Goal: Communication & Community: Answer question/provide support

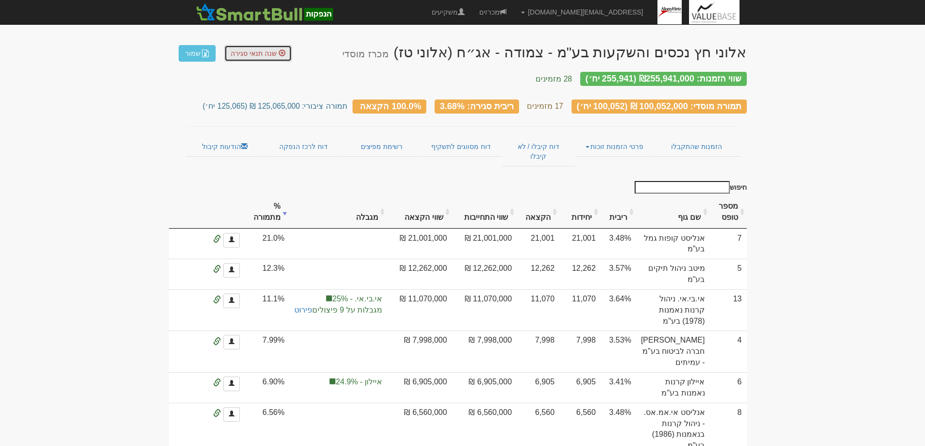
click at [243, 54] on span "שנה תנאי סגירה" at bounding box center [254, 54] width 46 height 8
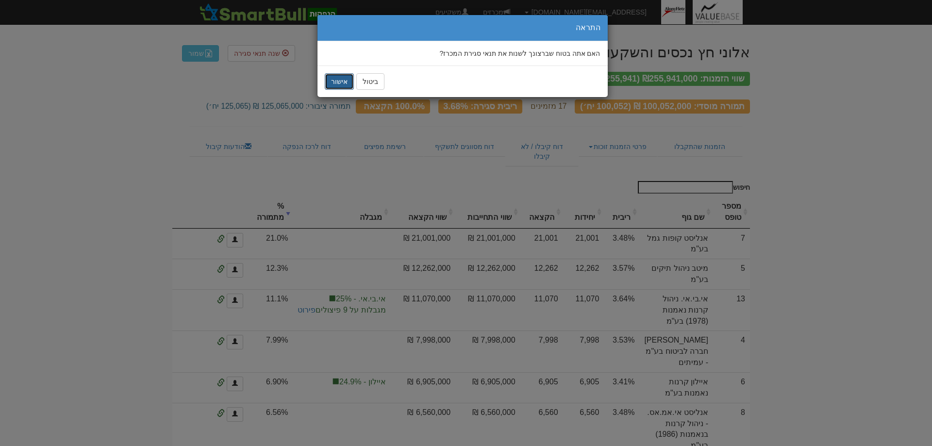
click at [338, 76] on button "אישור" at bounding box center [339, 81] width 29 height 17
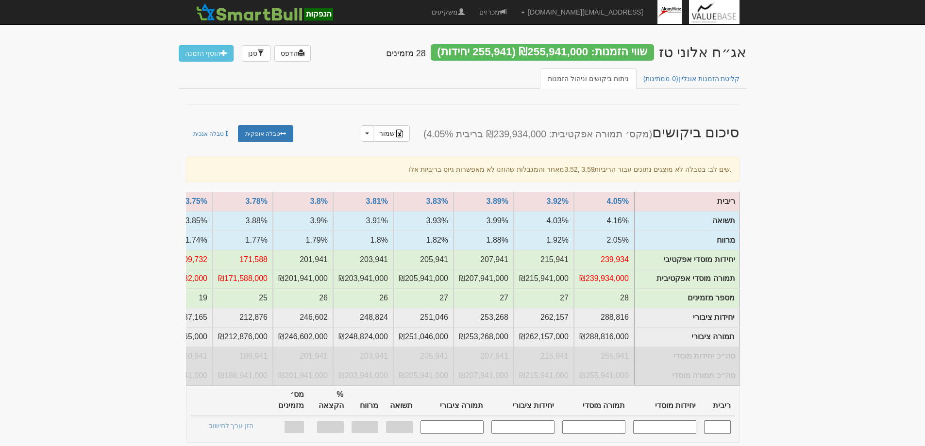
click at [721, 425] on input "text" at bounding box center [717, 426] width 27 height 13
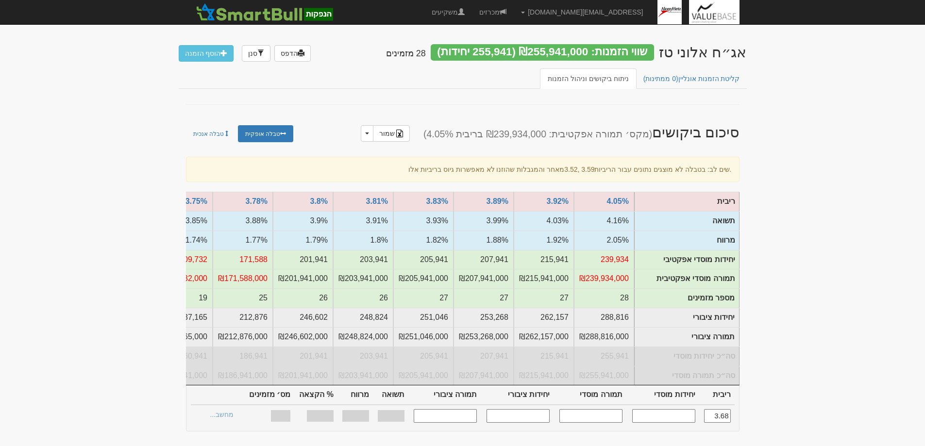
type input "3.680"
type input "100,052"
type input "100,052,000"
type input "125,065"
type input "125,065,000"
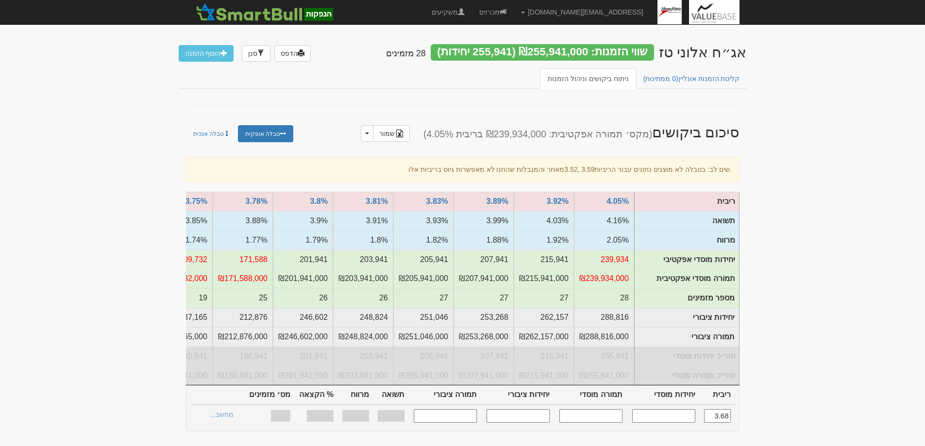
type input "1.670%"
type input "100%"
type input "17"
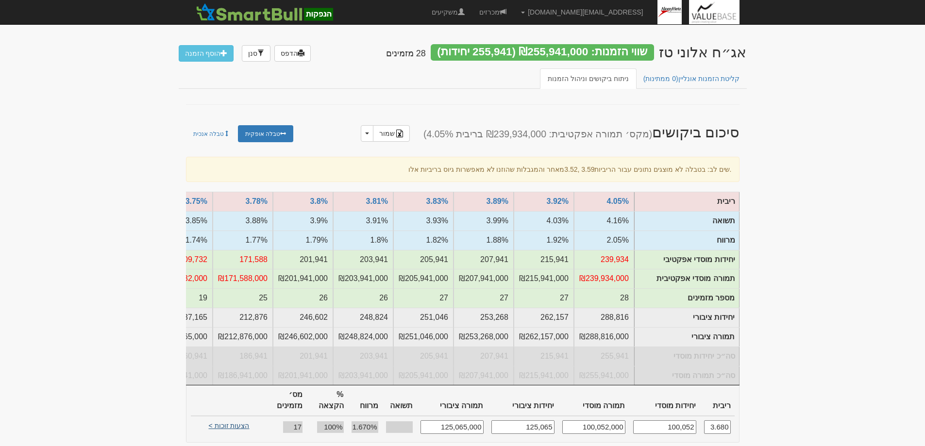
type input "3.680"
click at [219, 420] on link "הצעות זוכות >" at bounding box center [228, 427] width 53 height 14
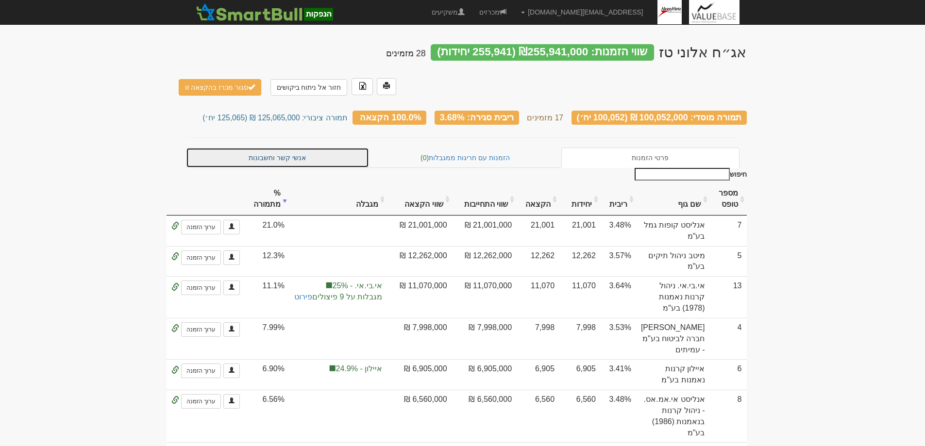
click at [261, 148] on link "אנשי קשר וחשבונות" at bounding box center [277, 158] width 183 height 20
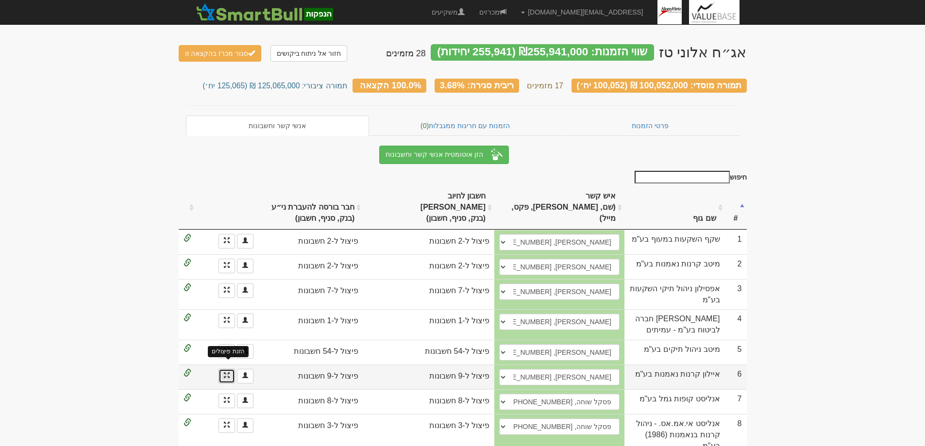
click at [225, 372] on span at bounding box center [227, 375] width 6 height 6
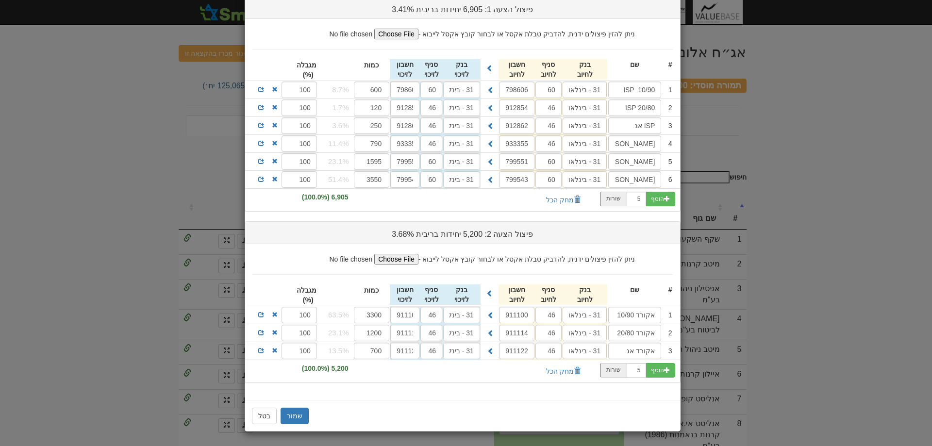
scroll to position [83, 0]
click at [264, 314] on span at bounding box center [261, 314] width 6 height 6
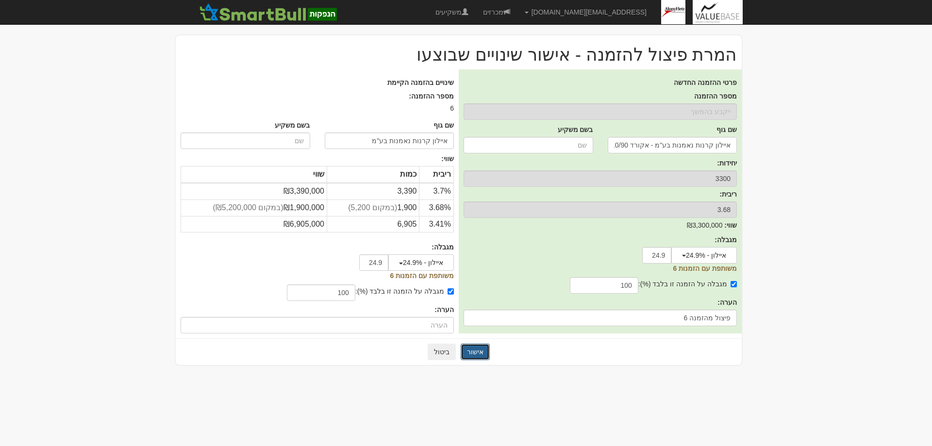
click at [473, 353] on button "אישור" at bounding box center [475, 352] width 29 height 17
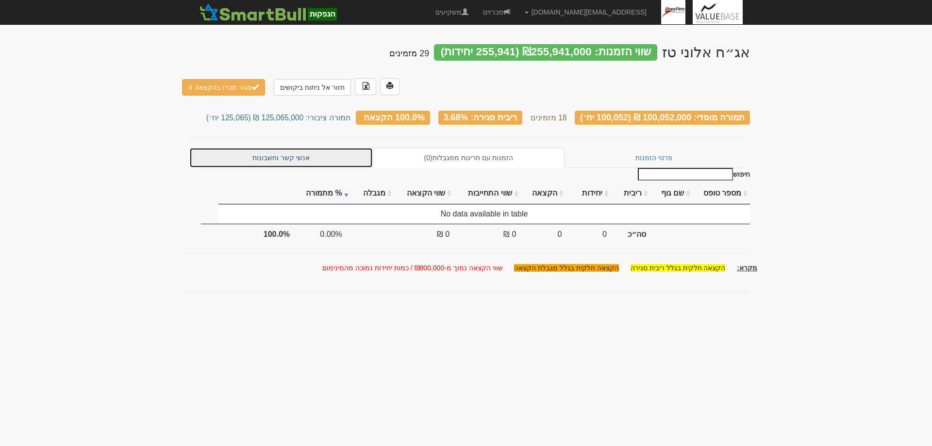
click at [275, 148] on link "אנשי קשר וחשבונות" at bounding box center [280, 158] width 183 height 20
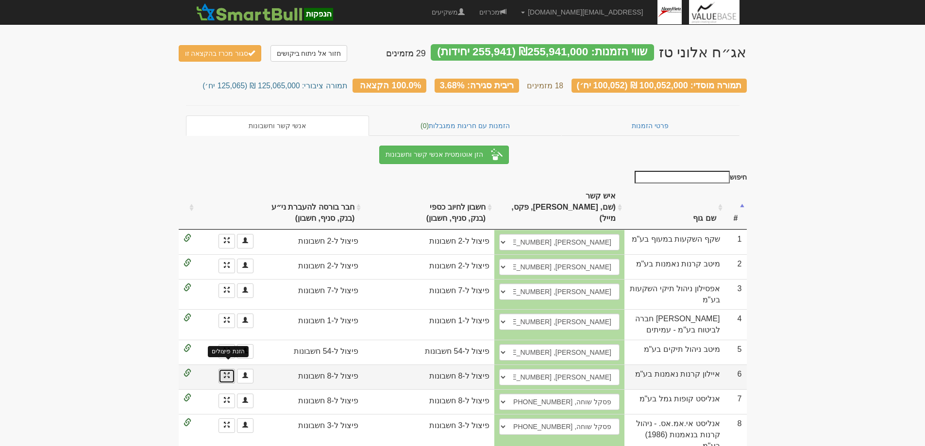
click at [225, 372] on span at bounding box center [227, 375] width 6 height 6
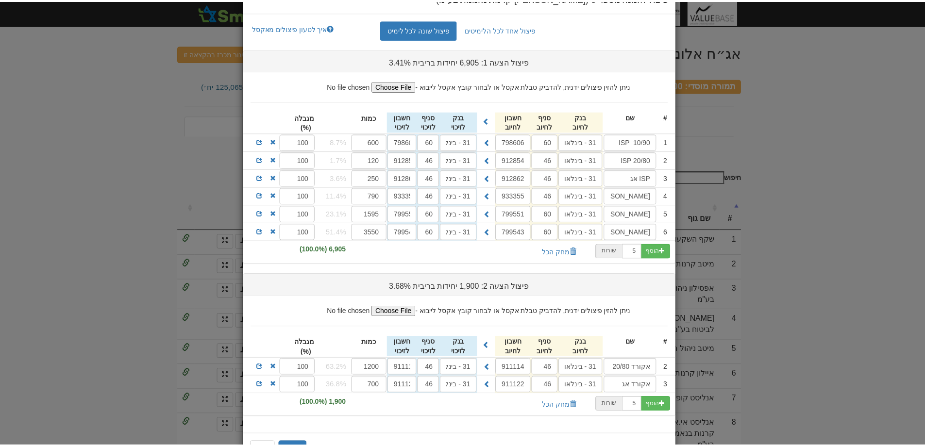
scroll to position [65, 0]
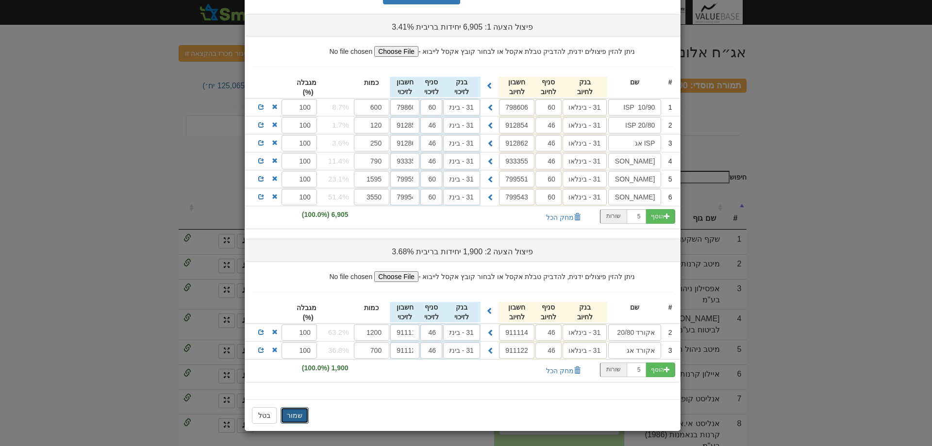
click at [298, 415] on button "שמור" at bounding box center [295, 415] width 28 height 17
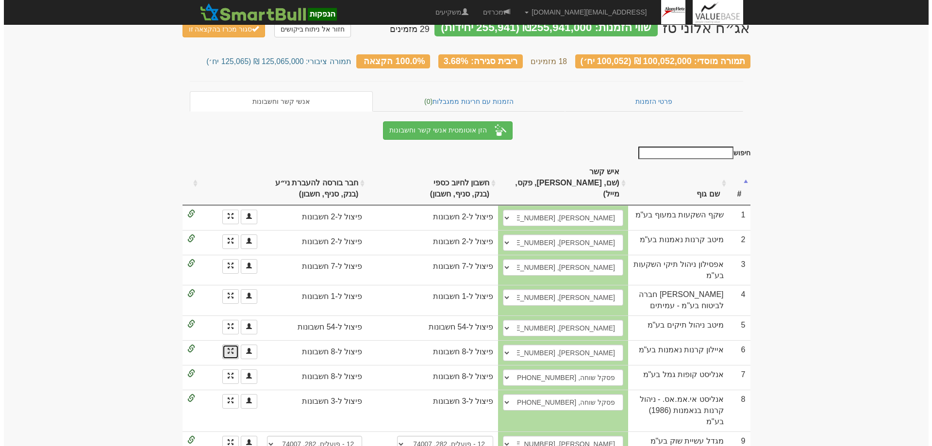
scroll to position [49, 0]
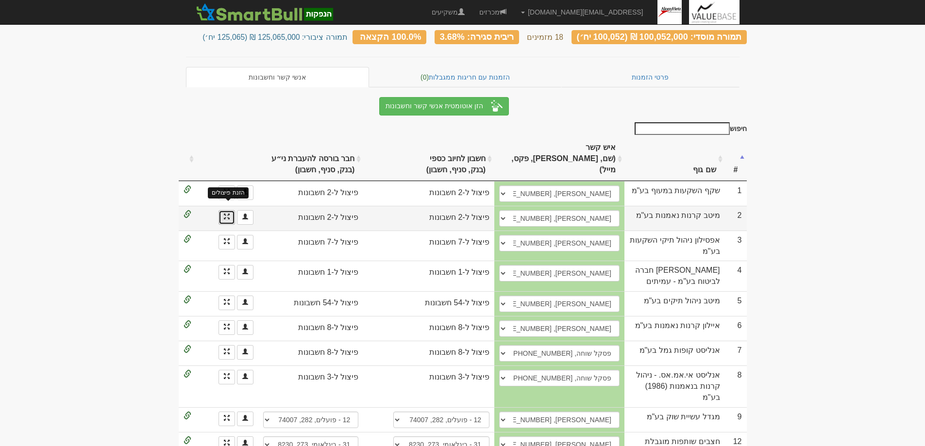
click at [227, 214] on span at bounding box center [227, 217] width 6 height 6
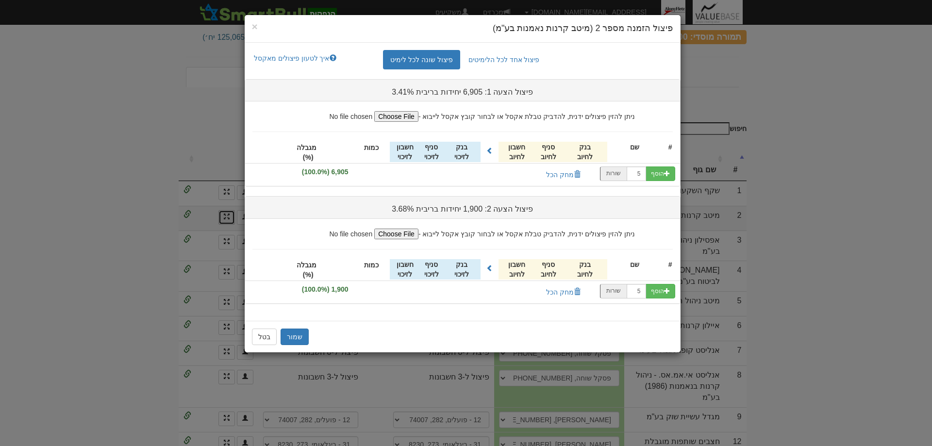
scroll to position [0, 0]
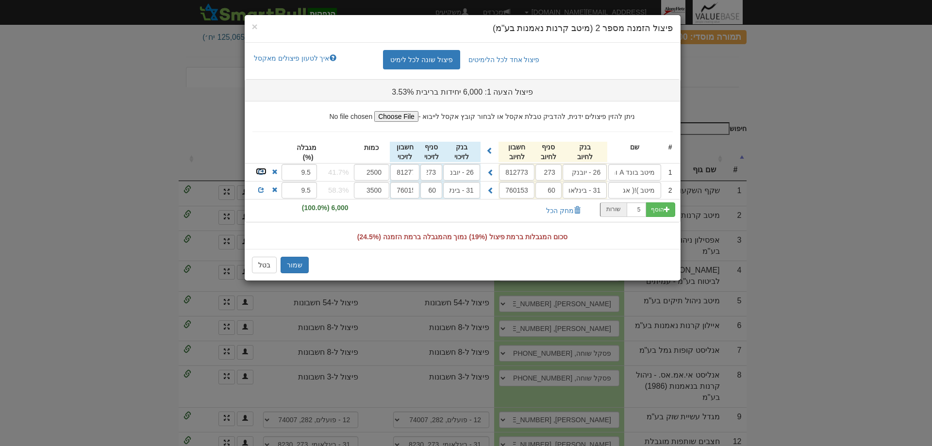
click at [261, 172] on span at bounding box center [261, 172] width 6 height 6
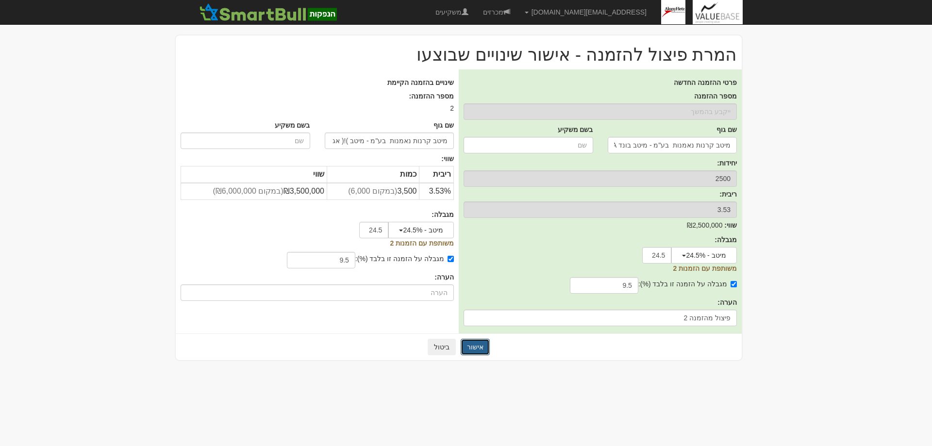
click at [473, 344] on button "אישור" at bounding box center [475, 347] width 29 height 17
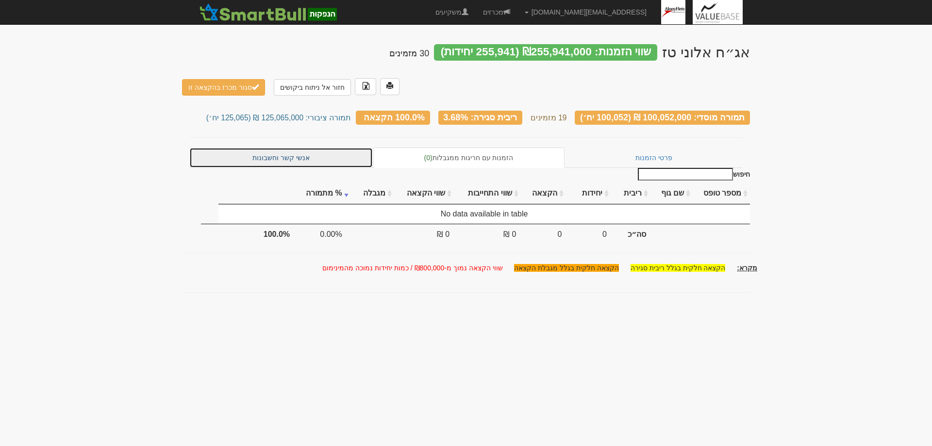
click at [279, 148] on link "אנשי קשר וחשבונות" at bounding box center [280, 158] width 183 height 20
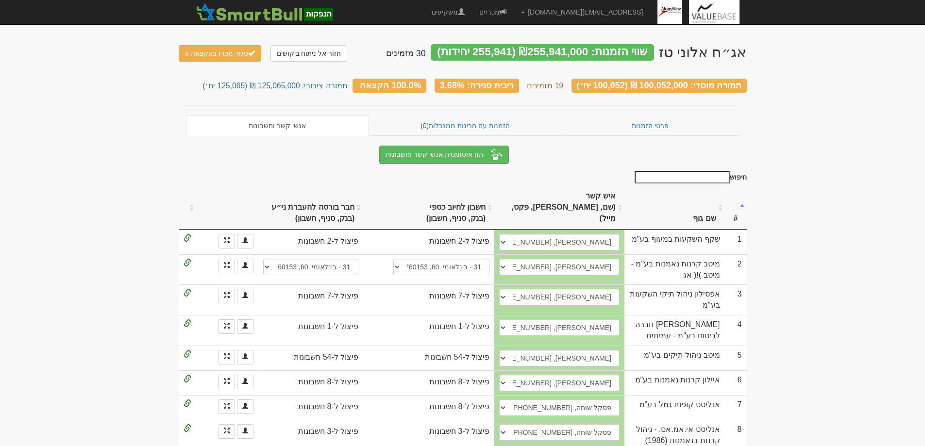
scroll to position [49, 0]
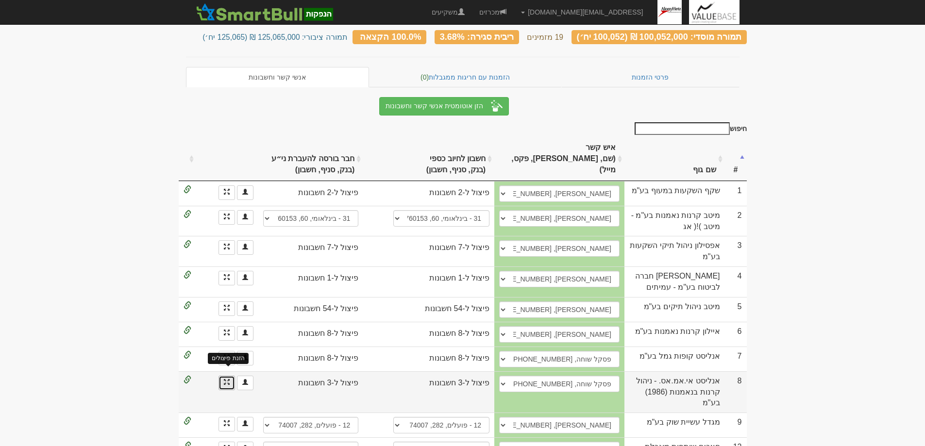
click at [225, 379] on span at bounding box center [227, 382] width 6 height 6
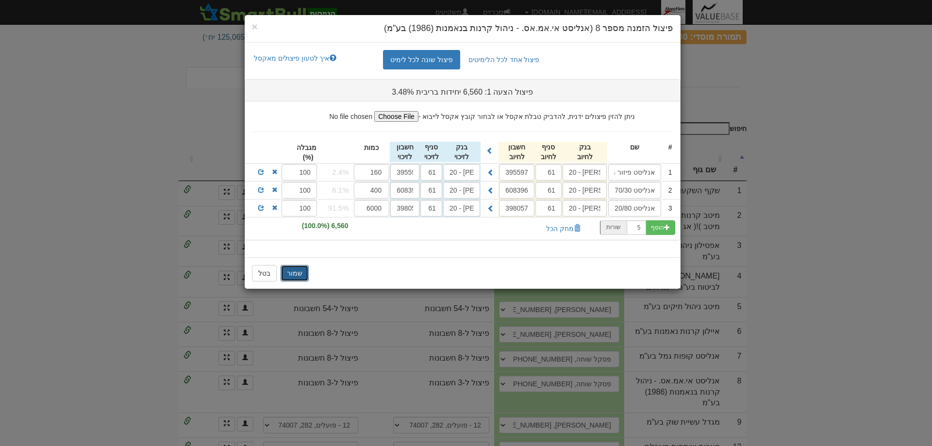
click at [292, 270] on button "שמור" at bounding box center [295, 273] width 28 height 17
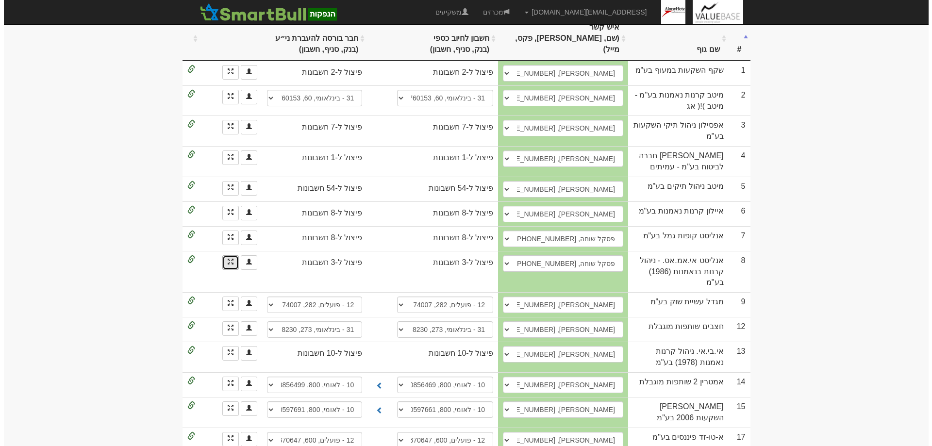
scroll to position [194, 0]
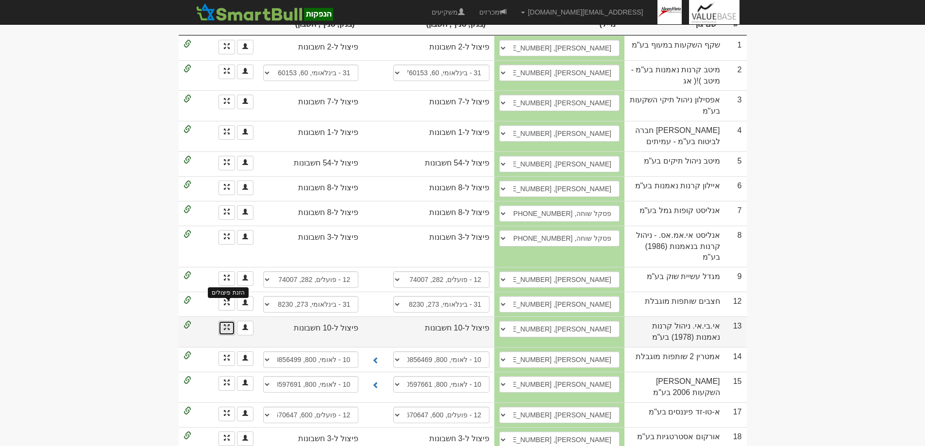
click at [226, 324] on span at bounding box center [227, 327] width 6 height 6
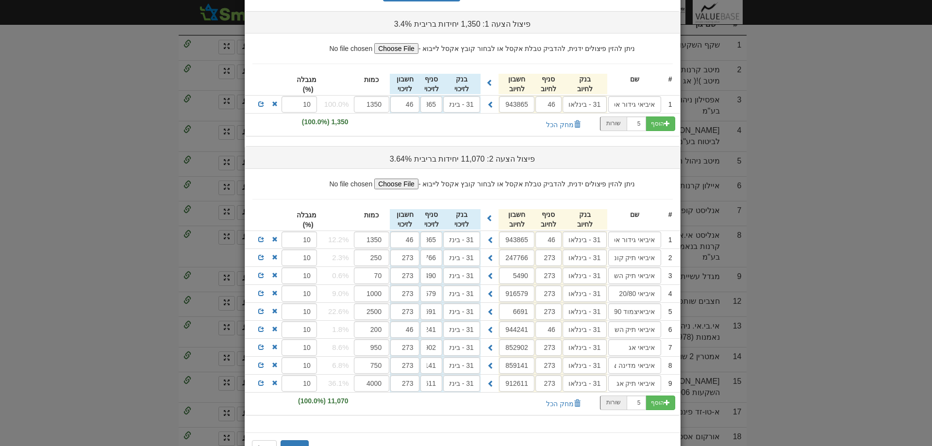
scroll to position [52, 0]
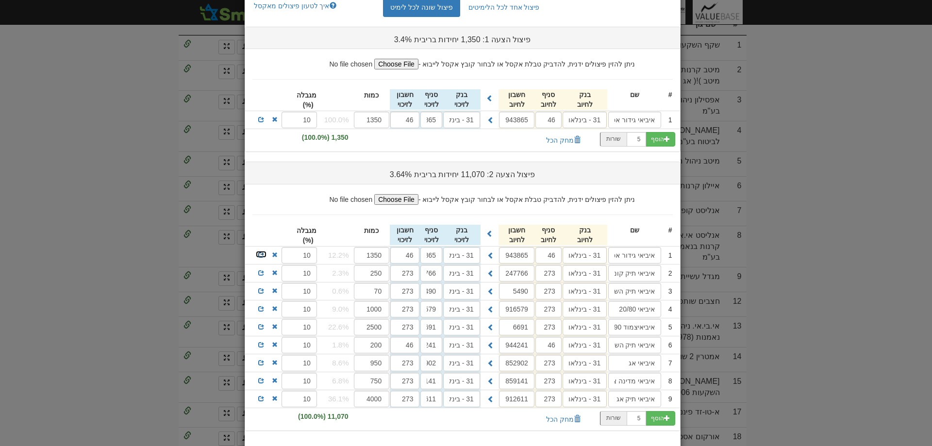
click at [263, 255] on span at bounding box center [261, 255] width 6 height 6
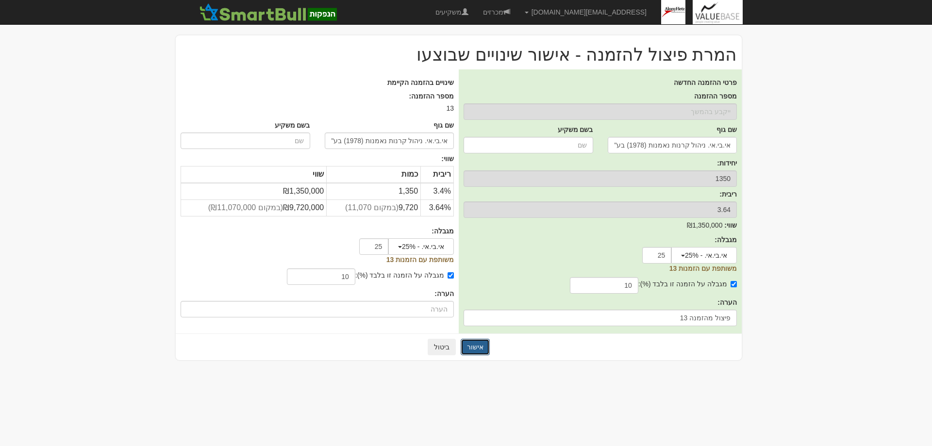
click at [474, 346] on button "אישור" at bounding box center [475, 347] width 29 height 17
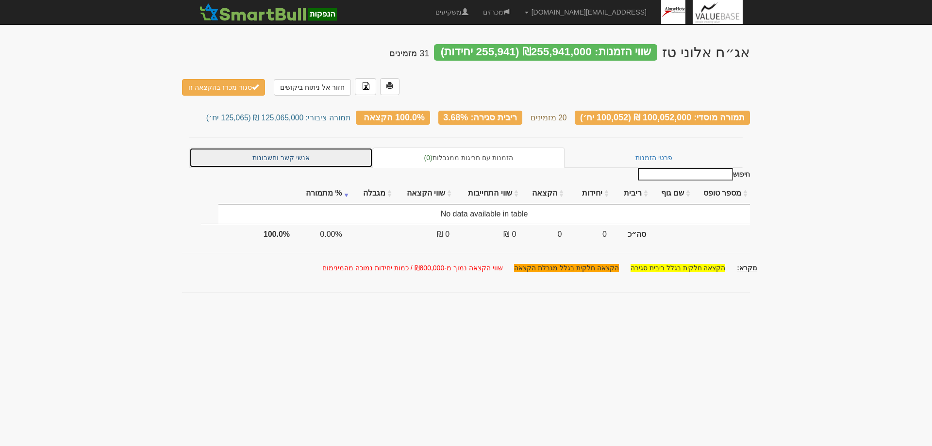
click at [281, 148] on link "אנשי קשר וחשבונות" at bounding box center [280, 158] width 183 height 20
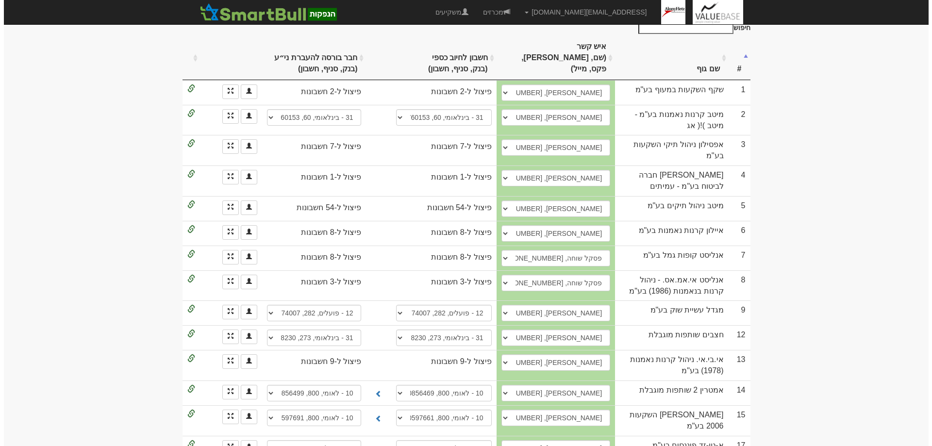
scroll to position [194, 0]
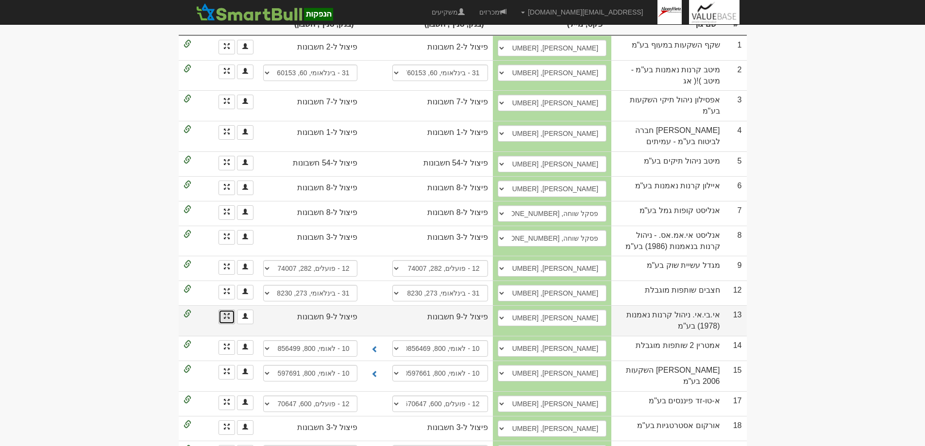
click at [230, 310] on link at bounding box center [226, 317] width 17 height 15
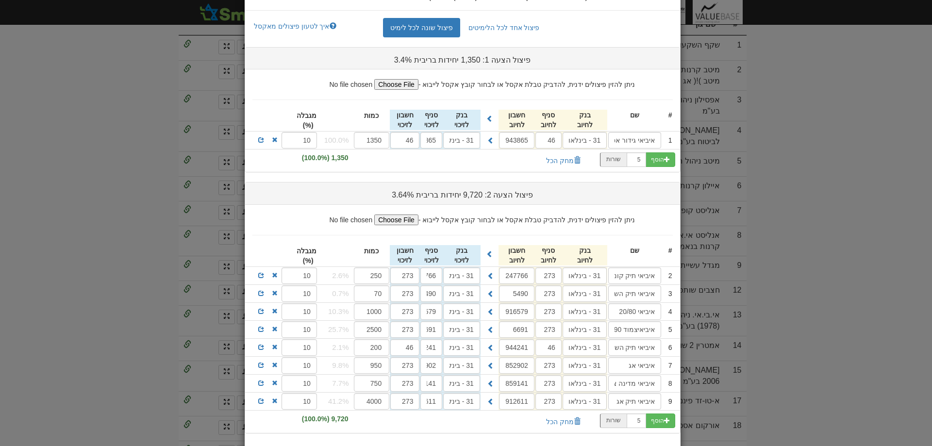
scroll to position [83, 0]
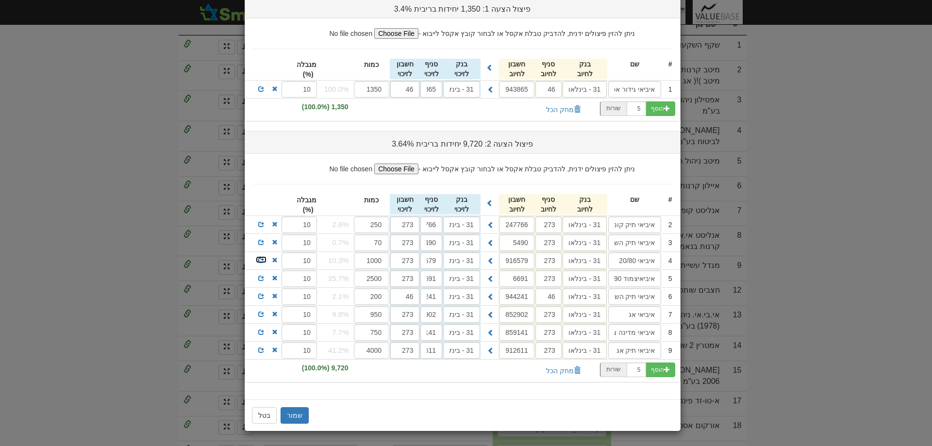
click at [263, 260] on span at bounding box center [261, 260] width 6 height 6
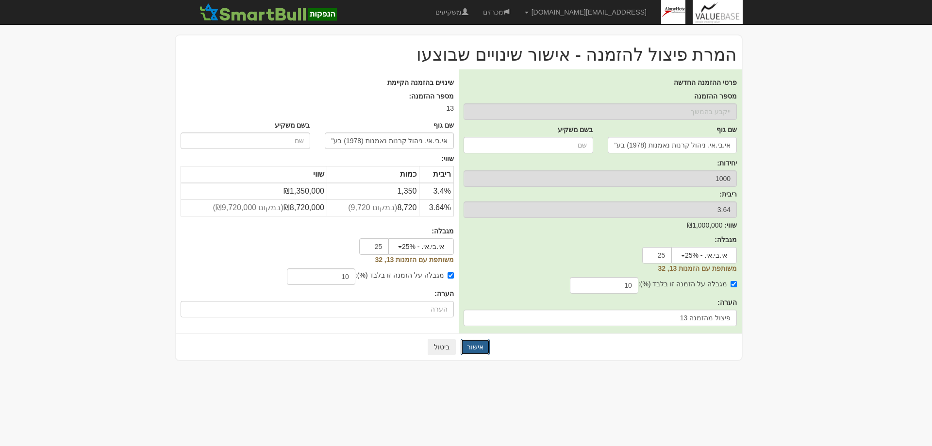
click at [481, 343] on button "אישור" at bounding box center [475, 347] width 29 height 17
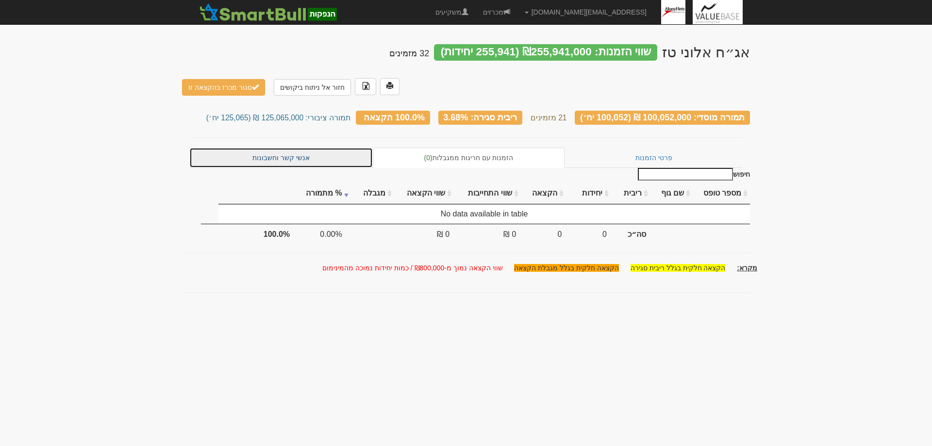
click at [278, 148] on link "אנשי קשר וחשבונות" at bounding box center [280, 158] width 183 height 20
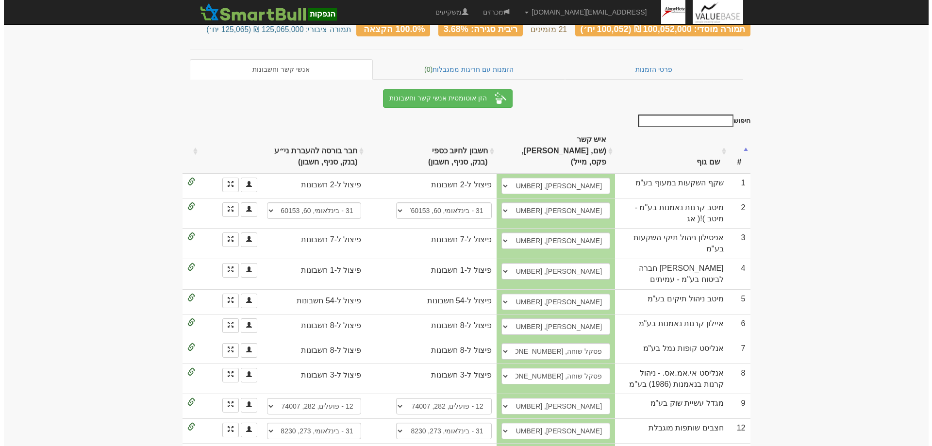
scroll to position [194, 0]
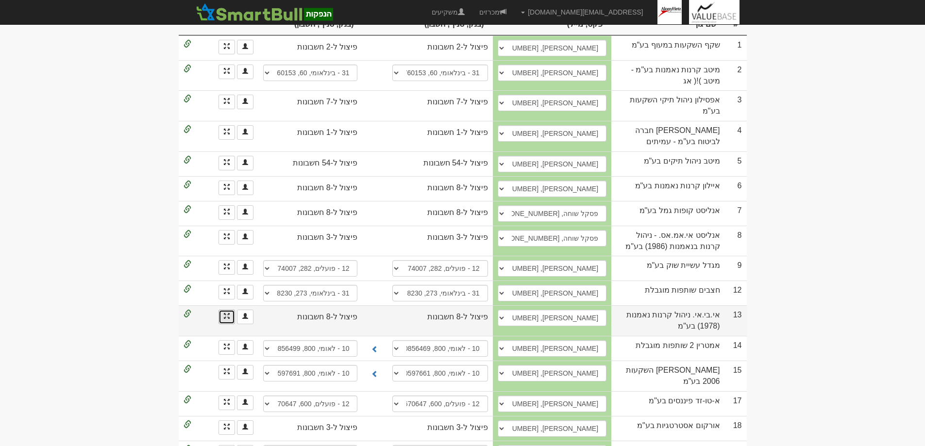
click at [222, 310] on link at bounding box center [226, 317] width 17 height 15
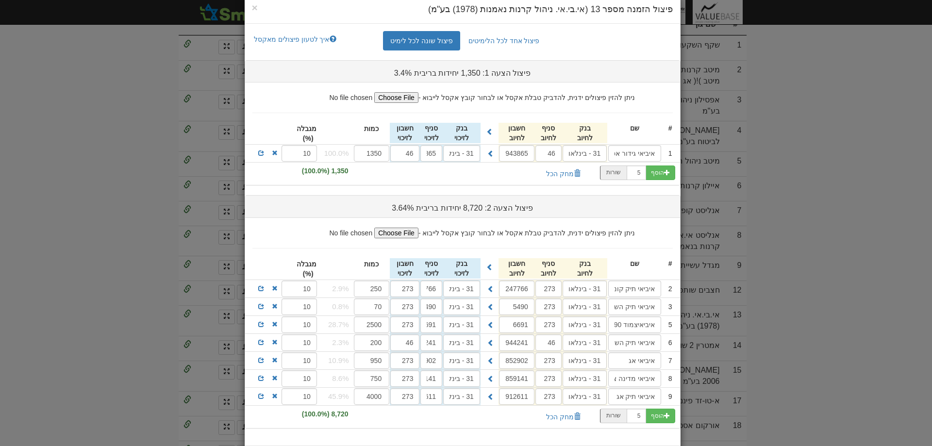
scroll to position [17, 0]
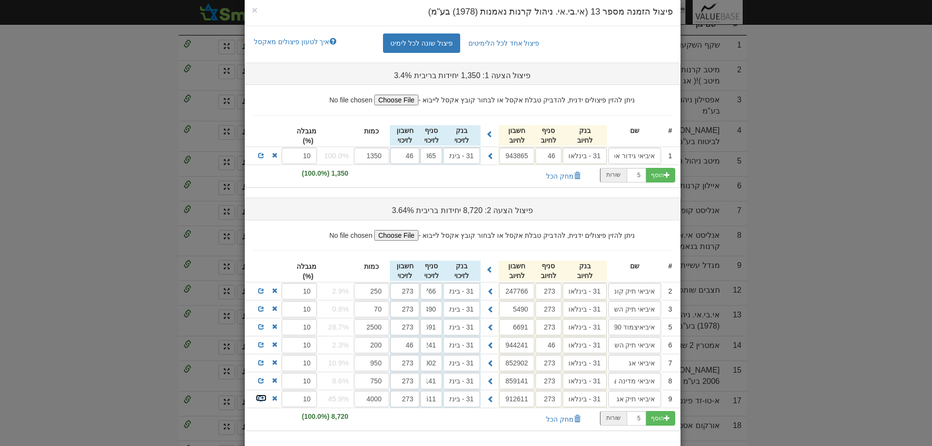
click at [264, 398] on span at bounding box center [261, 399] width 6 height 6
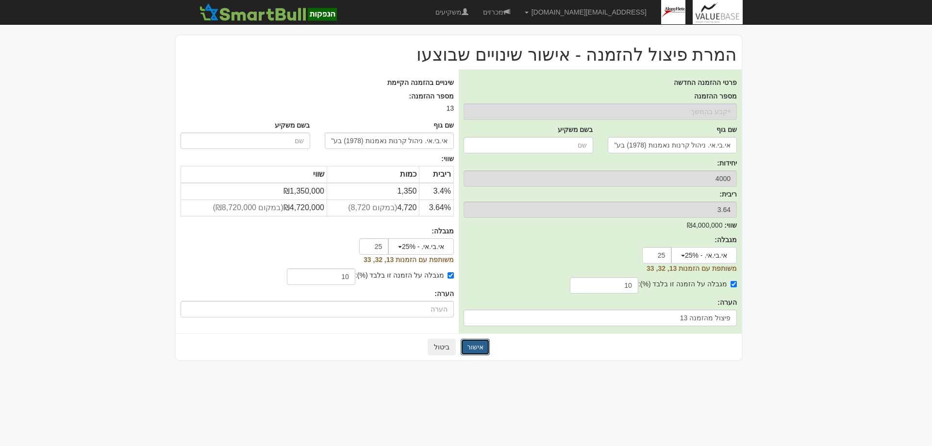
click at [471, 344] on button "אישור" at bounding box center [475, 347] width 29 height 17
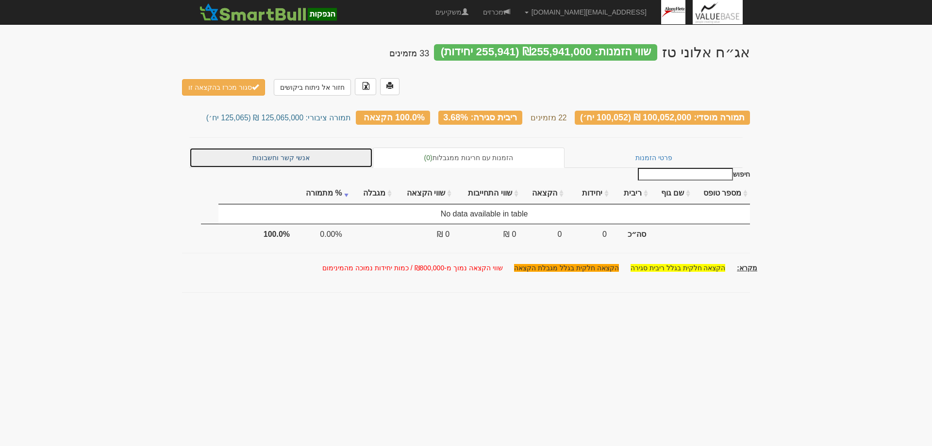
click at [272, 148] on link "אנשי קשר וחשבונות" at bounding box center [280, 158] width 183 height 20
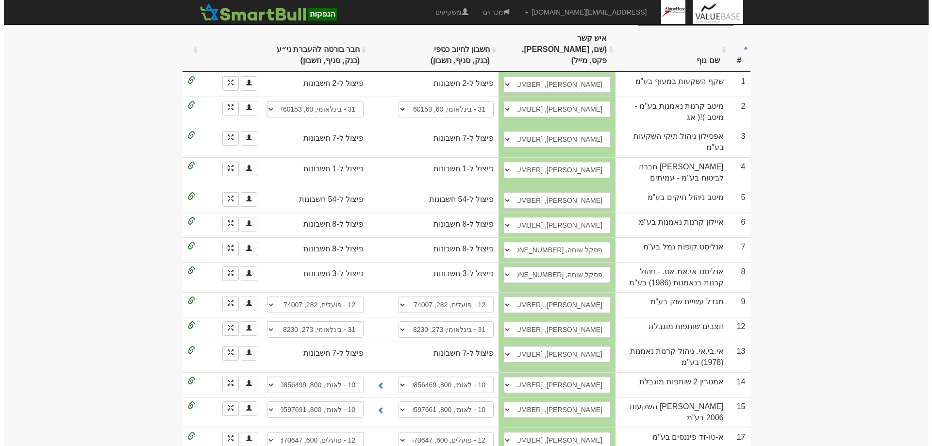
scroll to position [194, 0]
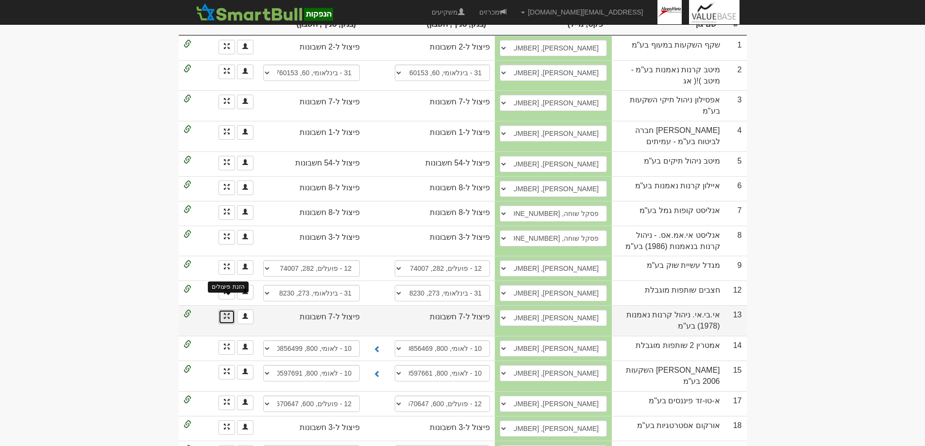
click at [228, 313] on span at bounding box center [227, 316] width 6 height 6
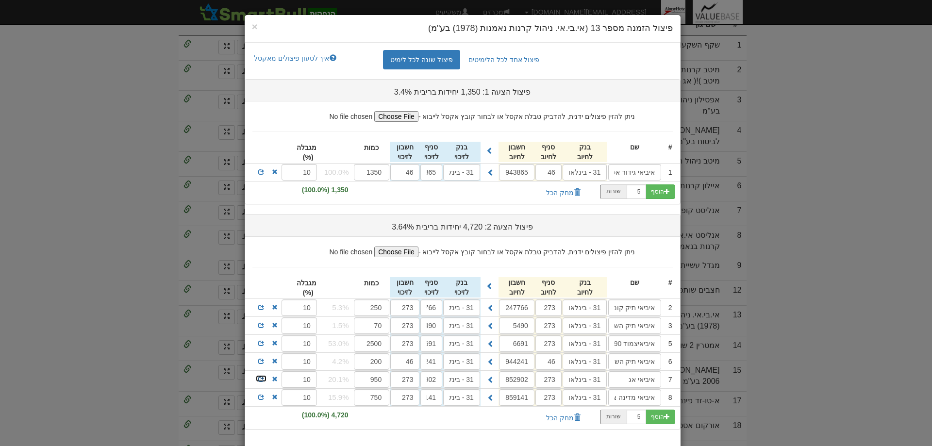
click at [262, 378] on span at bounding box center [261, 379] width 6 height 6
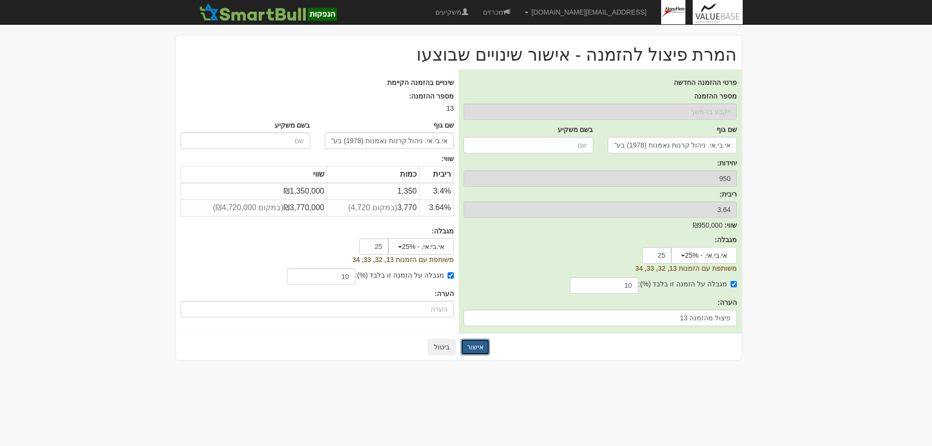
click at [478, 347] on button "אישור" at bounding box center [475, 347] width 29 height 17
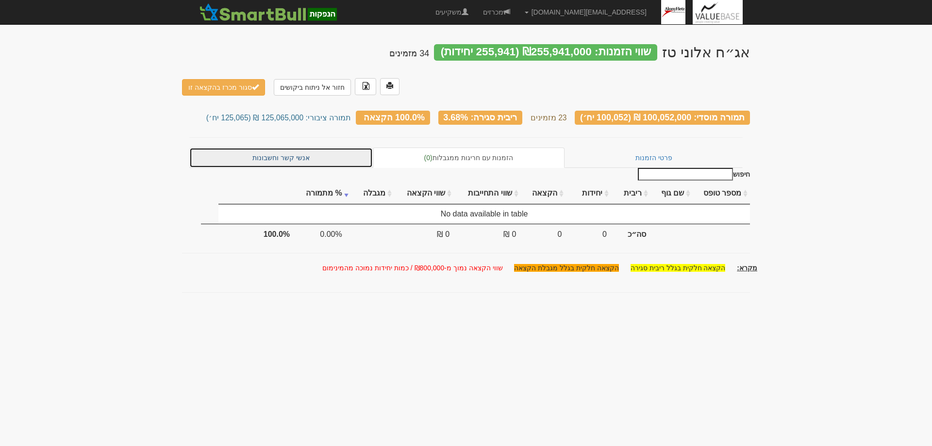
click at [278, 148] on link "אנשי קשר וחשבונות" at bounding box center [280, 158] width 183 height 20
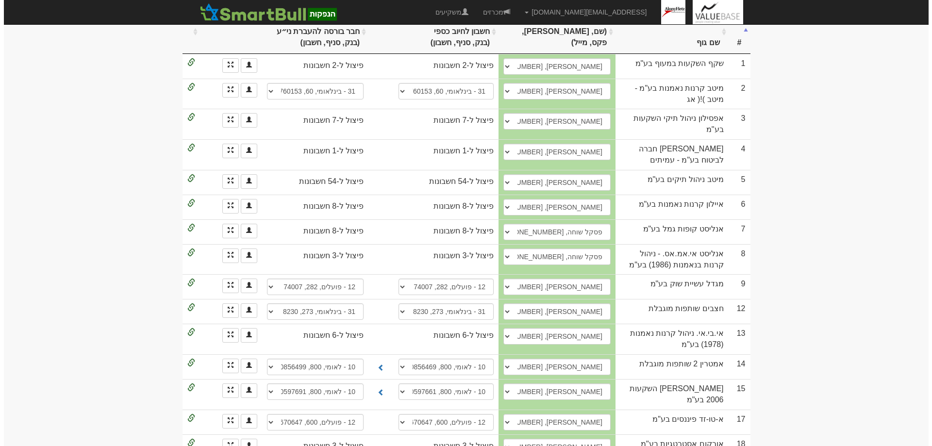
scroll to position [194, 0]
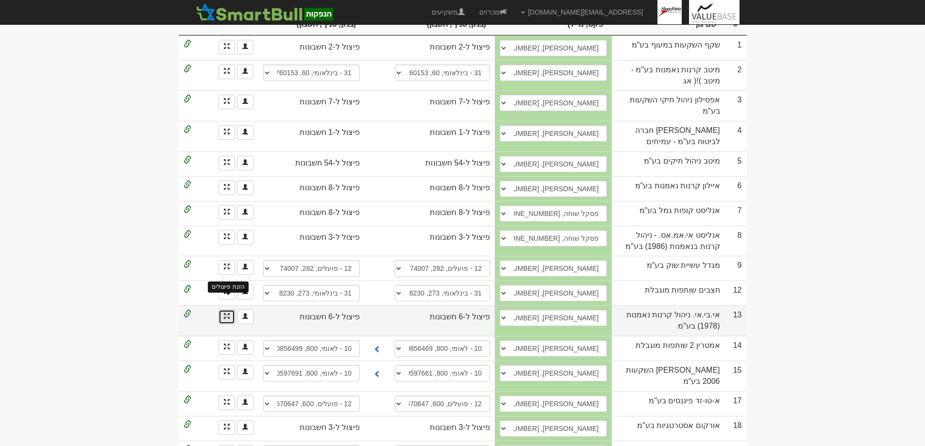
click at [224, 313] on span at bounding box center [227, 316] width 6 height 6
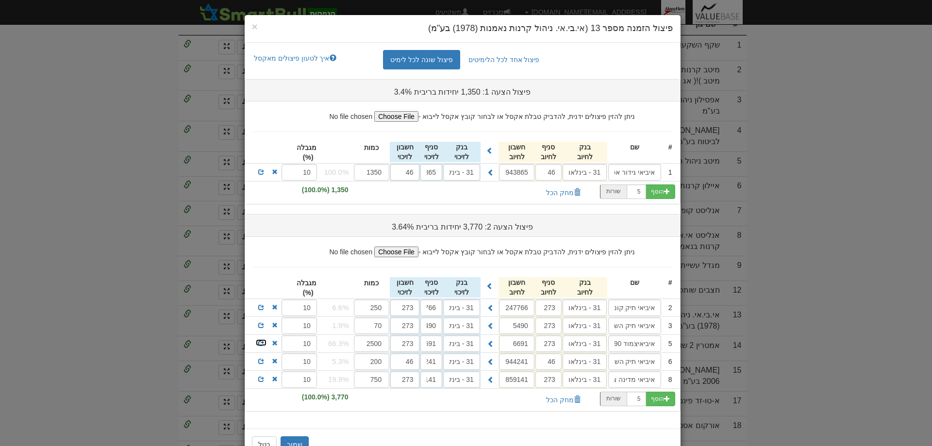
click at [264, 342] on span at bounding box center [261, 343] width 6 height 6
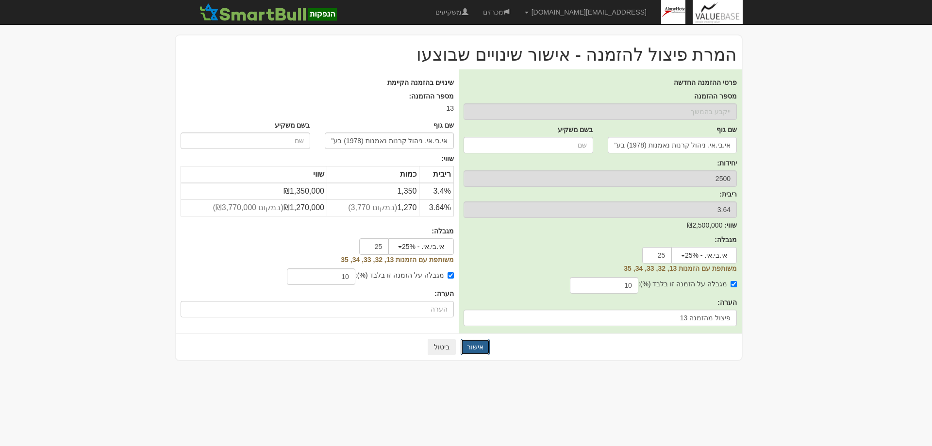
click at [478, 349] on button "אישור" at bounding box center [475, 347] width 29 height 17
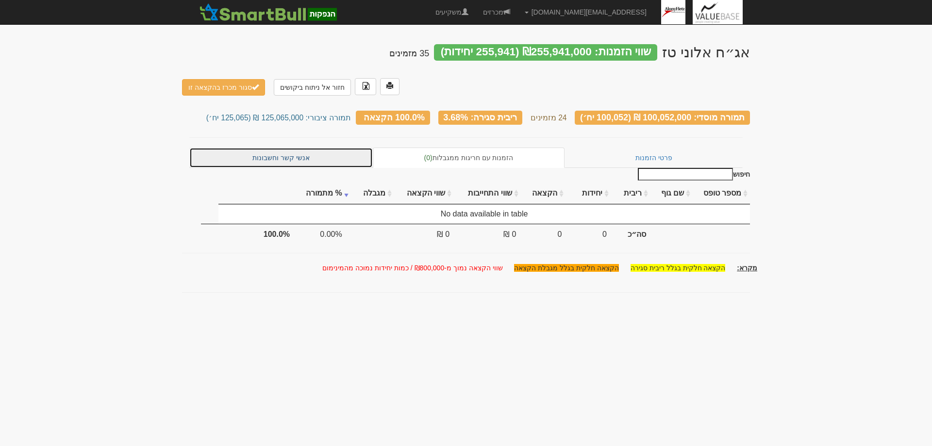
click at [289, 148] on link "אנשי קשר וחשבונות" at bounding box center [280, 158] width 183 height 20
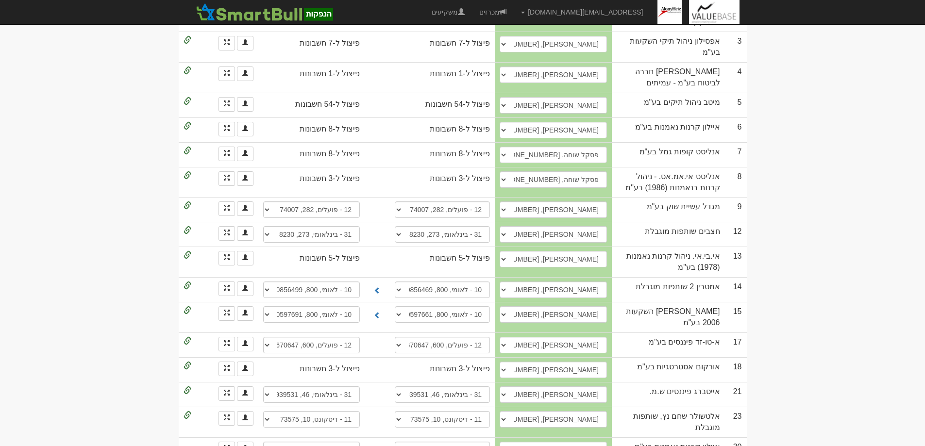
scroll to position [231, 0]
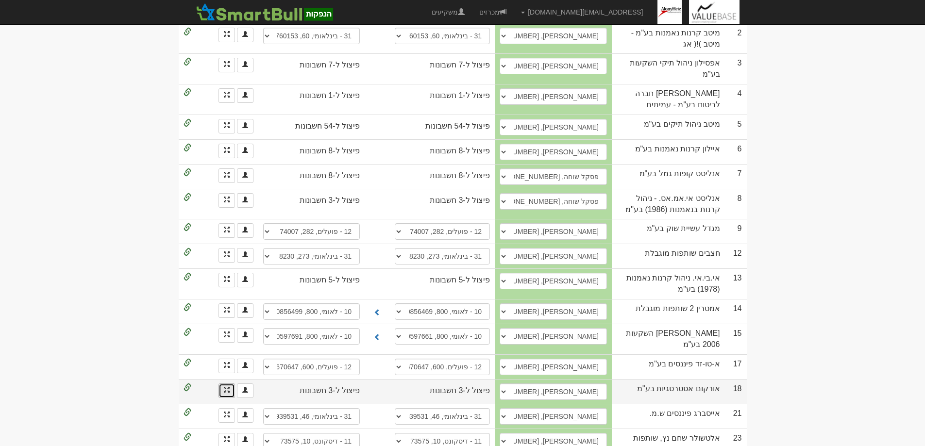
click at [225, 383] on link at bounding box center [226, 390] width 17 height 15
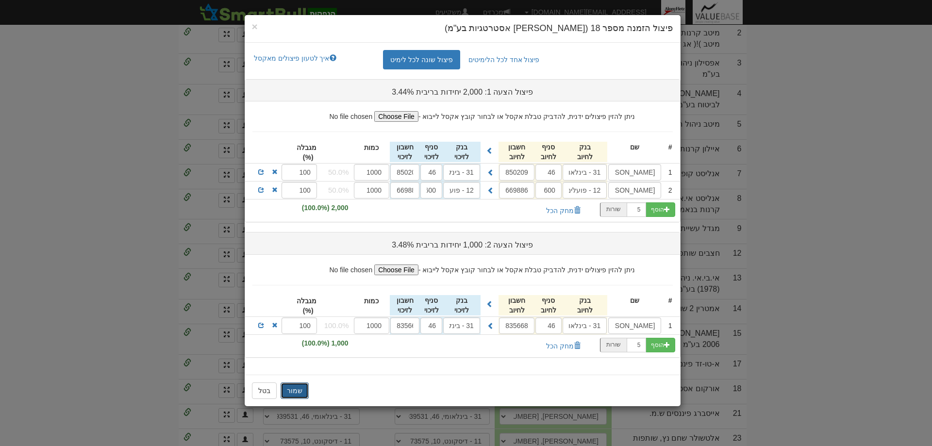
click at [293, 389] on button "שמור" at bounding box center [295, 390] width 28 height 17
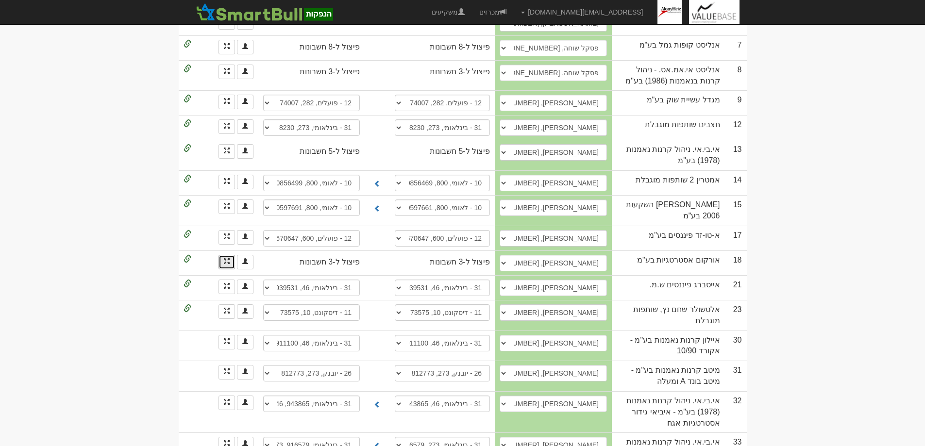
scroll to position [134, 0]
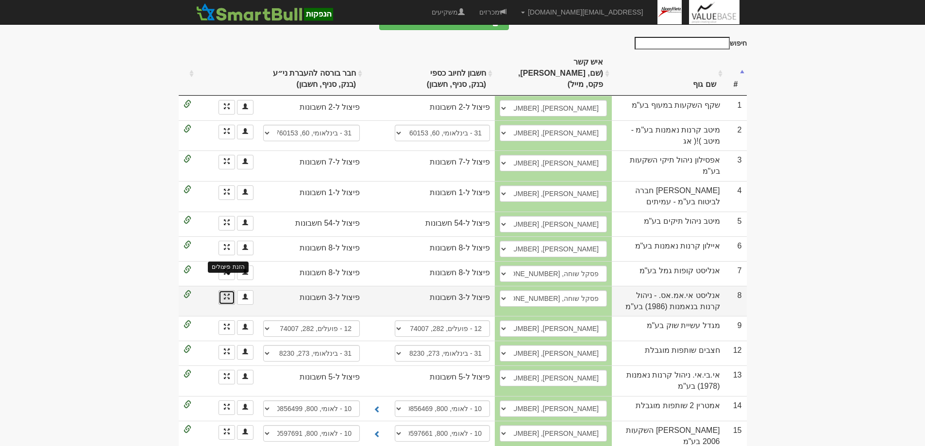
click at [224, 294] on span at bounding box center [227, 297] width 6 height 6
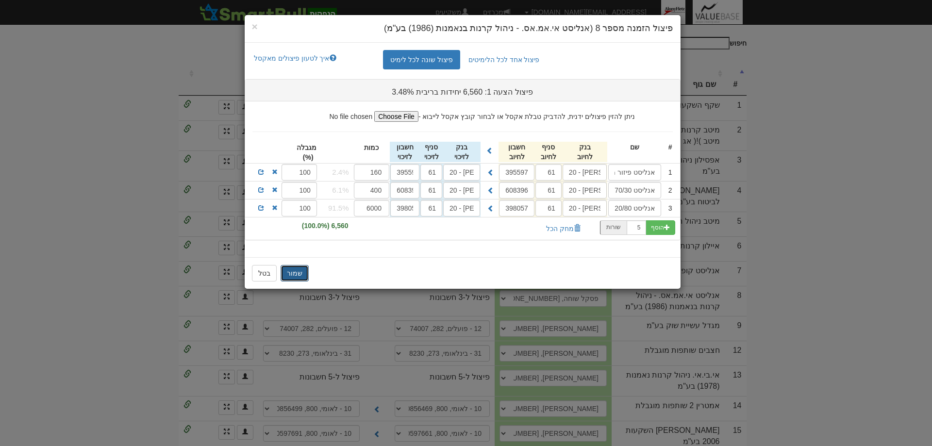
click at [294, 274] on button "שמור" at bounding box center [295, 273] width 28 height 17
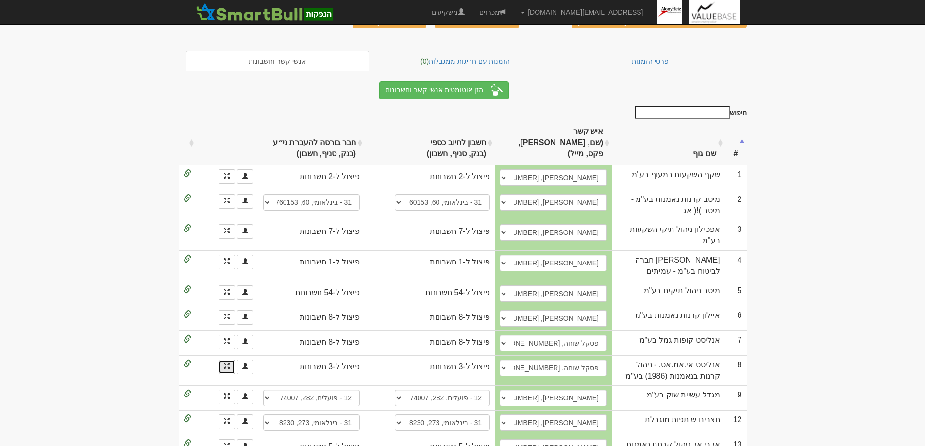
scroll to position [37, 0]
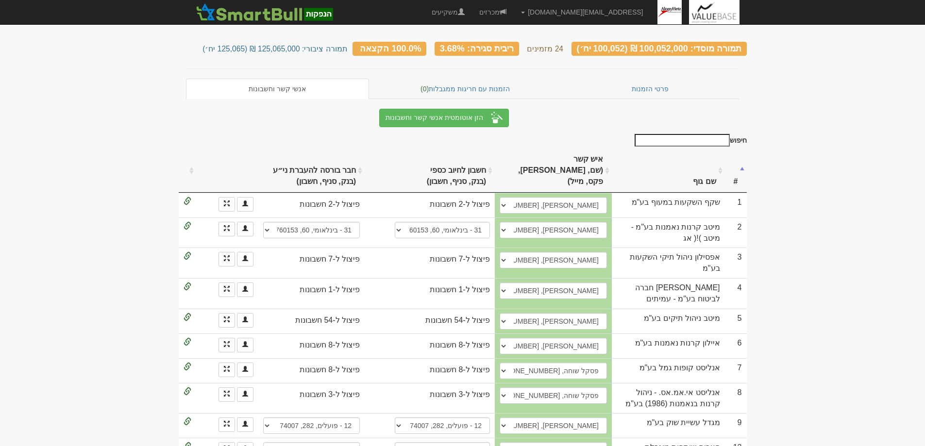
click at [688, 167] on th "שם גוף" at bounding box center [668, 171] width 113 height 44
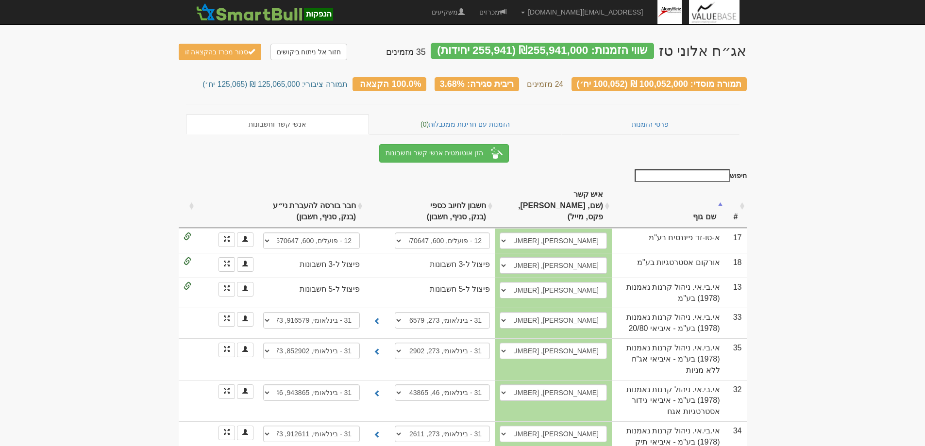
scroll to position [0, 0]
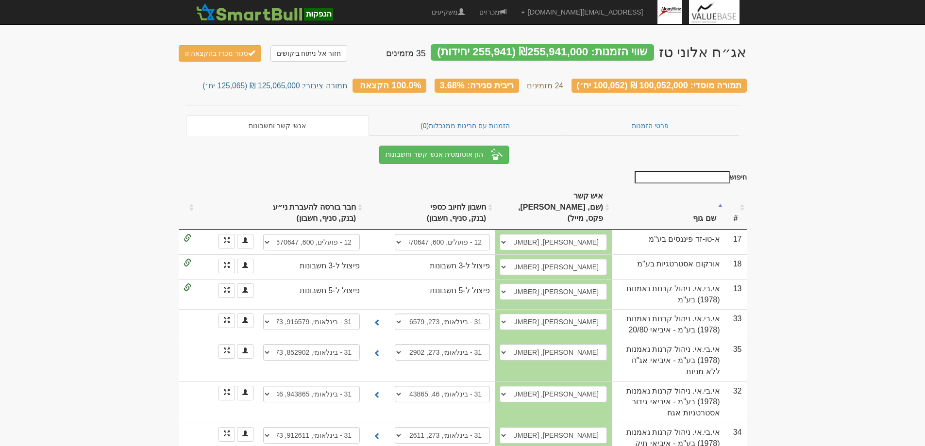
click at [701, 200] on th "שם גוף" at bounding box center [668, 208] width 113 height 44
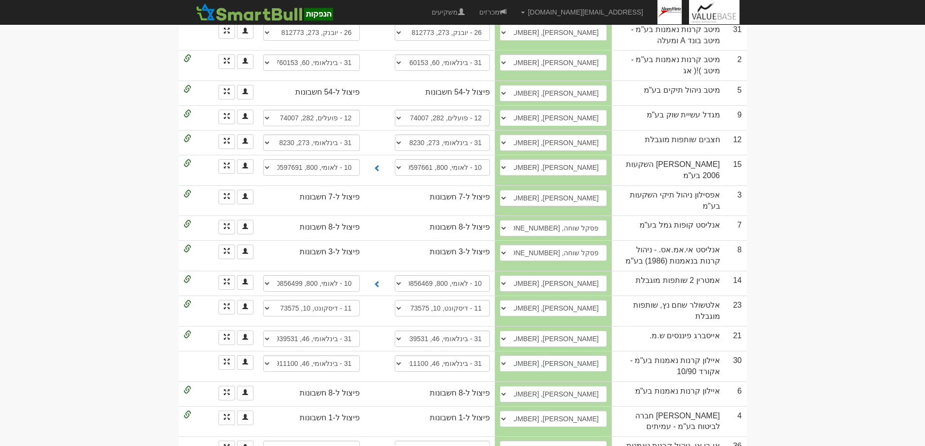
scroll to position [243, 0]
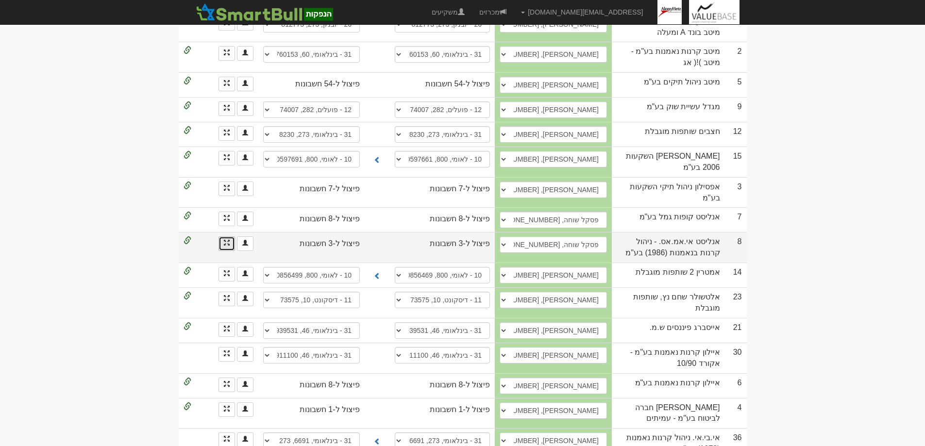
click at [222, 236] on link at bounding box center [226, 243] width 17 height 15
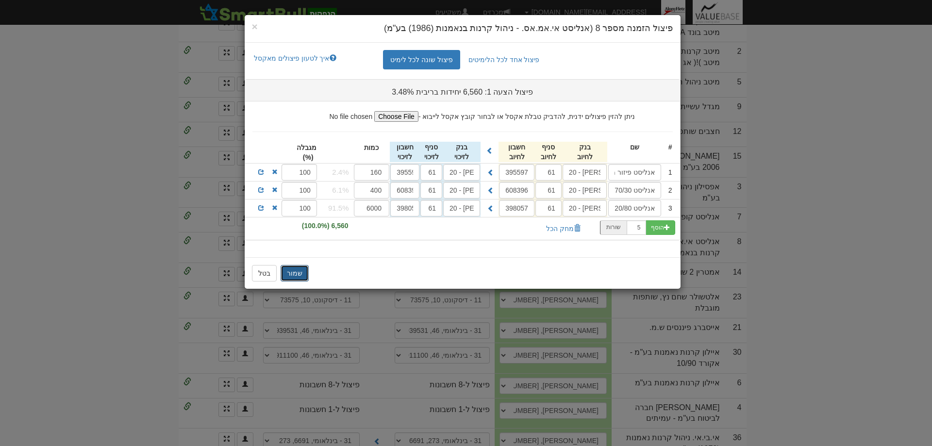
click at [299, 267] on button "שמור" at bounding box center [295, 273] width 28 height 17
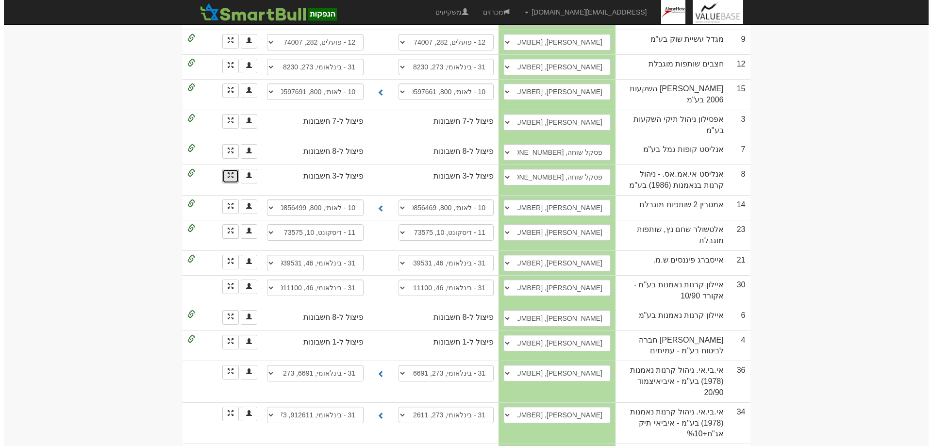
scroll to position [340, 0]
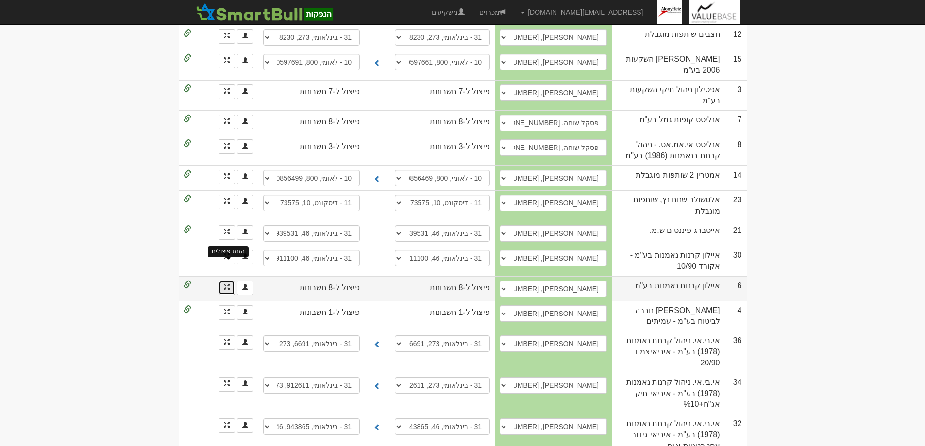
click at [228, 284] on span at bounding box center [227, 287] width 6 height 6
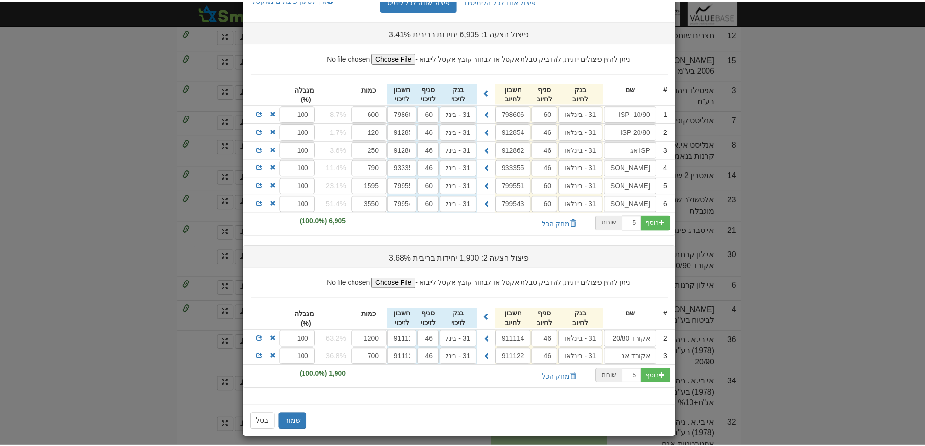
scroll to position [65, 0]
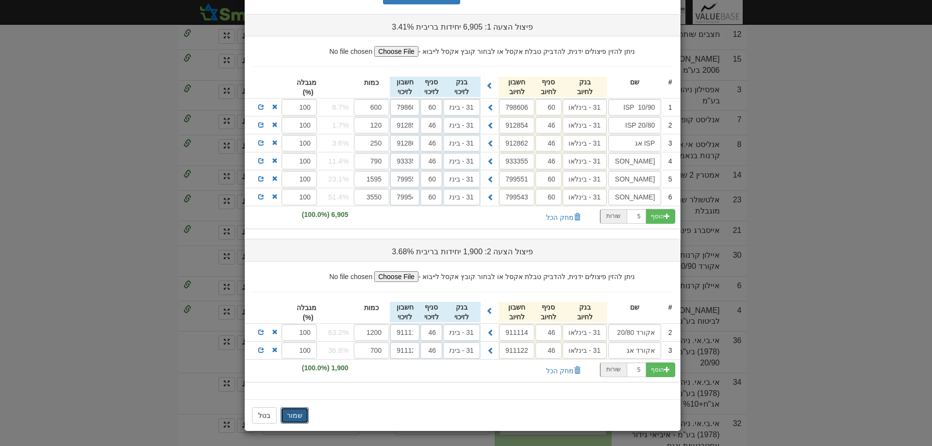
click at [296, 415] on button "שמור" at bounding box center [295, 415] width 28 height 17
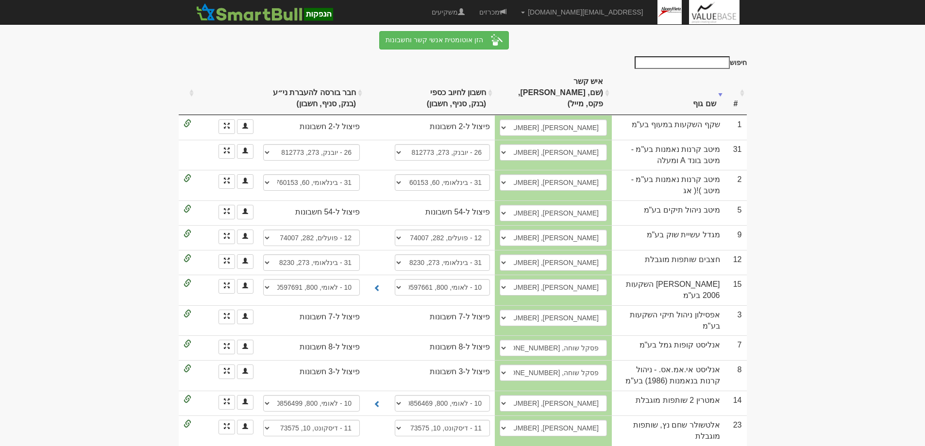
scroll to position [146, 0]
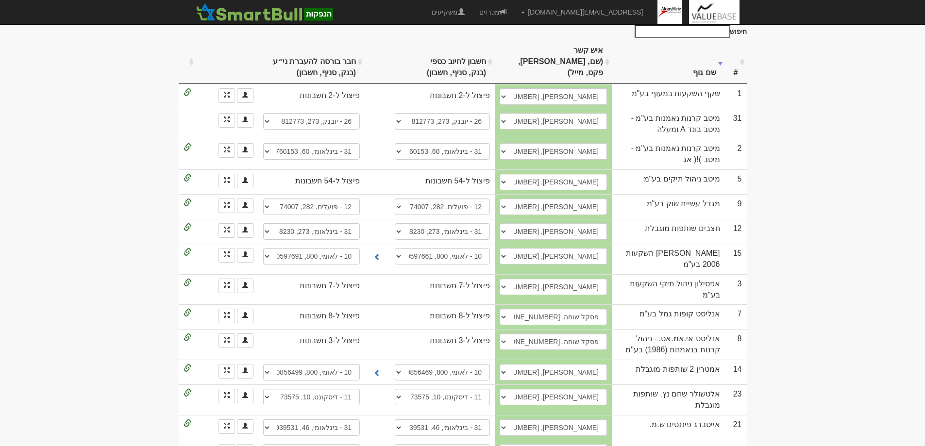
click at [697, 55] on th "שם גוף" at bounding box center [668, 62] width 113 height 44
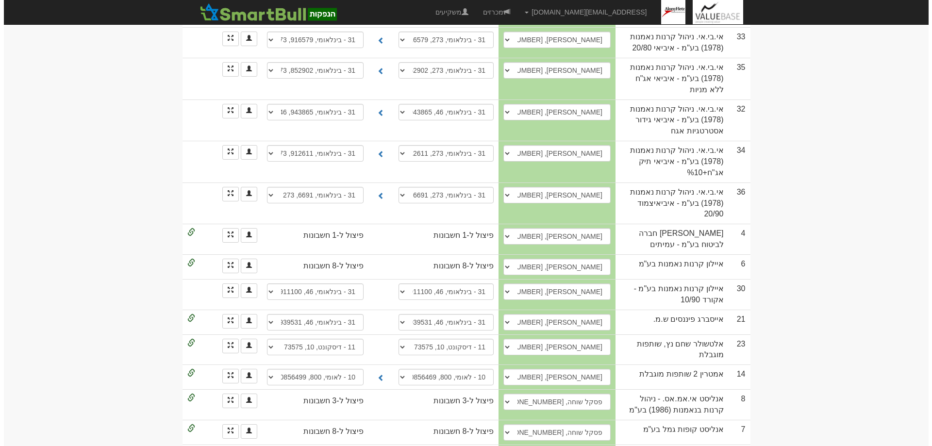
scroll to position [291, 0]
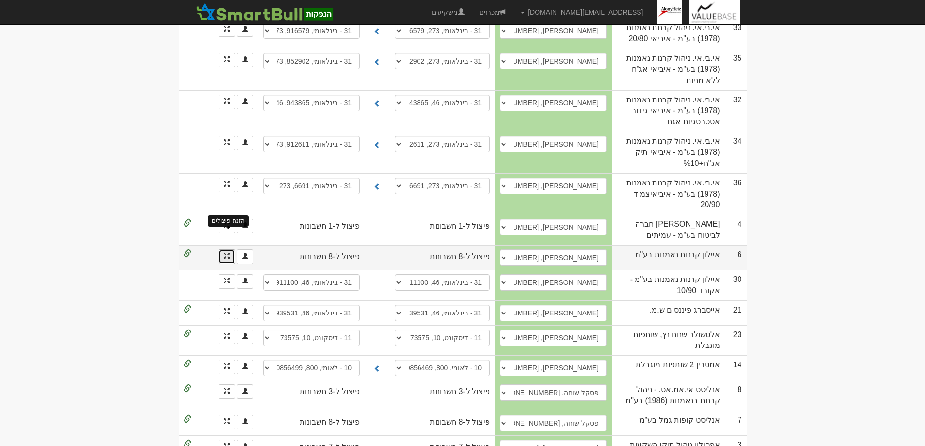
click at [224, 253] on span at bounding box center [227, 256] width 6 height 6
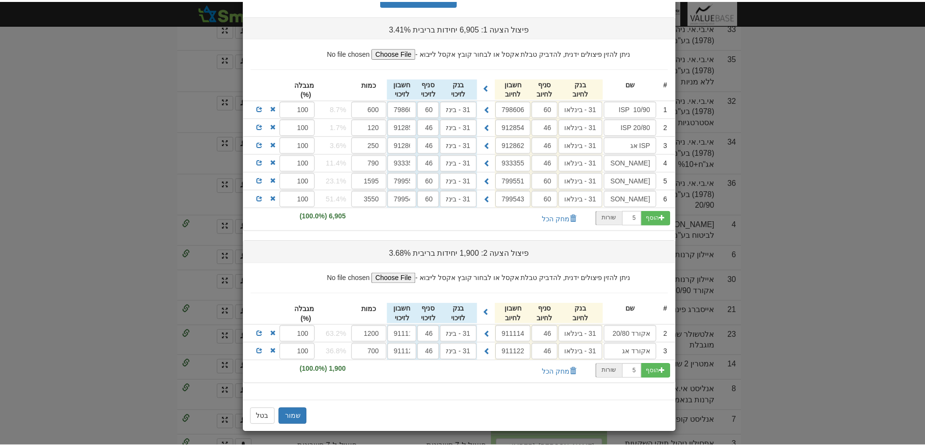
scroll to position [65, 0]
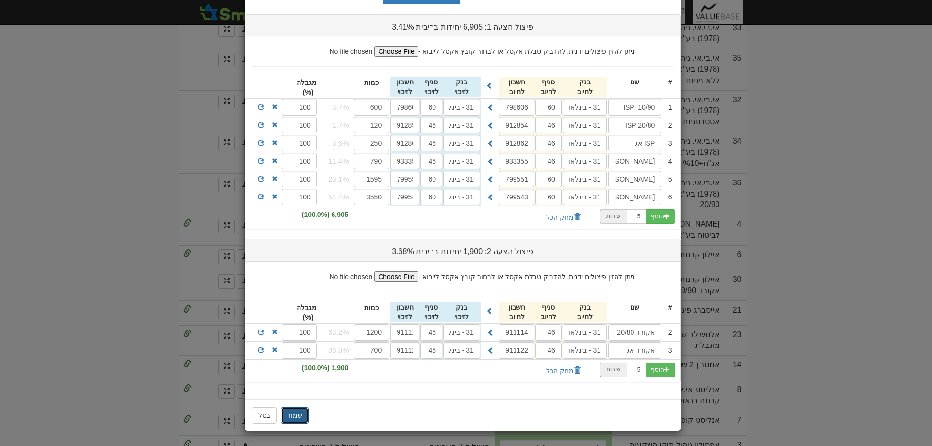
click at [295, 413] on button "שמור" at bounding box center [295, 415] width 28 height 17
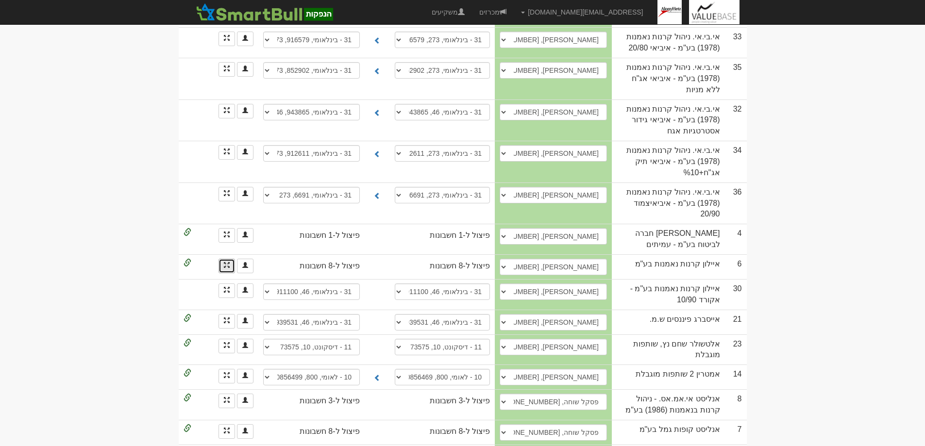
scroll to position [0, 0]
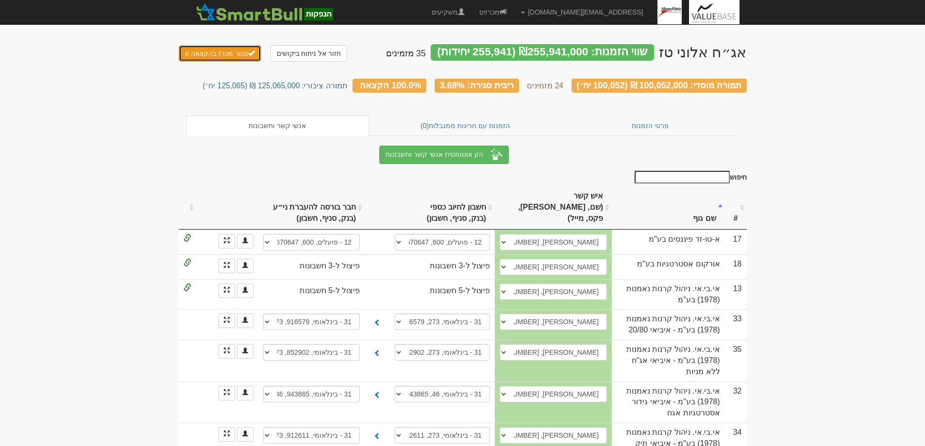
click at [217, 53] on button "סגור מכרז בהקצאה זו" at bounding box center [220, 53] width 83 height 17
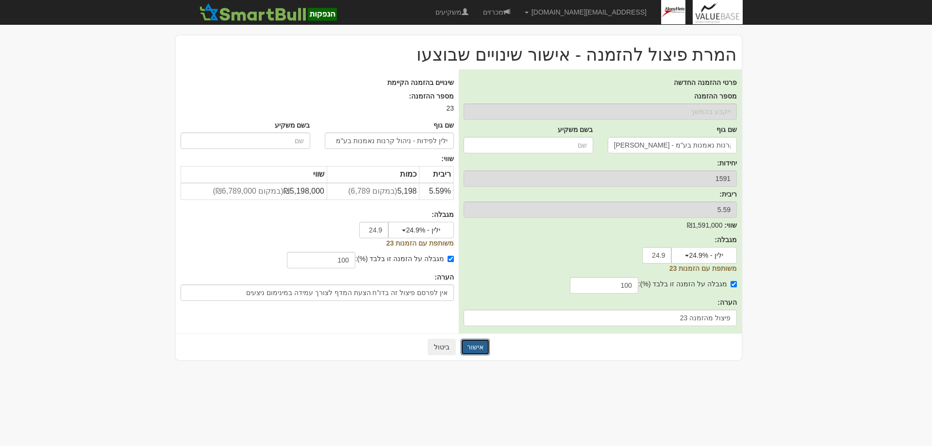
click at [468, 349] on button "אישור" at bounding box center [475, 347] width 29 height 17
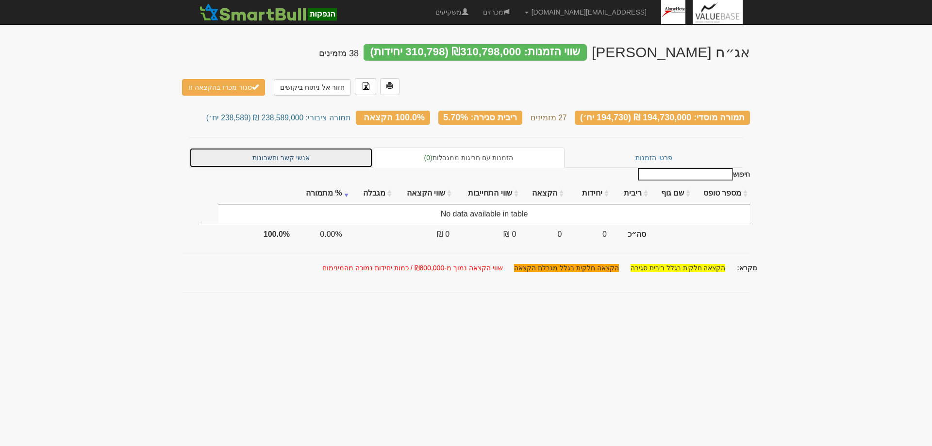
click at [272, 148] on link "אנשי קשר וחשבונות" at bounding box center [280, 158] width 183 height 20
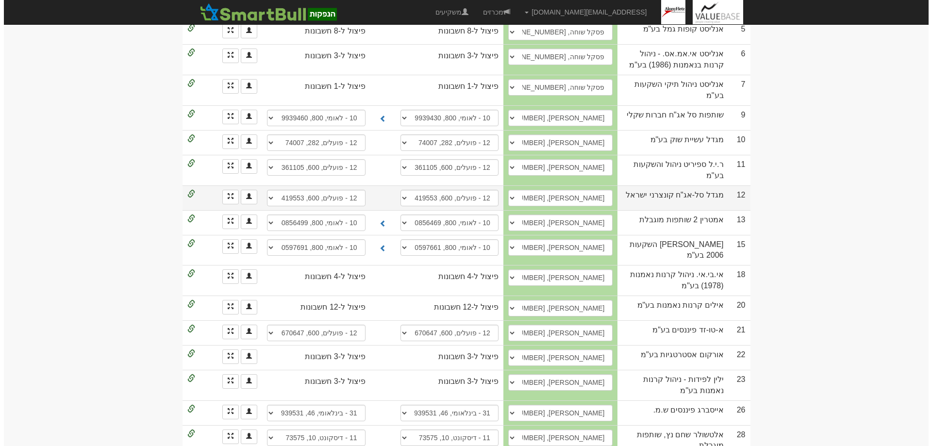
scroll to position [388, 0]
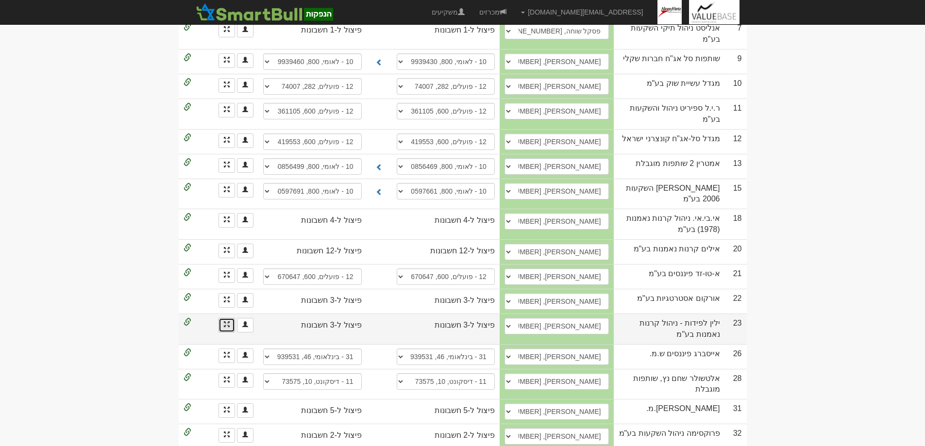
click at [226, 318] on link "הזנת פיצולים" at bounding box center [226, 325] width 17 height 15
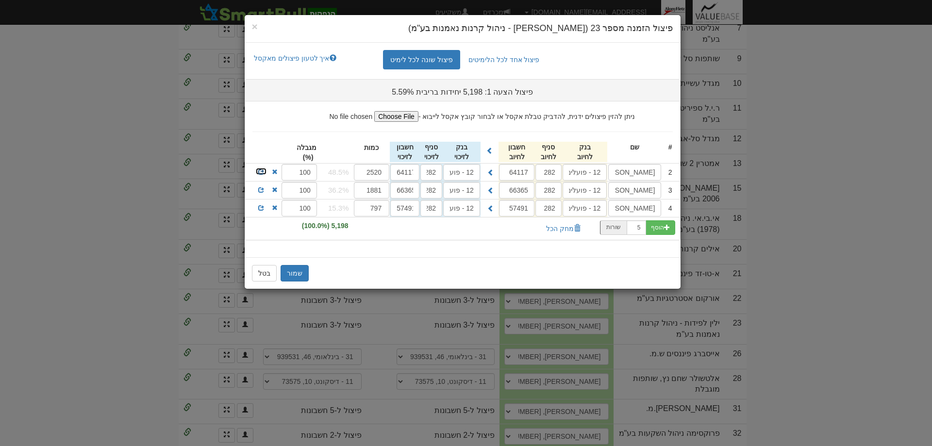
click at [259, 171] on span at bounding box center [261, 172] width 6 height 6
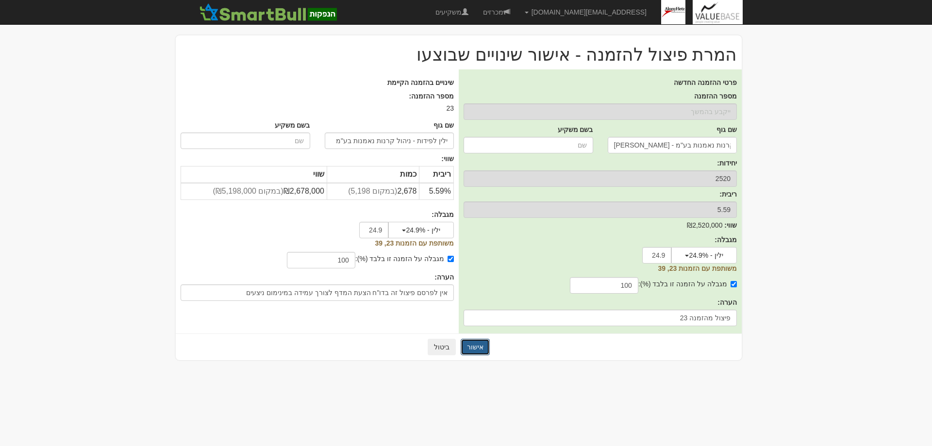
click at [478, 348] on button "אישור" at bounding box center [475, 347] width 29 height 17
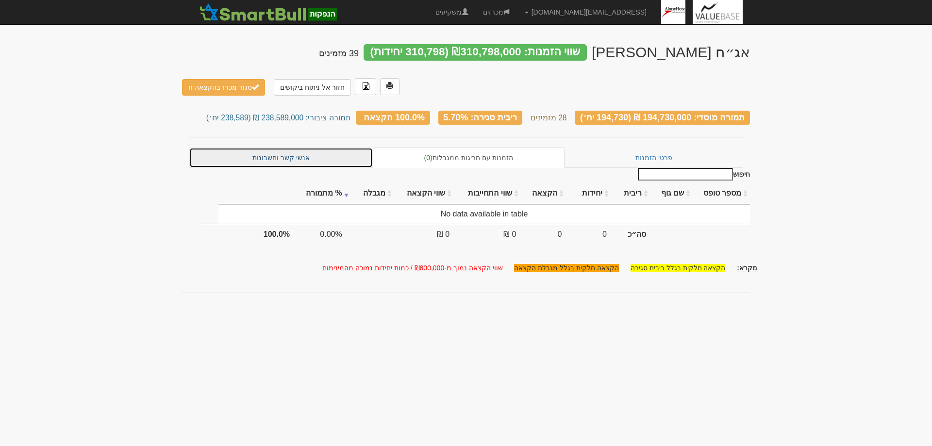
click at [271, 148] on link "אנשי קשר וחשבונות" at bounding box center [280, 158] width 183 height 20
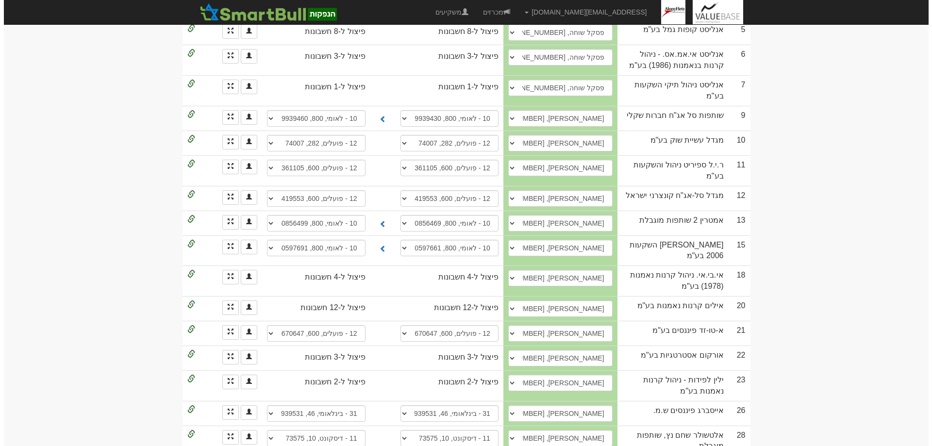
scroll to position [319, 0]
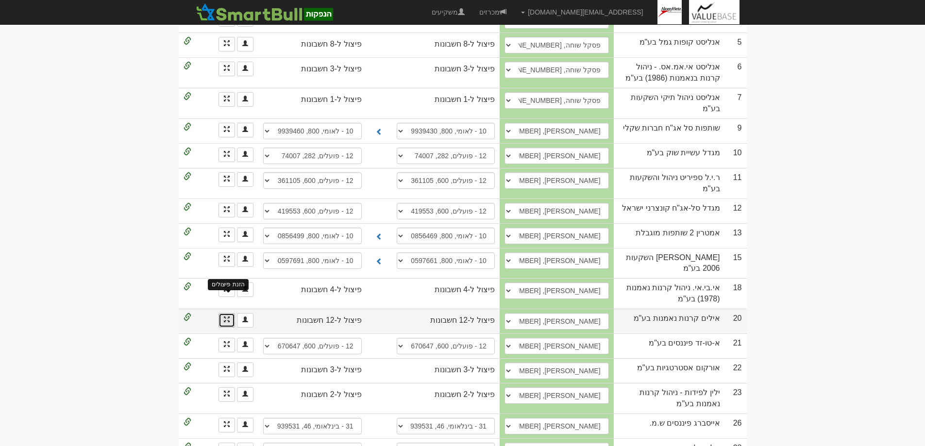
click at [225, 316] on span at bounding box center [227, 319] width 6 height 6
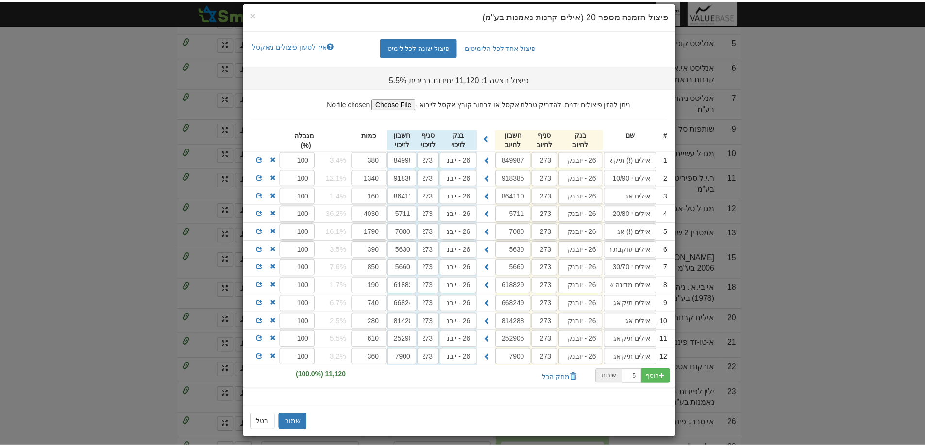
scroll to position [19, 0]
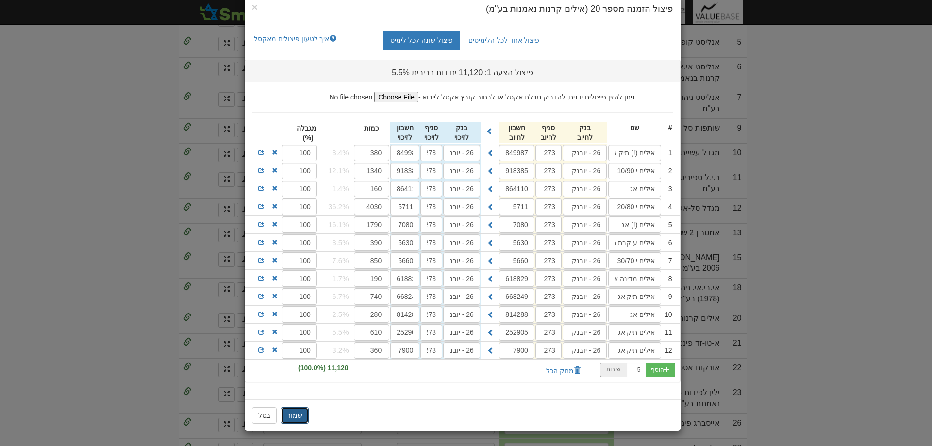
click at [301, 415] on button "שמור" at bounding box center [295, 415] width 28 height 17
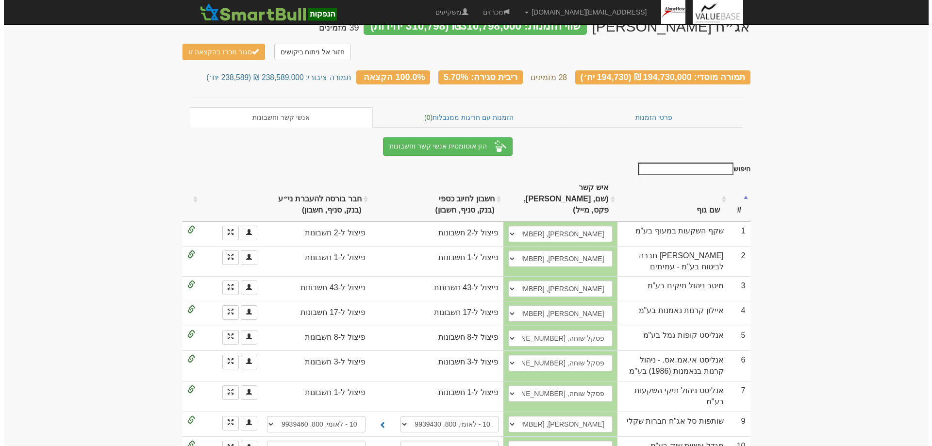
scroll to position [49, 0]
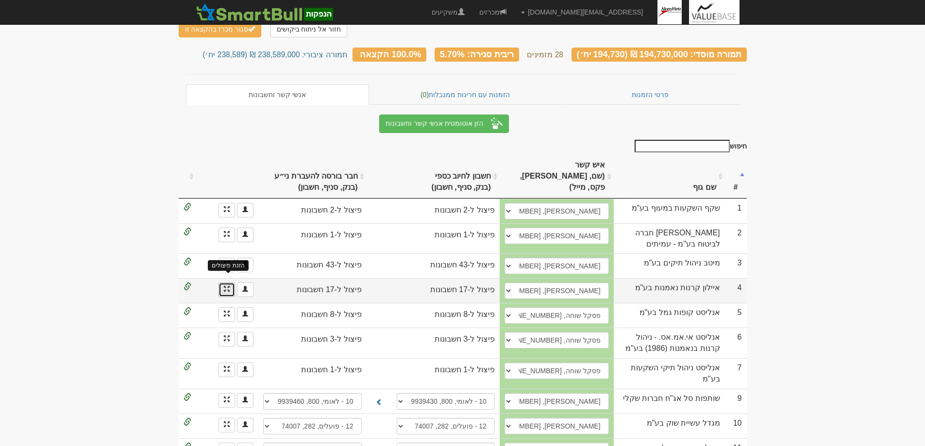
click at [226, 286] on span at bounding box center [227, 289] width 6 height 6
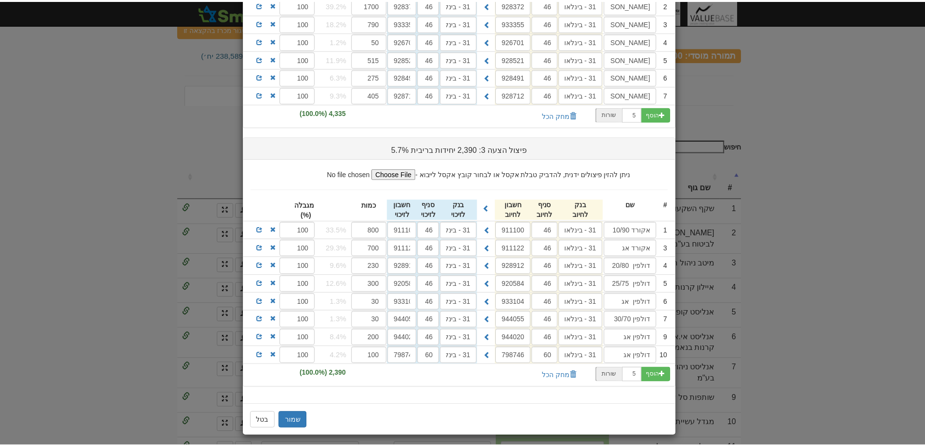
scroll to position [344, 0]
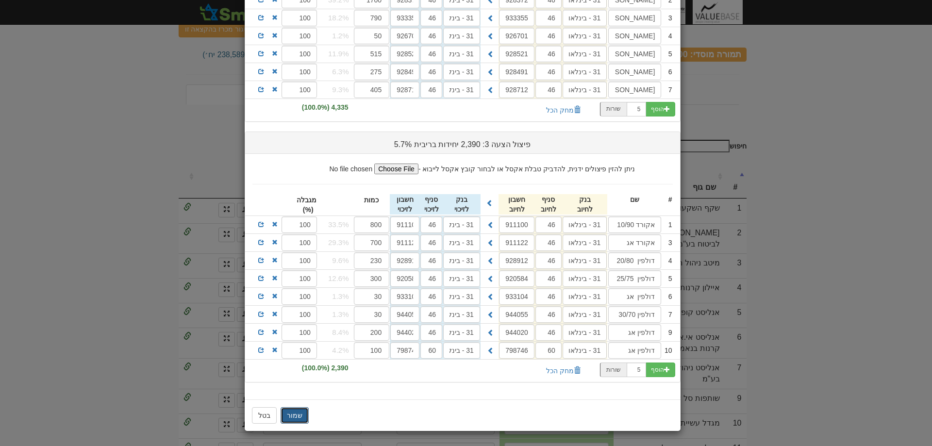
click at [298, 416] on button "שמור" at bounding box center [295, 415] width 28 height 17
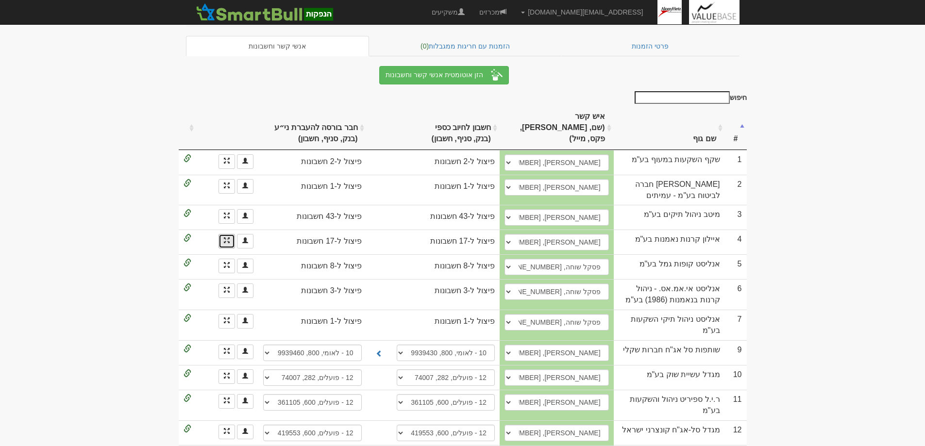
scroll to position [49, 0]
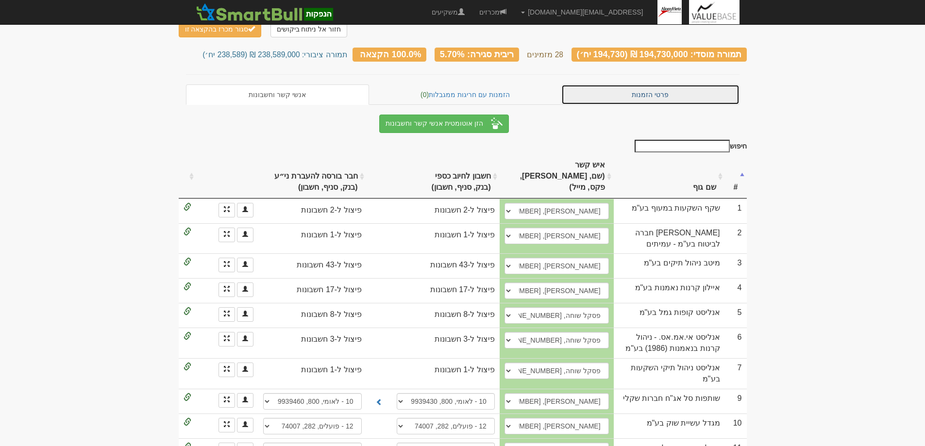
click at [636, 84] on link "פרטי הזמנות" at bounding box center [650, 94] width 178 height 20
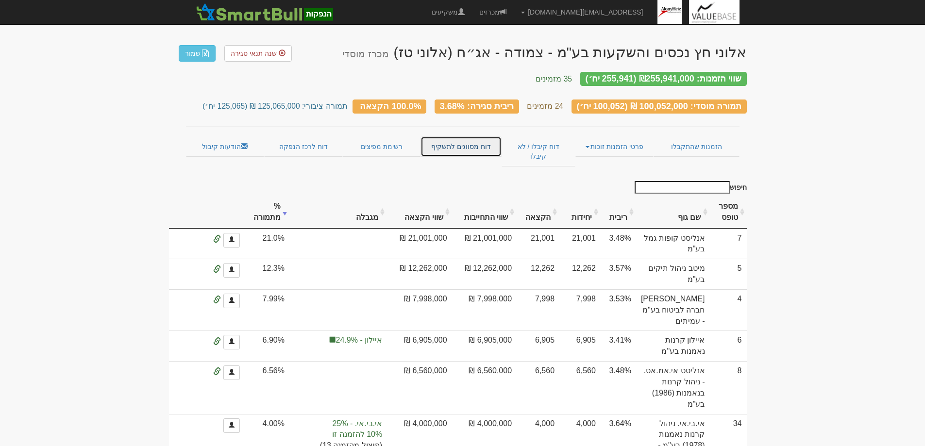
click at [451, 138] on link "דוח מסווגים לתשקיף" at bounding box center [460, 146] width 81 height 20
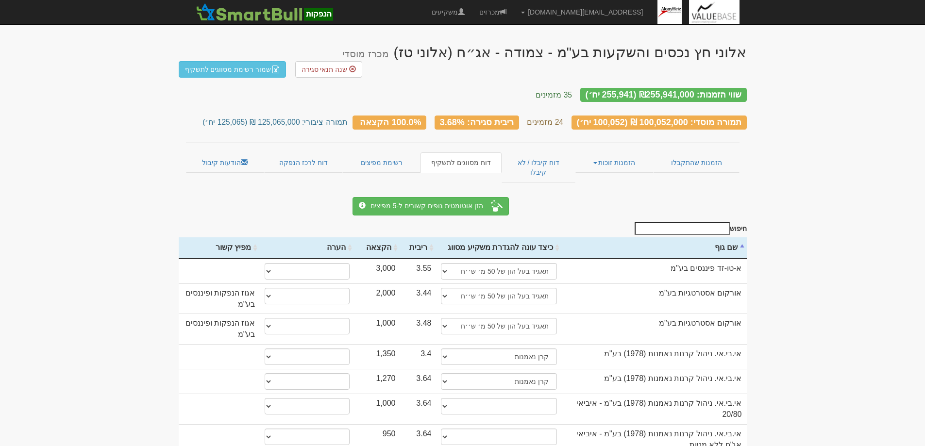
scroll to position [49, 0]
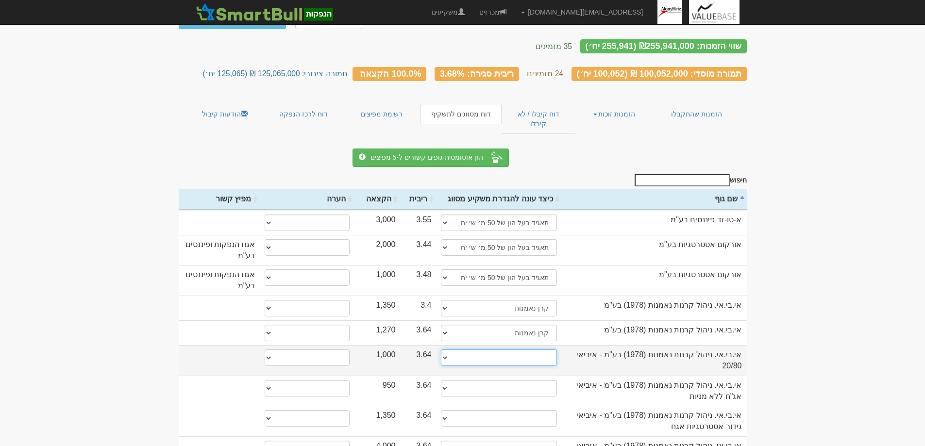
click at [448, 349] on select "תאגיד מסווג חתם / מפיץ חברת ביטוח תאגיד בעל הון של 50 מ׳ ש׳׳ח קופת גמל / קרן פנ…" at bounding box center [499, 357] width 116 height 17
select select "קרן נאמנות"
click at [441, 349] on select "תאגיד מסווג חתם / מפיץ חברת ביטוח תאגיד בעל הון של 50 מ׳ ש׳׳ח קופת גמל / קרן פנ…" at bounding box center [499, 357] width 116 height 17
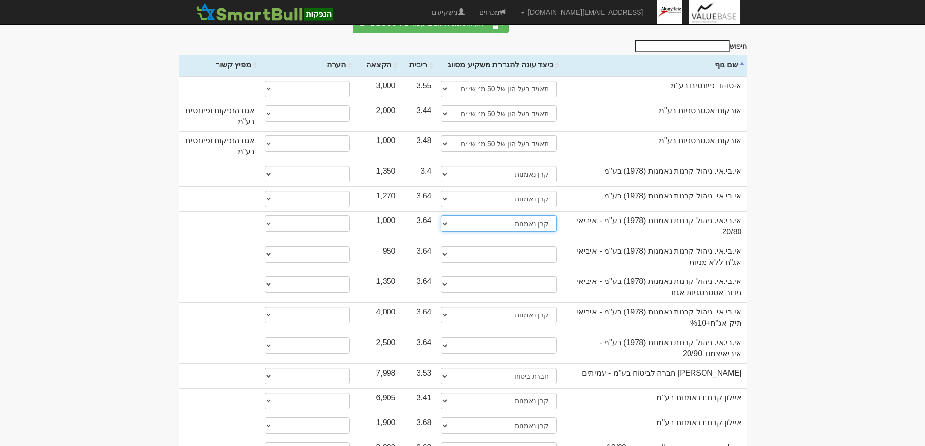
scroll to position [194, 0]
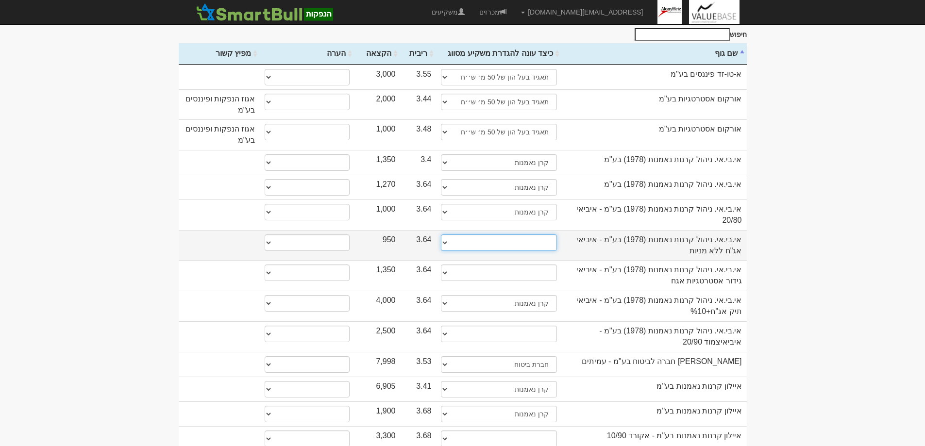
click at [444, 234] on select "תאגיד מסווג חתם / מפיץ חברת ביטוח תאגיד בעל הון של 50 מ׳ ש׳׳ח קופת גמל / קרן פנ…" at bounding box center [499, 242] width 116 height 17
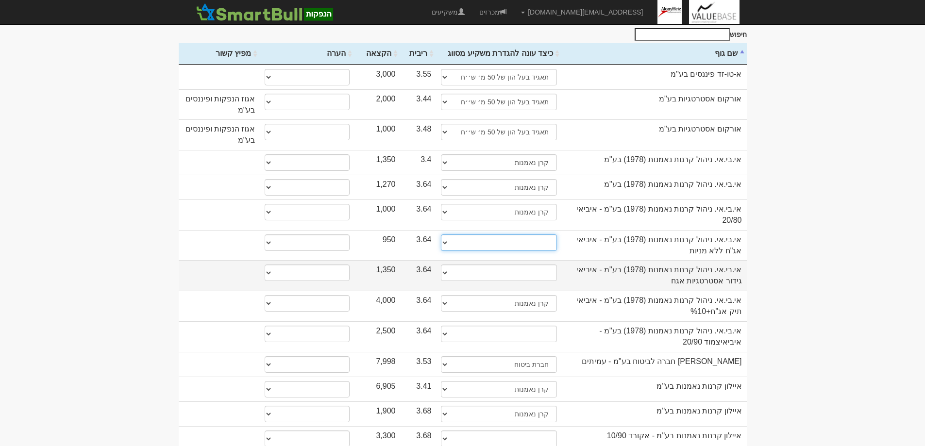
select select "קרן נאמנות"
click at [441, 234] on select "תאגיד מסווג חתם / מפיץ חברת ביטוח תאגיד בעל הון של 50 מ׳ ש׳׳ח קופת גמל / קרן פנ…" at bounding box center [499, 242] width 116 height 17
click at [446, 265] on select "תאגיד מסווג חתם / מפיץ חברת ביטוח תאגיד בעל הון של 50 מ׳ ש׳׳ח קופת גמל / קרן פנ…" at bounding box center [499, 273] width 116 height 17
select select "קרן נאמנות"
click at [441, 265] on select "תאגיד מסווג חתם / מפיץ חברת ביטוח תאגיד בעל הון של 50 מ׳ ש׳׳ח קופת גמל / קרן פנ…" at bounding box center [499, 273] width 116 height 17
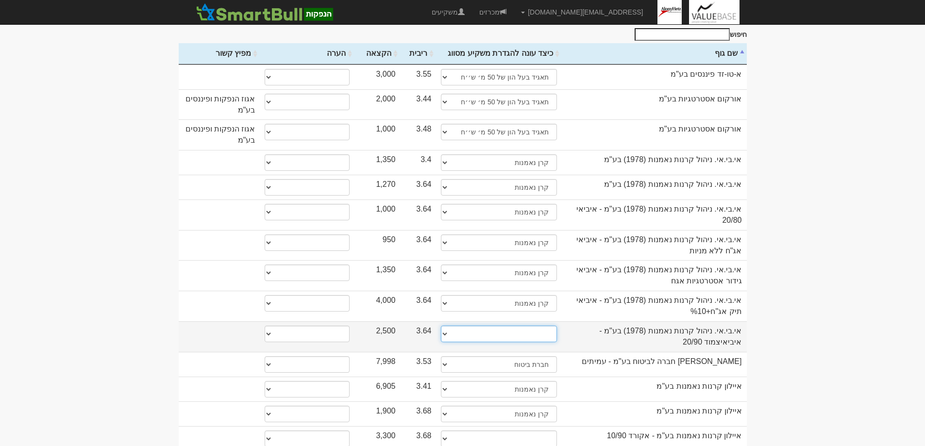
click at [447, 326] on select "תאגיד מסווג חתם / מפיץ חברת ביטוח תאגיד בעל הון של 50 מ׳ ש׳׳ח קופת גמל / קרן פנ…" at bounding box center [499, 334] width 116 height 17
select select "קרן נאמנות"
click at [441, 326] on select "תאגיד מסווג חתם / מפיץ חברת ביטוח תאגיד בעל הון של 50 מ׳ ש׳׳ח קופת גמל / קרן פנ…" at bounding box center [499, 334] width 116 height 17
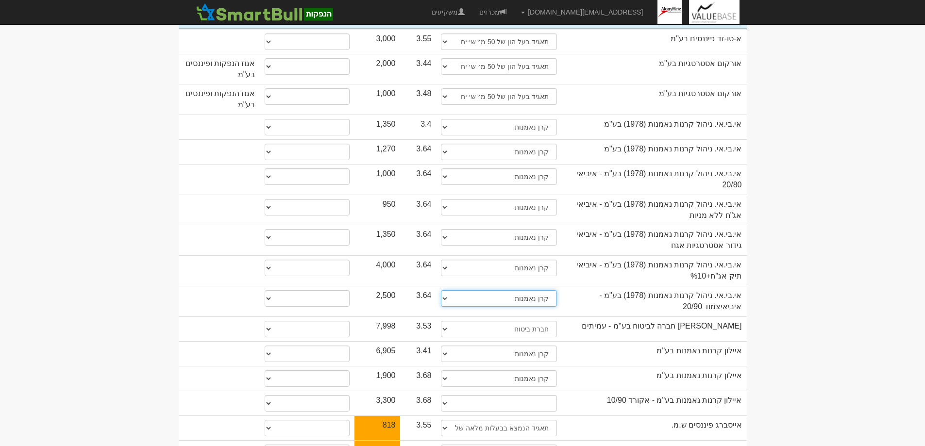
scroll to position [291, 0]
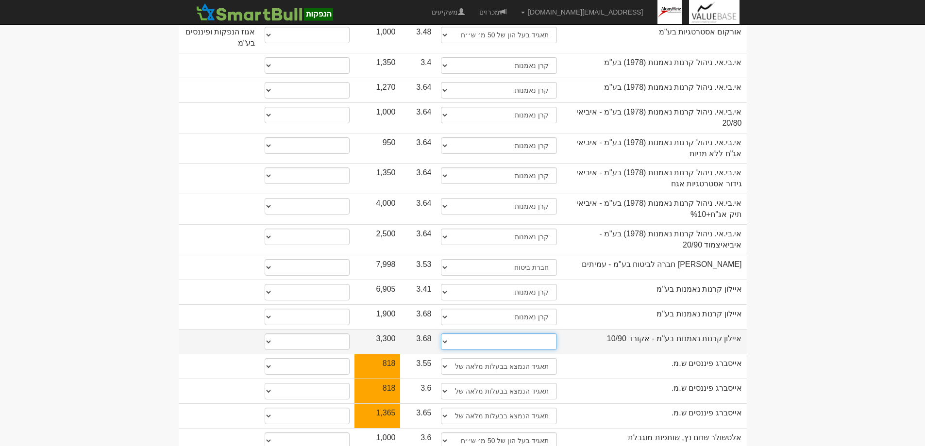
click at [445, 333] on select "תאגיד מסווג חתם / מפיץ חברת ביטוח תאגיד בעל הון של 50 מ׳ ש׳׳ח קופת גמל / קרן פנ…" at bounding box center [499, 341] width 116 height 17
select select "קרן נאמנות"
click at [441, 333] on select "תאגיד מסווג חתם / מפיץ חברת ביטוח תאגיד בעל הון של 50 מ׳ ש׳׳ח קופת גמל / קרן פנ…" at bounding box center [499, 341] width 116 height 17
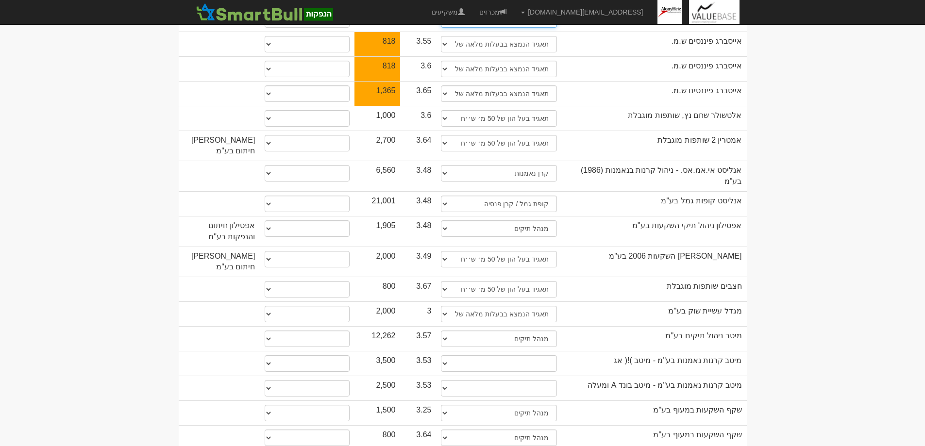
scroll to position [615, 0]
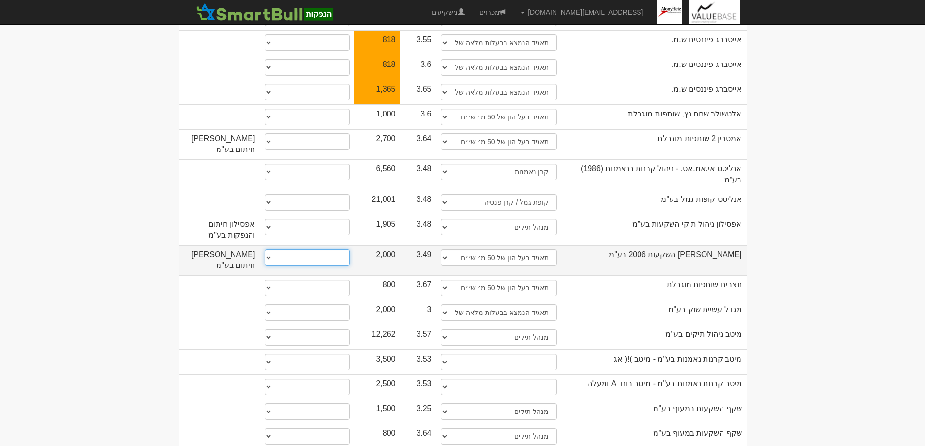
click at [268, 249] on select "* גוף הקשור למפיץ בהנפקה ** בעל עניין בחברה *** בעל שליטה בחברה" at bounding box center [307, 257] width 85 height 17
select select "* גוף הקשור למפיץ בהנפקה"
click at [265, 249] on select "* גוף הקשור למפיץ בהנפקה ** בעל עניין בחברה *** בעל שליטה בחברה" at bounding box center [307, 257] width 85 height 17
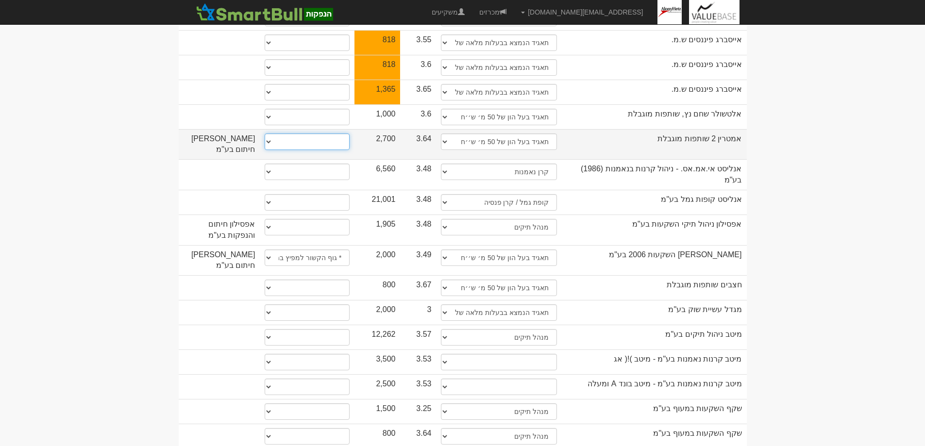
click at [268, 133] on select "* גוף הקשור למפיץ בהנפקה ** בעל עניין בחברה *** בעל שליטה בחברה" at bounding box center [307, 141] width 85 height 17
select select "* גוף הקשור למפיץ בהנפקה"
click at [265, 133] on select "* גוף הקשור למפיץ בהנפקה ** בעל עניין בחברה *** בעל שליטה בחברה" at bounding box center [307, 141] width 85 height 17
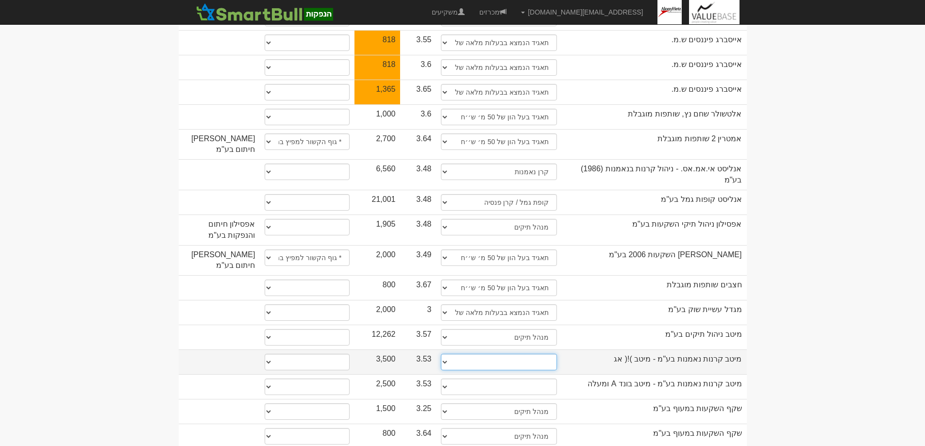
click at [444, 354] on select "תאגיד מסווג חתם / מפיץ חברת ביטוח תאגיד בעל הון של 50 מ׳ ש׳׳ח קופת גמל / קרן פנ…" at bounding box center [499, 362] width 116 height 17
select select "קרן נאמנות"
click at [441, 354] on select "תאגיד מסווג חתם / מפיץ חברת ביטוח תאגיד בעל הון של 50 מ׳ ש׳׳ח קופת גמל / קרן פנ…" at bounding box center [499, 362] width 116 height 17
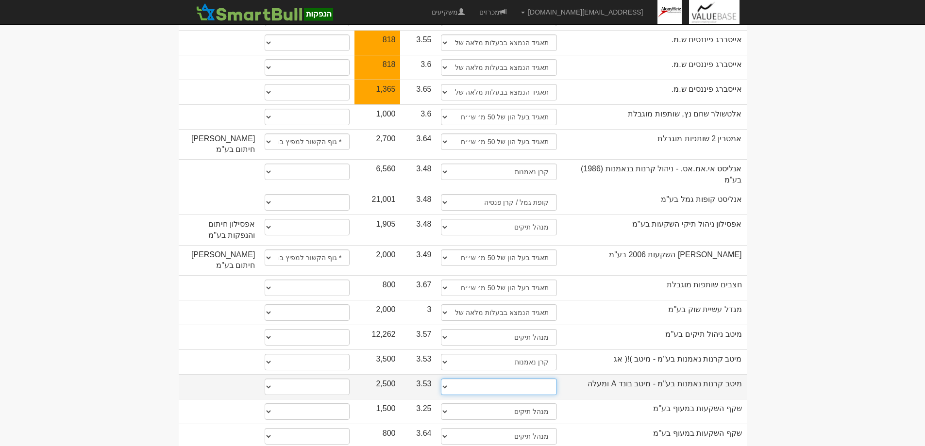
click at [445, 379] on select "תאגיד מסווג חתם / מפיץ חברת ביטוח תאגיד בעל הון של 50 מ׳ ש׳׳ח קופת גמל / קרן פנ…" at bounding box center [499, 387] width 116 height 17
select select "קרן נאמנות"
click at [441, 379] on select "תאגיד מסווג חתם / מפיץ חברת ביטוח תאגיד בעל הון של 50 מ׳ ש׳׳ח קופת גמל / קרן פנ…" at bounding box center [499, 387] width 116 height 17
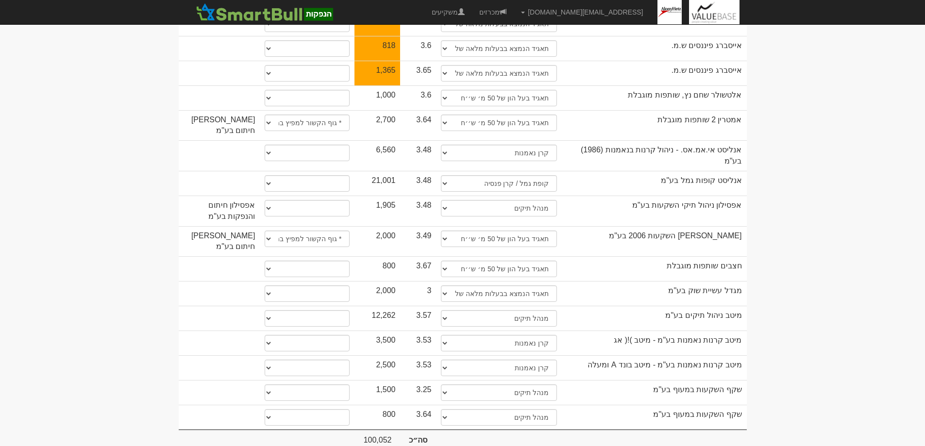
scroll to position [634, 0]
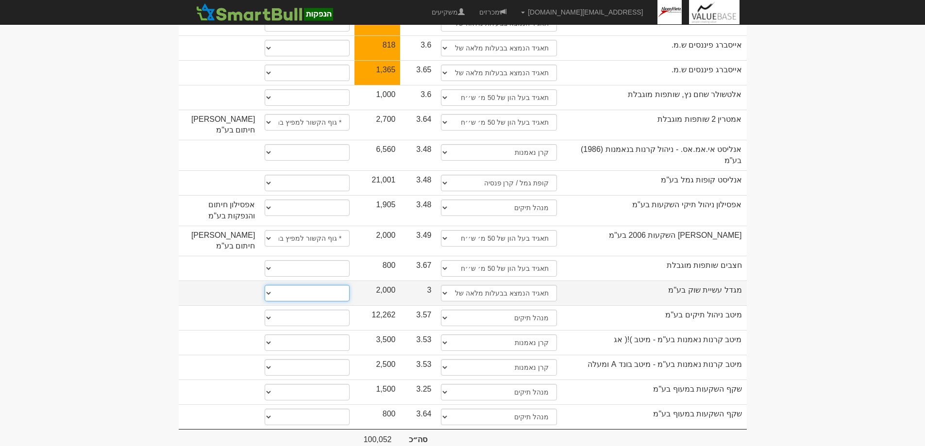
click at [270, 285] on select "* גוף הקשור למפיץ בהנפקה ** בעל עניין בחברה *** בעל שליטה בחברה" at bounding box center [307, 293] width 85 height 17
click at [266, 285] on select "* גוף הקשור למפיץ בהנפקה ** בעל עניין בחברה *** בעל שליטה בחברה" at bounding box center [307, 293] width 85 height 17
select select "** בעל עניין בחברה"
click at [265, 285] on select "* גוף הקשור למפיץ בהנפקה ** בעל עניין בחברה *** בעל שליטה בחברה" at bounding box center [307, 293] width 85 height 17
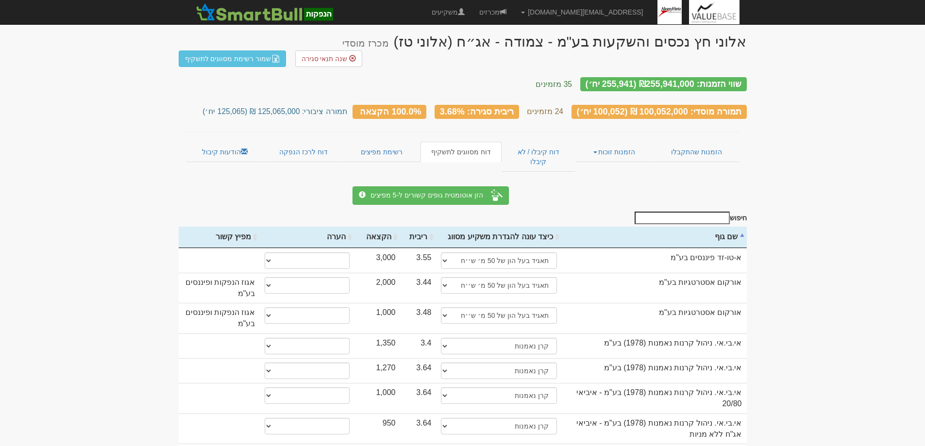
scroll to position [0, 0]
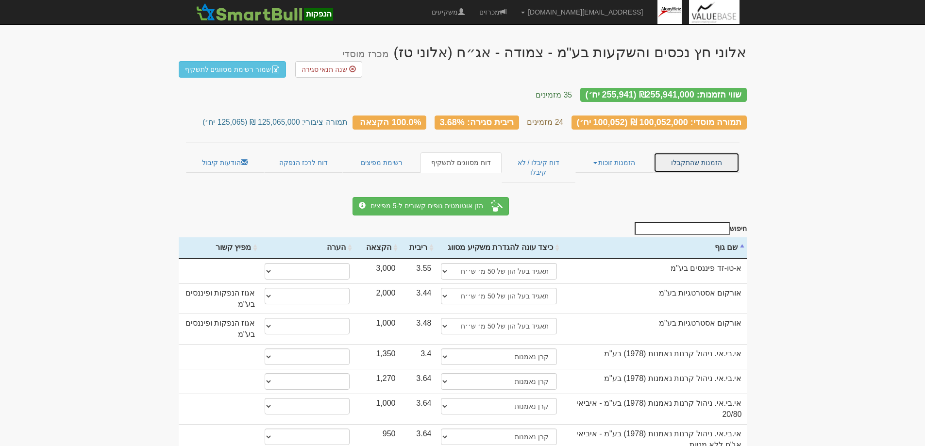
click at [694, 152] on link "הזמנות שהתקבלו" at bounding box center [695, 162] width 85 height 20
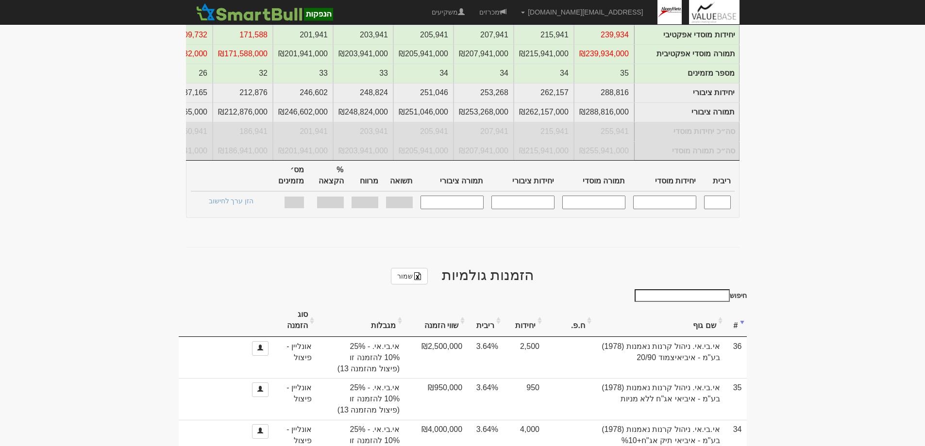
scroll to position [340, 0]
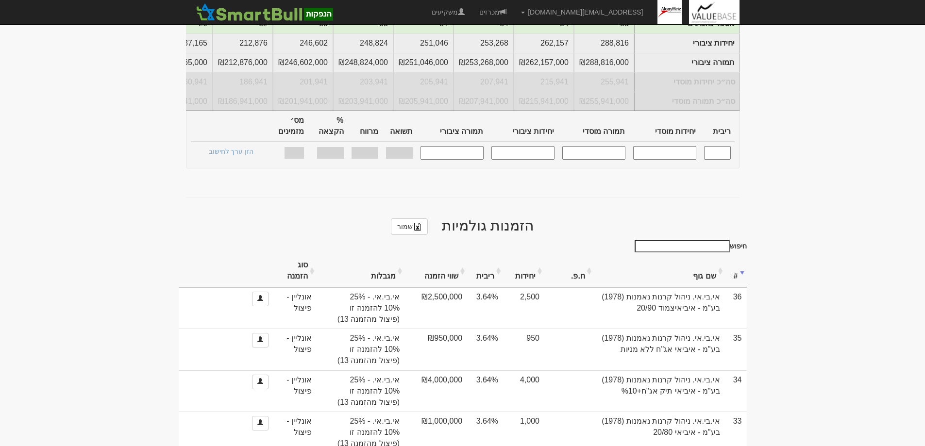
click at [686, 258] on th "שם גוף" at bounding box center [659, 271] width 131 height 33
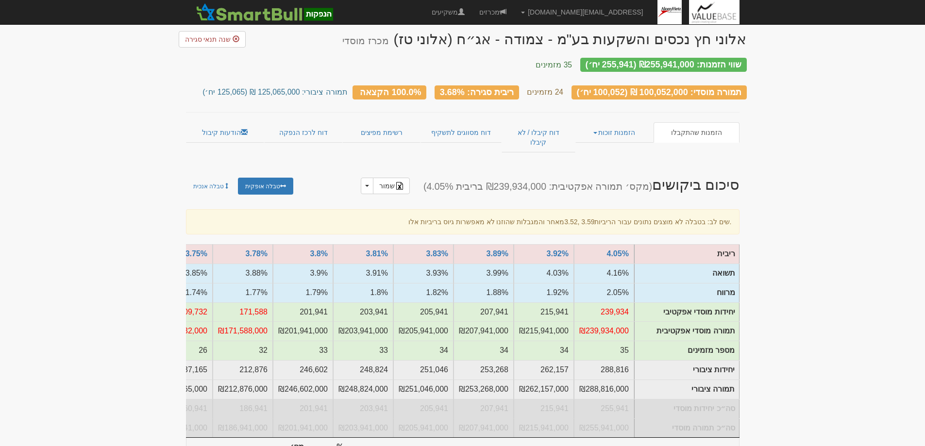
scroll to position [0, 0]
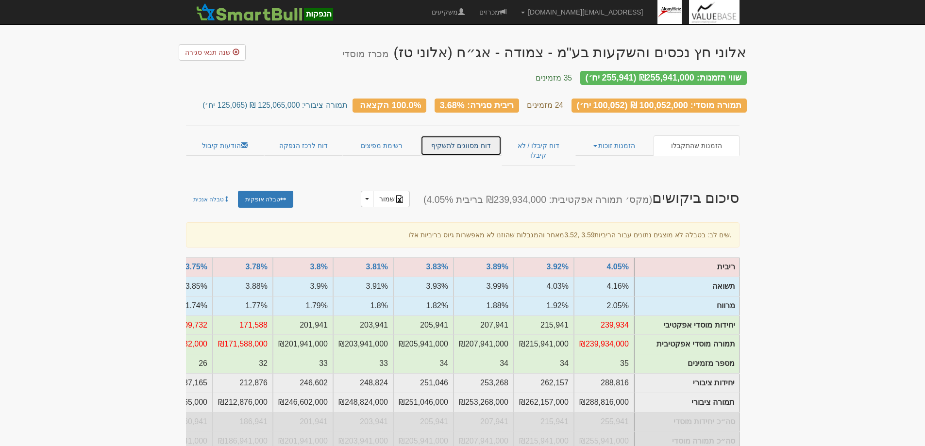
click at [457, 139] on link "דוח מסווגים לתשקיף" at bounding box center [460, 145] width 81 height 20
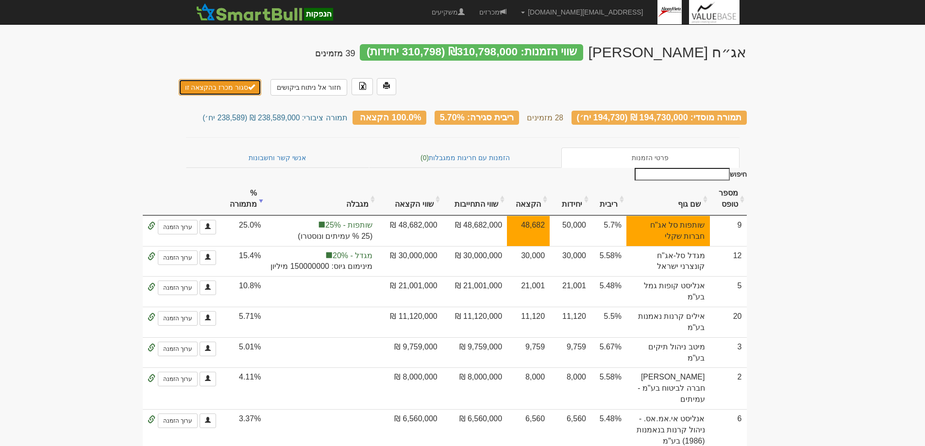
click at [215, 79] on button "סגור מכרז בהקצאה זו" at bounding box center [220, 87] width 83 height 17
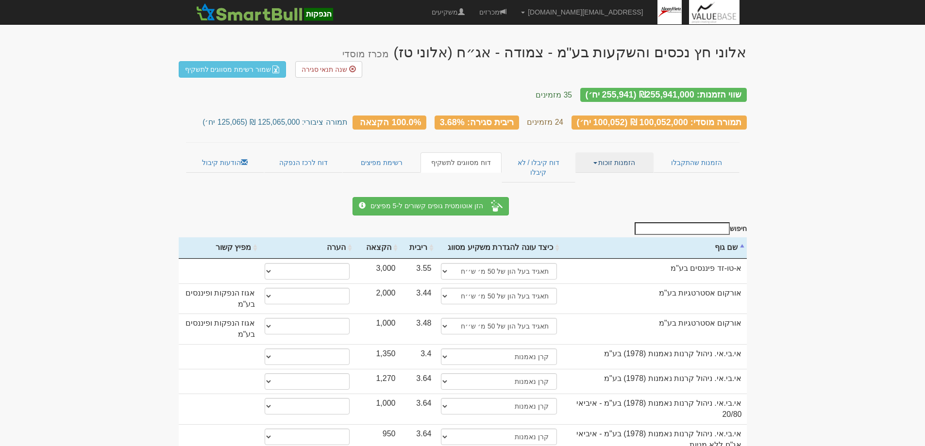
click at [615, 152] on link "הזמנות זוכות" at bounding box center [614, 162] width 78 height 20
click at [616, 175] on link "פרטי הזמנות זוכות" at bounding box center [614, 181] width 77 height 13
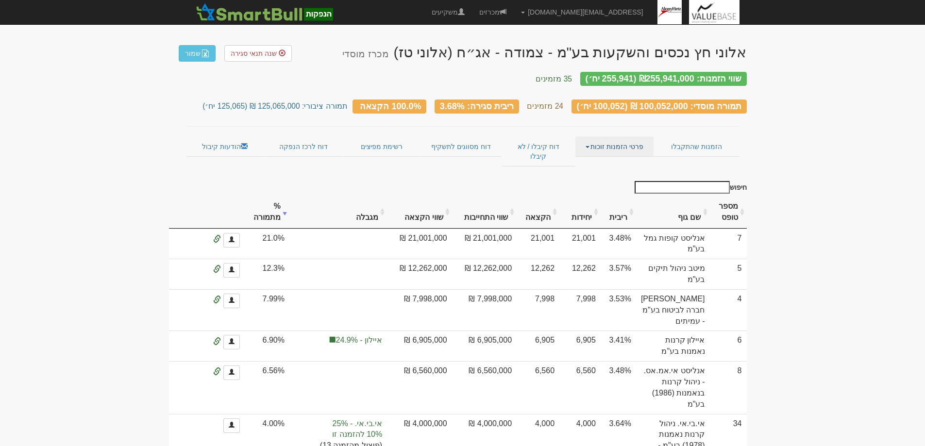
click at [629, 140] on link "פרטי הזמנות זוכות" at bounding box center [614, 146] width 78 height 20
click at [627, 159] on link "אנשי קשר וחשבונות" at bounding box center [614, 165] width 77 height 13
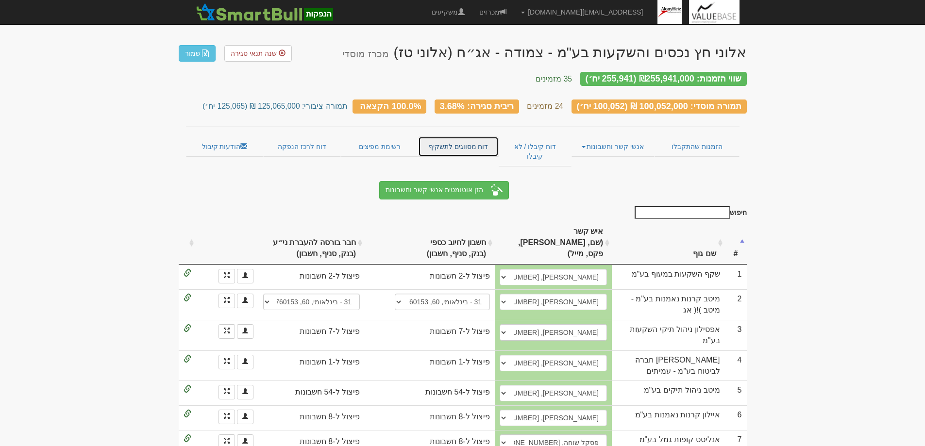
click at [455, 139] on link "דוח מסווגים לתשקיף" at bounding box center [458, 146] width 81 height 20
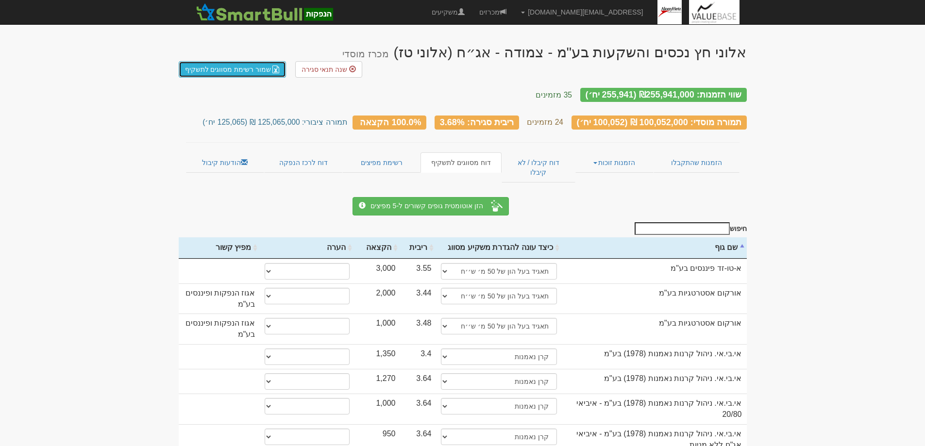
click at [224, 61] on link "שמור רשימת מסווגים לתשקיף" at bounding box center [233, 69] width 108 height 17
click at [701, 152] on link "הזמנות שהתקבלו" at bounding box center [695, 162] width 85 height 20
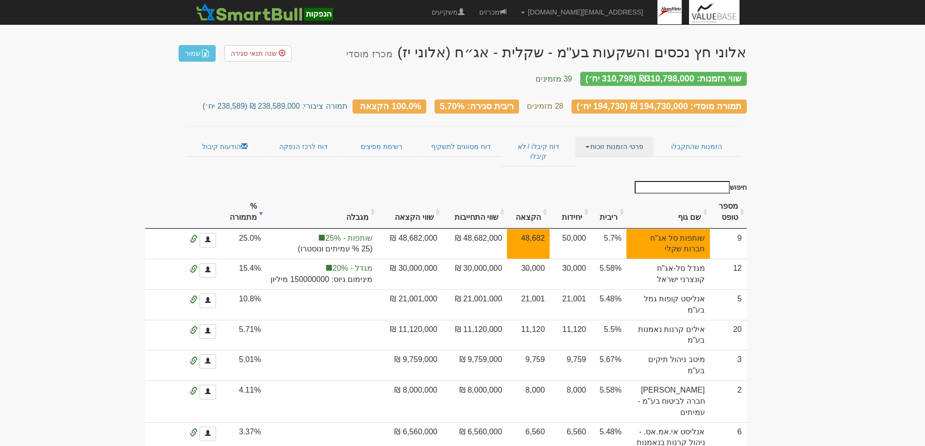
click at [603, 141] on link "פרטי הזמנות זוכות" at bounding box center [614, 146] width 78 height 20
click at [620, 159] on link "אנשי קשר וחשבונות" at bounding box center [614, 165] width 77 height 13
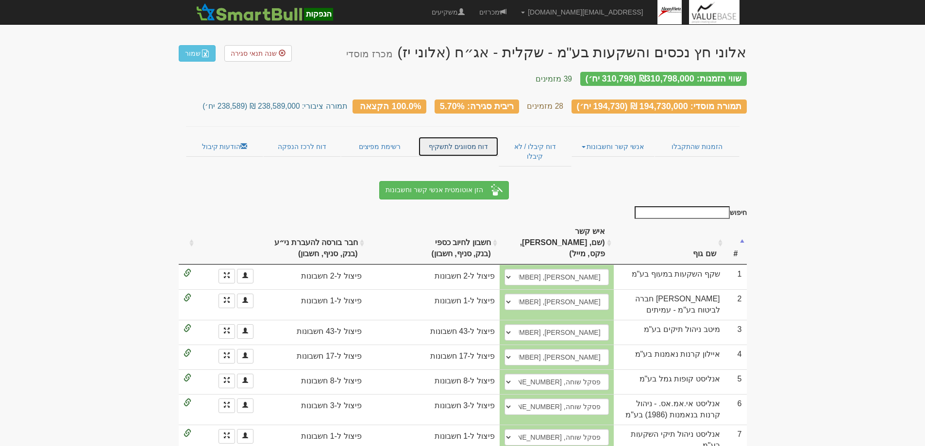
click at [460, 137] on link "דוח מסווגים לתשקיף" at bounding box center [458, 146] width 81 height 20
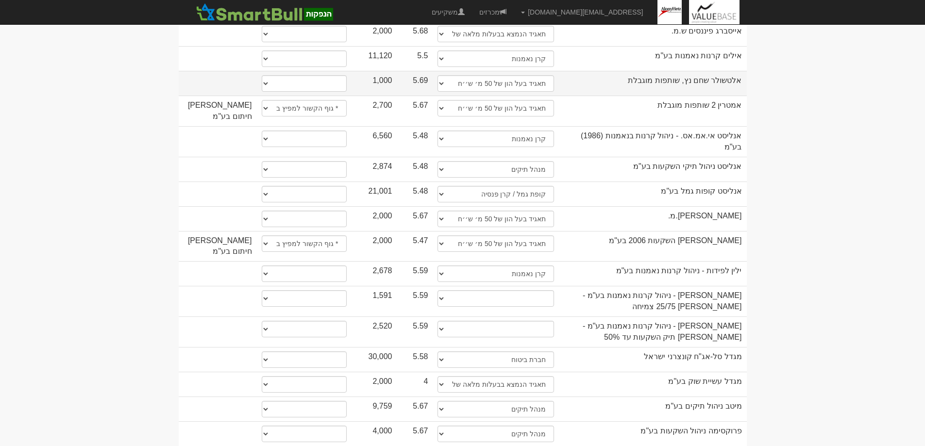
scroll to position [709, 0]
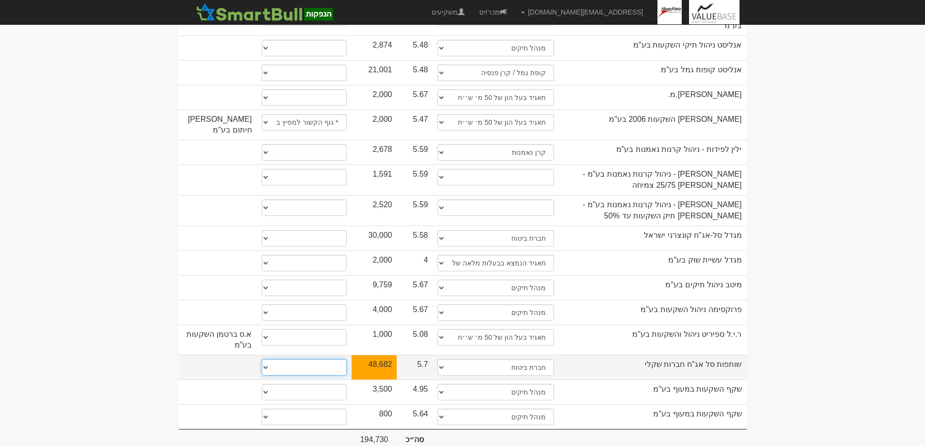
click at [264, 359] on select "* גוף הקשור למפיץ בהנפקה ** בעל עניין בחברה *** בעל שליטה בחברה" at bounding box center [304, 367] width 85 height 17
select select "** בעל עניין בחברה"
click at [262, 359] on select "* גוף הקשור למפיץ בהנפקה ** בעל עניין בחברה *** בעל שליטה בחברה" at bounding box center [304, 367] width 85 height 17
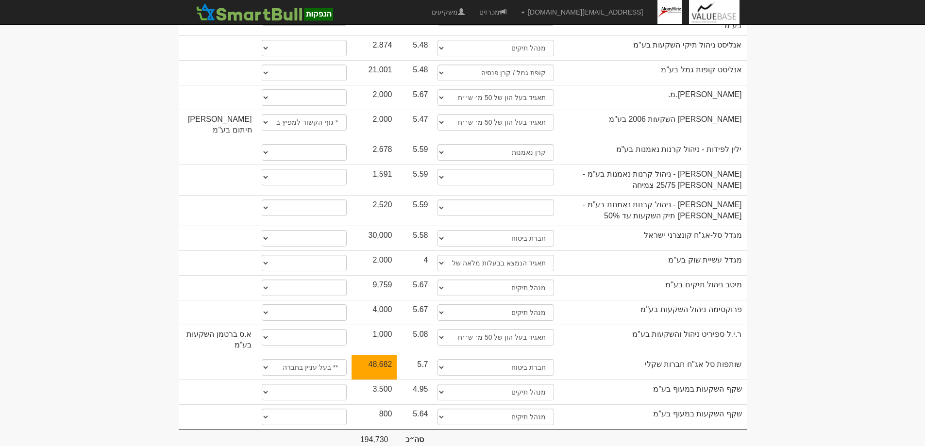
scroll to position [660, 0]
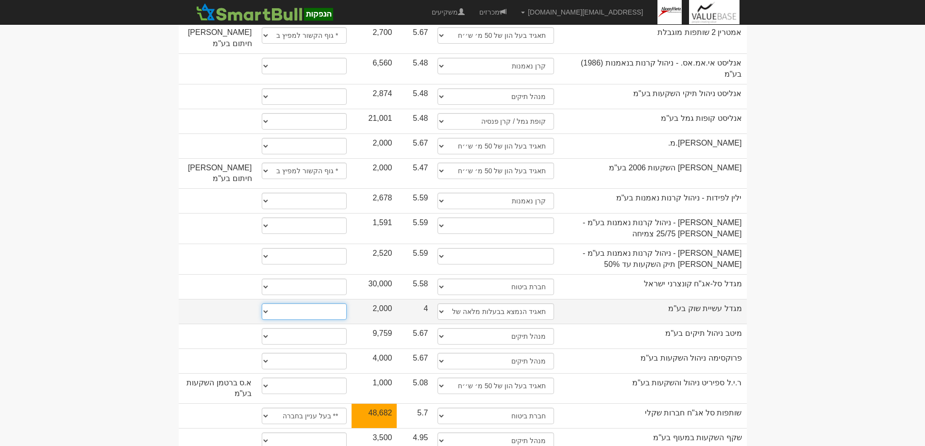
click at [266, 303] on select "* גוף הקשור למפיץ בהנפקה ** בעל עניין בחברה *** בעל שליטה בחברה" at bounding box center [304, 311] width 85 height 17
select select "** בעל עניין בחברה"
click at [262, 303] on select "* גוף הקשור למפיץ בהנפקה ** בעל עניין בחברה *** בעל שליטה בחברה" at bounding box center [304, 311] width 85 height 17
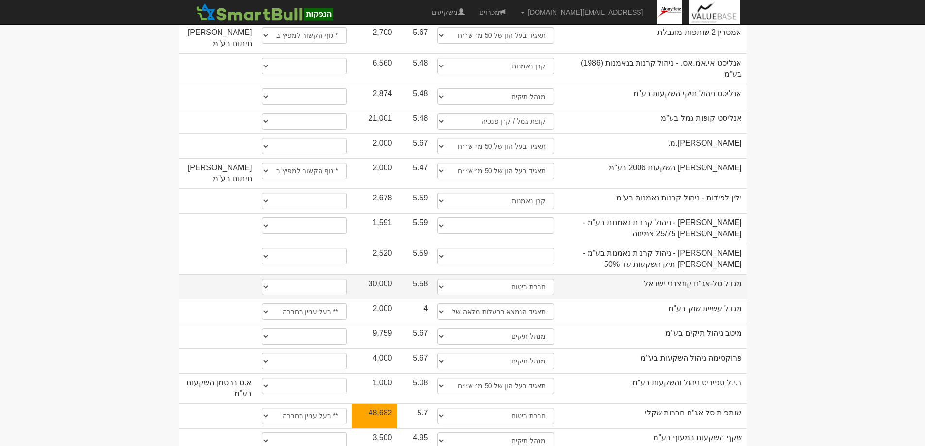
click at [261, 274] on td "* גוף הקשור למפיץ בהנפקה ** בעל עניין בחברה *** בעל שליטה בחברה" at bounding box center [304, 286] width 95 height 25
click at [267, 279] on select "* גוף הקשור למפיץ בהנפקה ** בעל עניין בחברה *** בעל שליטה בחברה" at bounding box center [304, 287] width 85 height 17
select select "** בעל עניין בחברה"
click at [262, 279] on select "* גוף הקשור למפיץ בהנפקה ** בעל עניין בחברה *** בעל שליטה בחברה" at bounding box center [304, 287] width 85 height 17
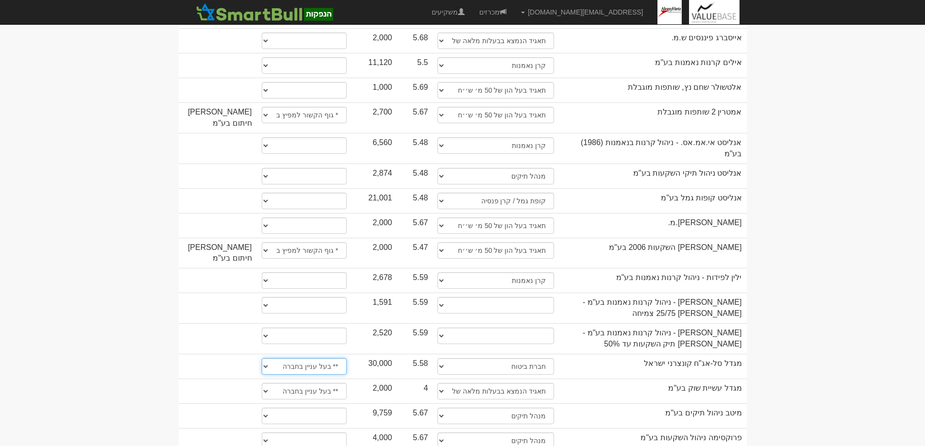
scroll to position [563, 0]
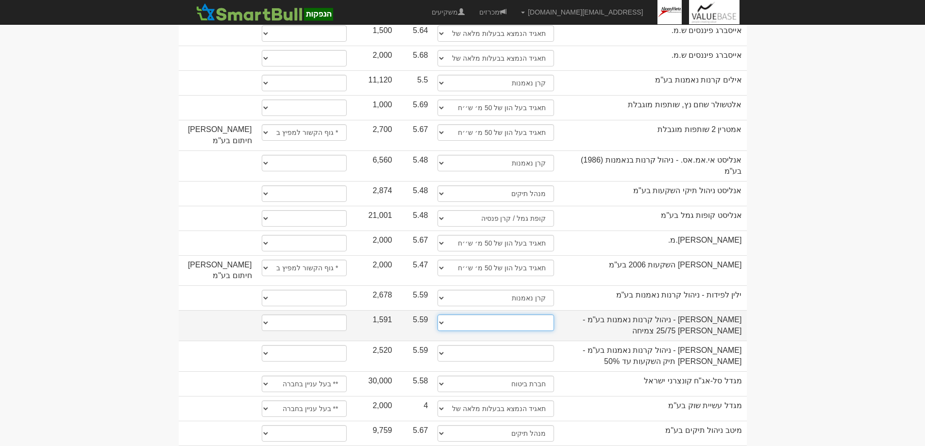
click at [446, 315] on select "תאגיד מסווג חתם / מפיץ חברת ביטוח תאגיד בעל הון של 50 מ׳ ש׳׳ח קופת גמל / קרן פנ…" at bounding box center [495, 323] width 116 height 17
select select "קרן נאמנות"
click at [437, 315] on select "תאגיד מסווג חתם / מפיץ חברת ביטוח תאגיד בעל הון של 50 מ׳ ש׳׳ח קופת גמל / קרן פנ…" at bounding box center [495, 323] width 116 height 17
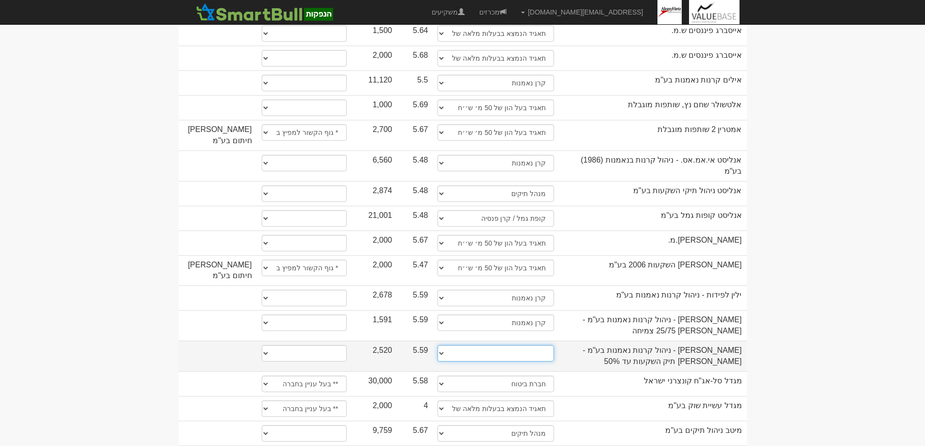
drag, startPoint x: 442, startPoint y: 299, endPoint x: 448, endPoint y: 307, distance: 9.7
click at [442, 345] on select "תאגיד מסווג חתם / מפיץ חברת ביטוח תאגיד בעל הון של 50 מ׳ ש׳׳ח קופת גמל / קרן פנ…" at bounding box center [495, 353] width 116 height 17
select select "קרן נאמנות"
click at [437, 345] on select "תאגיד מסווג חתם / מפיץ חברת ביטוח תאגיד בעל הון של 50 מ׳ ש׳׳ח קופת גמל / קרן פנ…" at bounding box center [495, 353] width 116 height 17
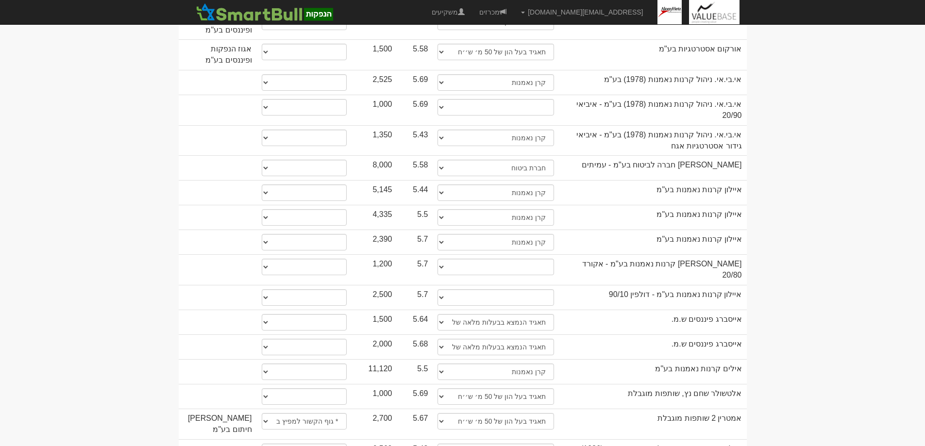
scroll to position [272, 0]
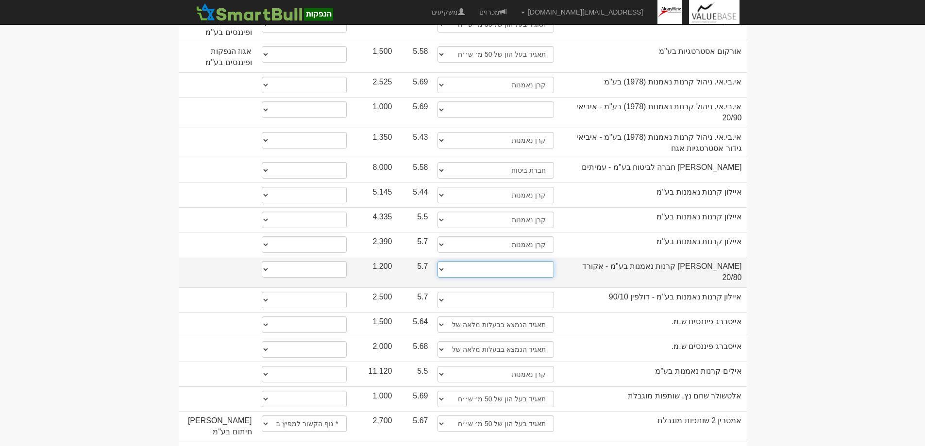
click at [443, 261] on select "תאגיד מסווג חתם / מפיץ חברת ביטוח תאגיד בעל הון של 50 מ׳ ש׳׳ח קופת גמל / קרן פנ…" at bounding box center [495, 269] width 116 height 17
select select "קרן נאמנות"
click at [437, 261] on select "תאגיד מסווג חתם / מפיץ חברת ביטוח תאגיד בעל הון של 50 מ׳ ש׳׳ח קופת גמל / קרן פנ…" at bounding box center [495, 269] width 116 height 17
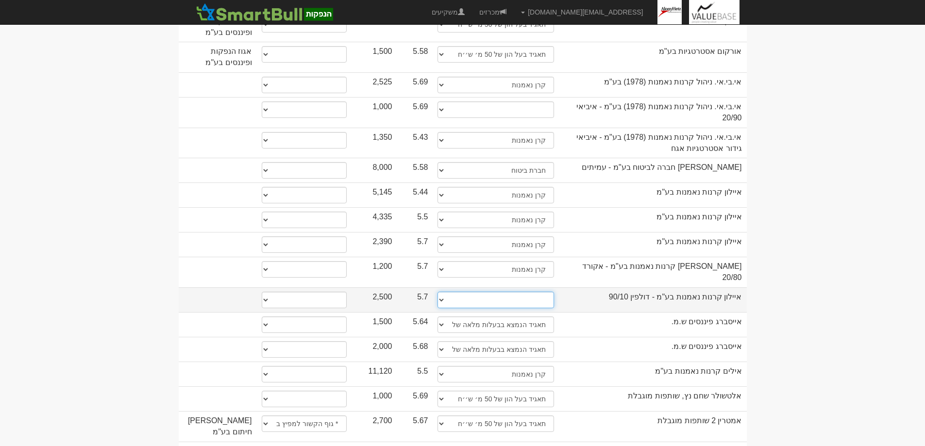
click at [444, 292] on select "תאגיד מסווג חתם / מפיץ חברת ביטוח תאגיד בעל הון של 50 מ׳ ש׳׳ח קופת גמל / קרן פנ…" at bounding box center [495, 300] width 116 height 17
select select "קרן נאמנות"
click at [437, 292] on select "תאגיד מסווג חתם / מפיץ חברת ביטוח תאגיד בעל הון של 50 מ׳ ש׳׳ח קופת גמל / קרן פנ…" at bounding box center [495, 300] width 116 height 17
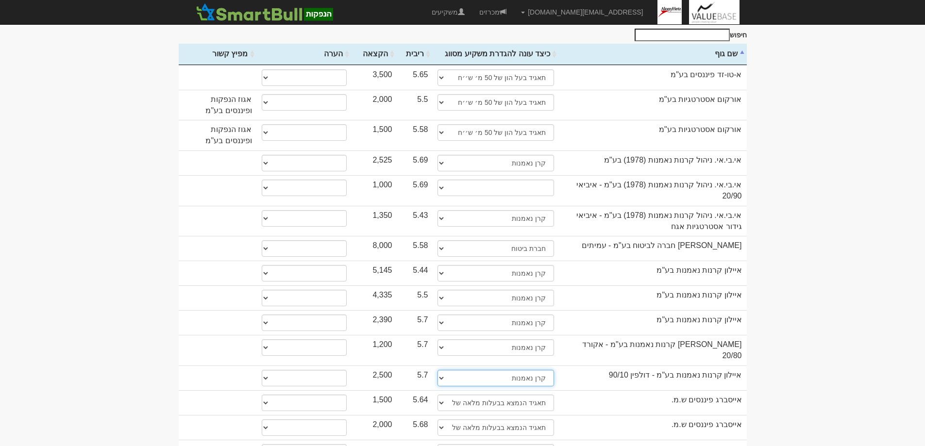
scroll to position [175, 0]
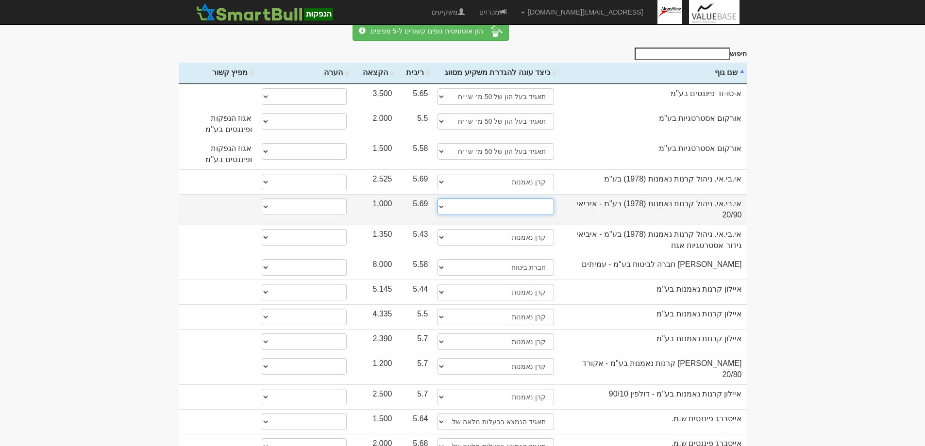
click at [444, 199] on select "תאגיד מסווג חתם / מפיץ חברת ביטוח תאגיד בעל הון של 50 מ׳ ש׳׳ח קופת גמל / קרן פנ…" at bounding box center [495, 207] width 116 height 17
select select "קרן נאמנות"
click at [437, 199] on select "תאגיד מסווג חתם / מפיץ חברת ביטוח תאגיד בעל הון של 50 מ׳ ש׳׳ח קופת גמל / קרן פנ…" at bounding box center [495, 207] width 116 height 17
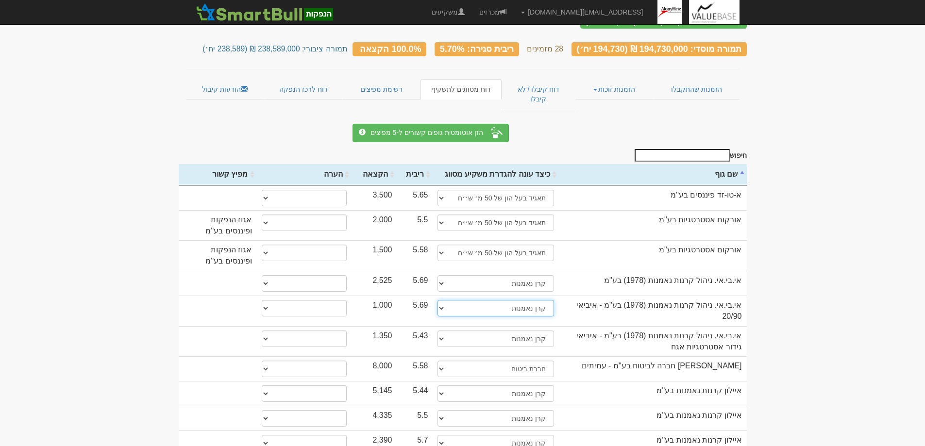
scroll to position [0, 0]
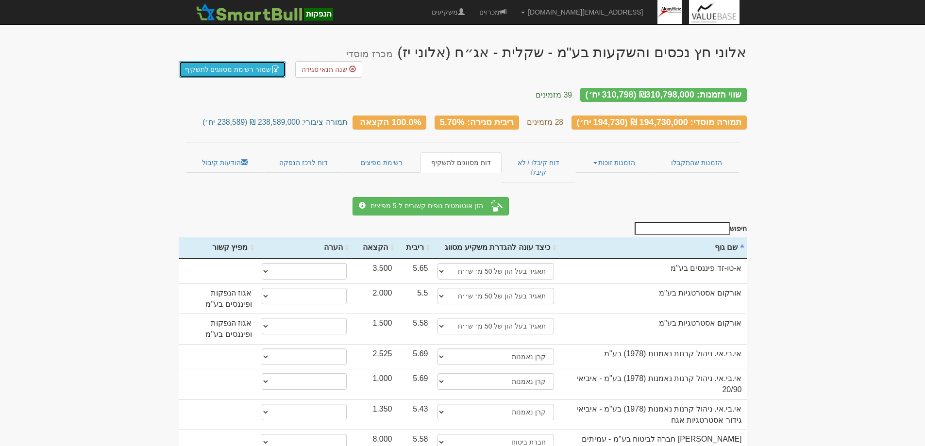
click at [215, 61] on link "שמור רשימת מסווגים לתשקיף" at bounding box center [233, 69] width 108 height 17
click at [698, 152] on link "הזמנות שהתקבלו" at bounding box center [695, 162] width 85 height 20
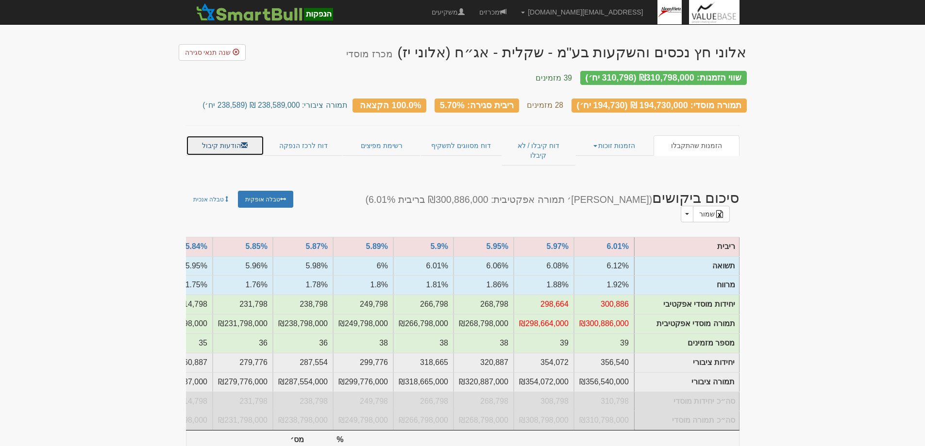
click at [216, 138] on link "הודעות קיבול" at bounding box center [225, 145] width 78 height 20
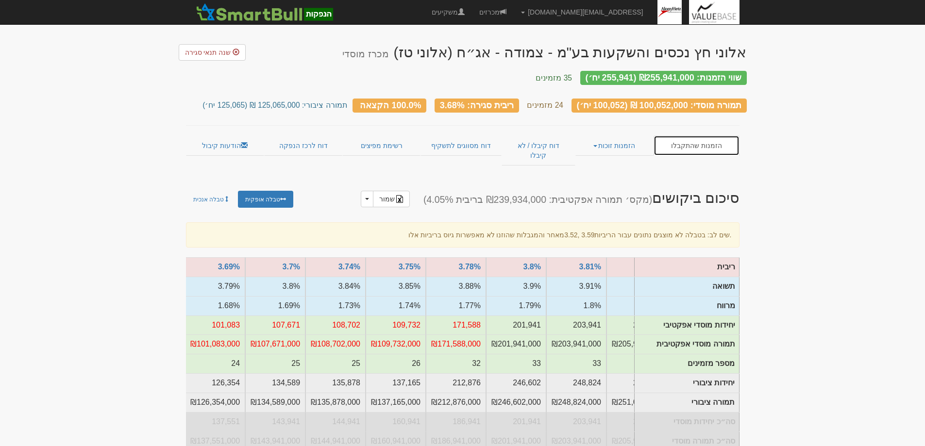
click at [687, 139] on link "הזמנות שהתקבלו" at bounding box center [695, 145] width 85 height 20
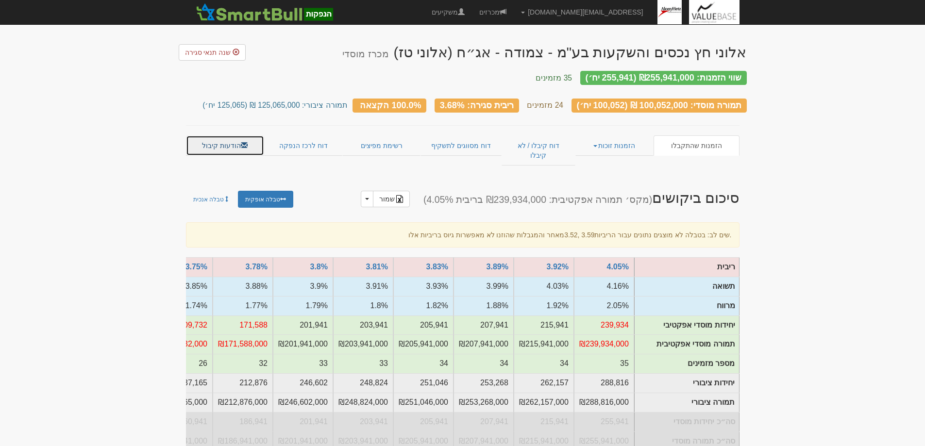
click at [227, 138] on link "הודעות קיבול" at bounding box center [225, 145] width 78 height 20
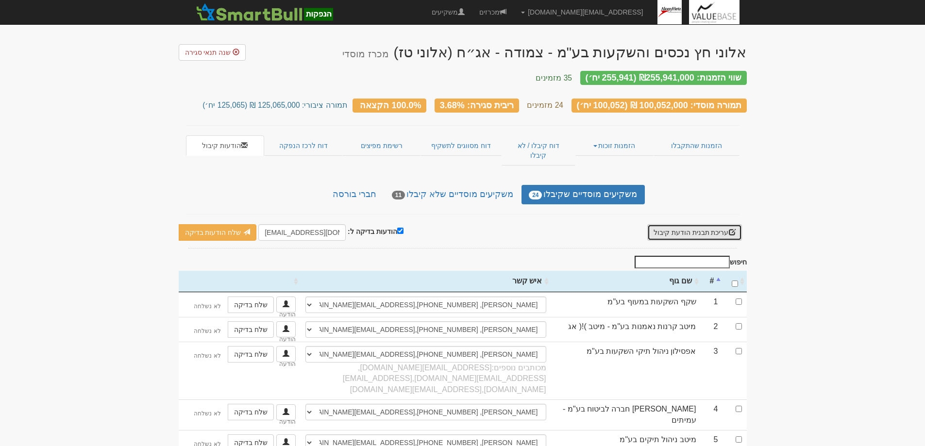
click at [695, 224] on button "עריכת תבנית הודעת קיבול" at bounding box center [694, 232] width 95 height 17
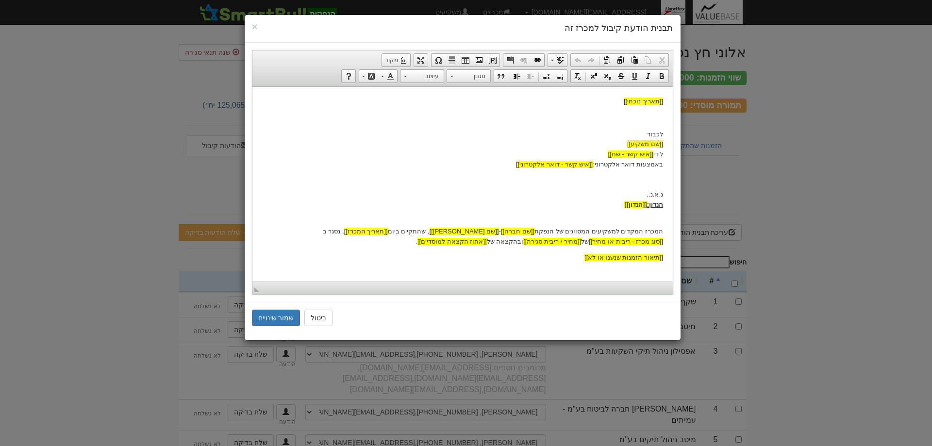
click at [296, 231] on p "המכרז המקדים למשקיעים המסווגים של הנפקת [[שם חברה]] - [[שם נייר מונפק]] , שהתקי…" at bounding box center [462, 231] width 401 height 30
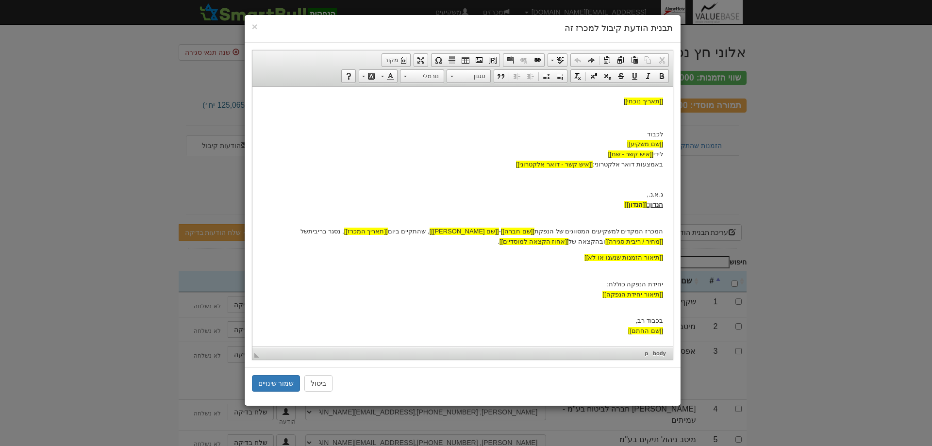
click at [569, 241] on p "המכרז המקדים למשקיעים המסווגים של הנפקת [[שם חברה]] - [[שם נייר מונפק]] , שהתקי…" at bounding box center [462, 231] width 401 height 30
click at [570, 240] on p "המכרז המקדים למשקיעים המסווגים של הנפקת [[שם חברה]] - [[שם נייר מונפק]] , שהתקי…" at bounding box center [462, 231] width 401 height 30
click at [573, 239] on p "המכרז המקדים למשקיעים המסווגים של הנפקת [[שם חברה]] - [[שם נייר מונפק]] , שהתקי…" at bounding box center [462, 231] width 401 height 30
click at [272, 385] on button "שמור שינויים" at bounding box center [276, 383] width 49 height 17
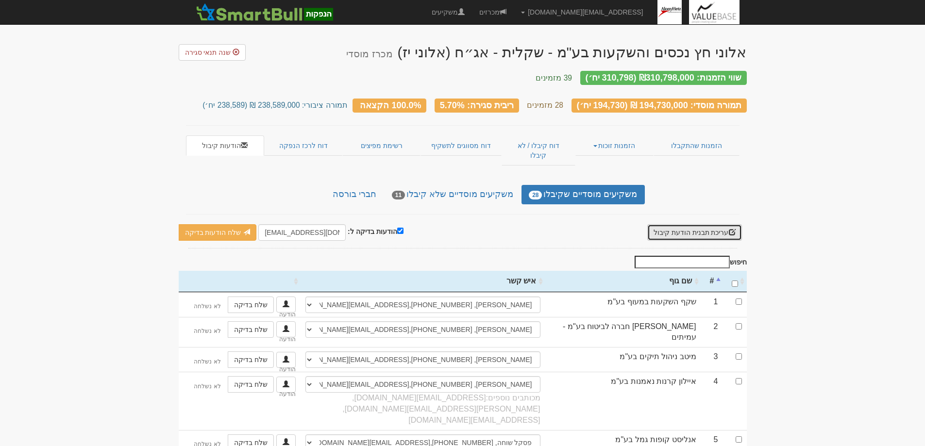
click at [684, 224] on button "עריכת תבנית הודעת קיבול" at bounding box center [694, 232] width 95 height 17
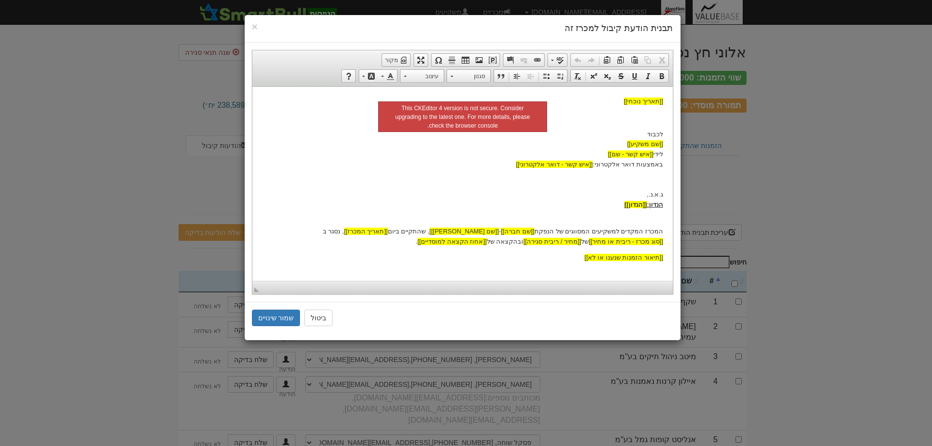
click at [492, 242] on p "המכרז המקדים למשקיעים המסווגים של הנפקת [[שם חברה]] - [[שם נייר מונפק]] , שהתקי…" at bounding box center [462, 231] width 401 height 30
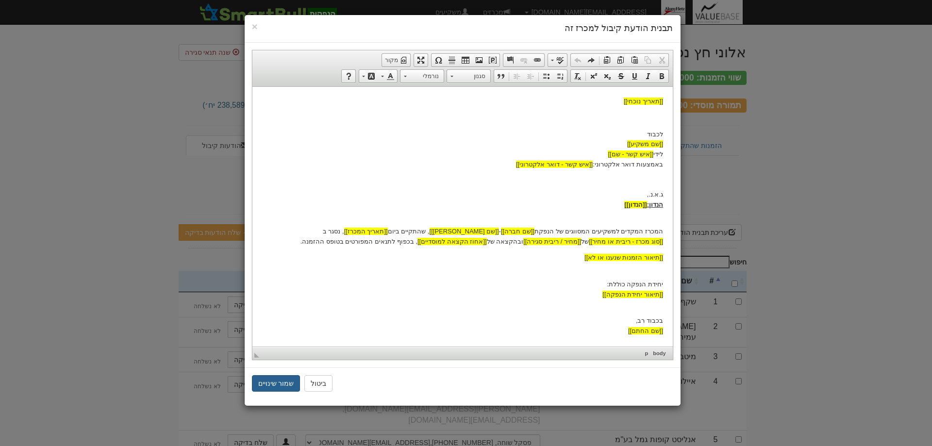
click at [269, 382] on button "שמור שינויים" at bounding box center [276, 383] width 49 height 17
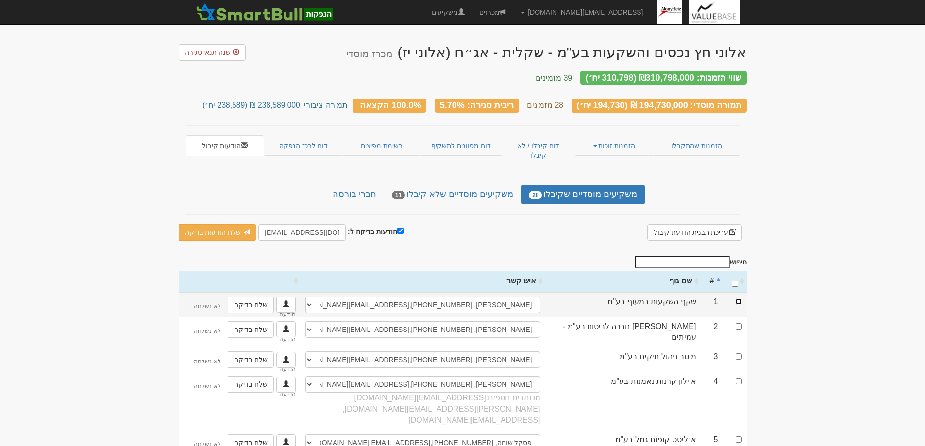
click at [738, 299] on input "checkbox" at bounding box center [738, 302] width 6 height 6
checkbox input "true"
click at [200, 224] on link "שלח הודעות בדיקה" at bounding box center [218, 232] width 78 height 17
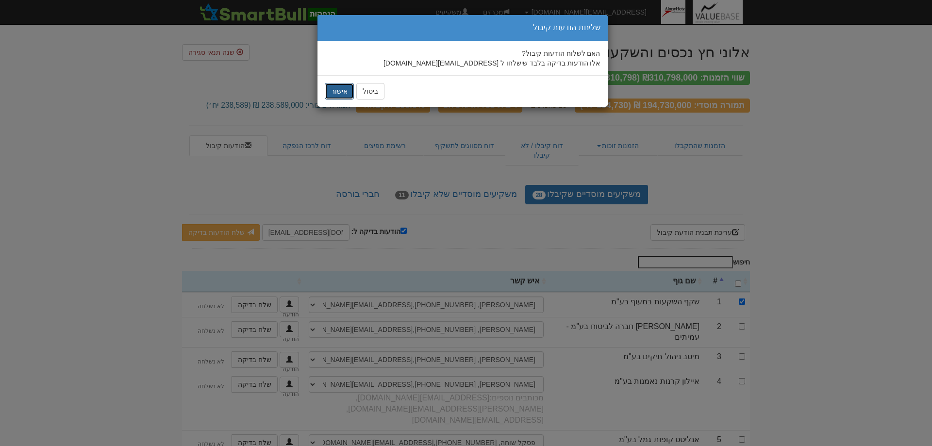
click at [339, 89] on button "אישור" at bounding box center [339, 91] width 29 height 17
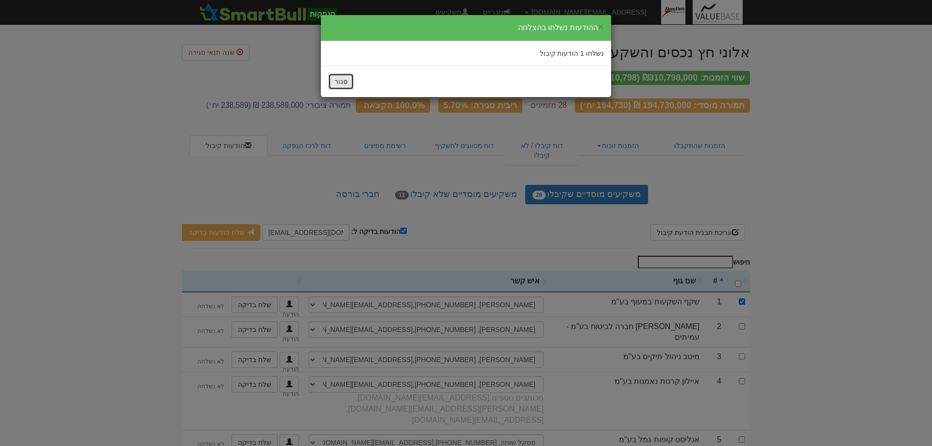
click at [340, 82] on button "סגור" at bounding box center [341, 81] width 26 height 17
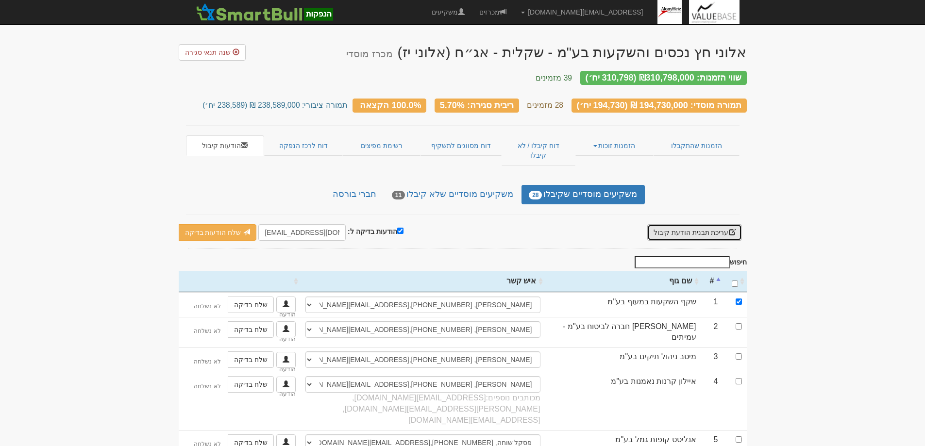
click at [696, 224] on button "עריכת תבנית הודעת קיבול" at bounding box center [694, 232] width 95 height 17
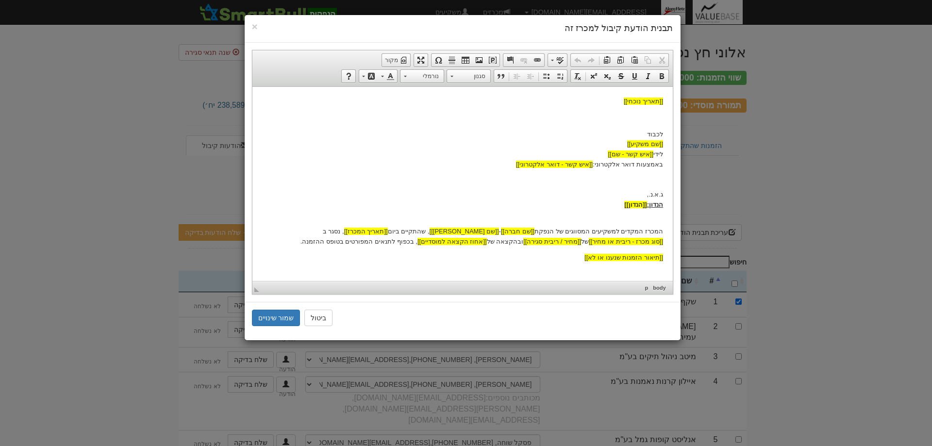
click at [295, 231] on p "המכרז המקדים למשקיעים המסווגים של הנפקת [[שם חברה]] - [[שם נייר מונפק]] , שהתקי…" at bounding box center [462, 231] width 401 height 30
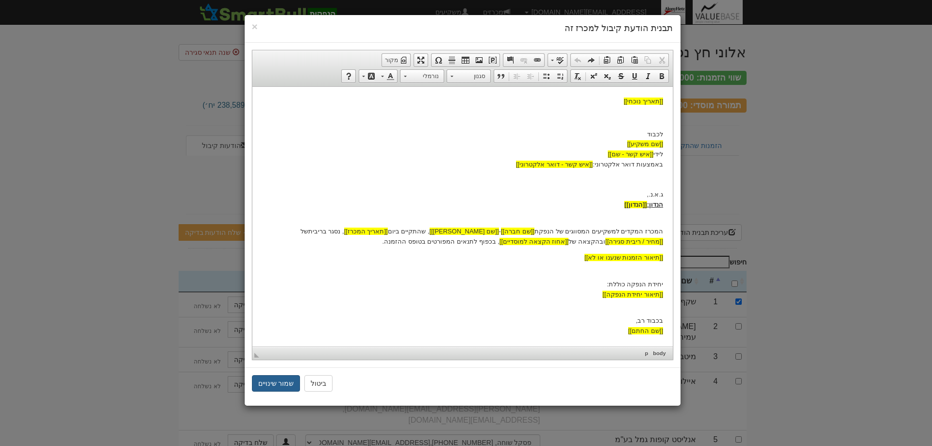
click at [273, 384] on button "שמור שינויים" at bounding box center [276, 383] width 49 height 17
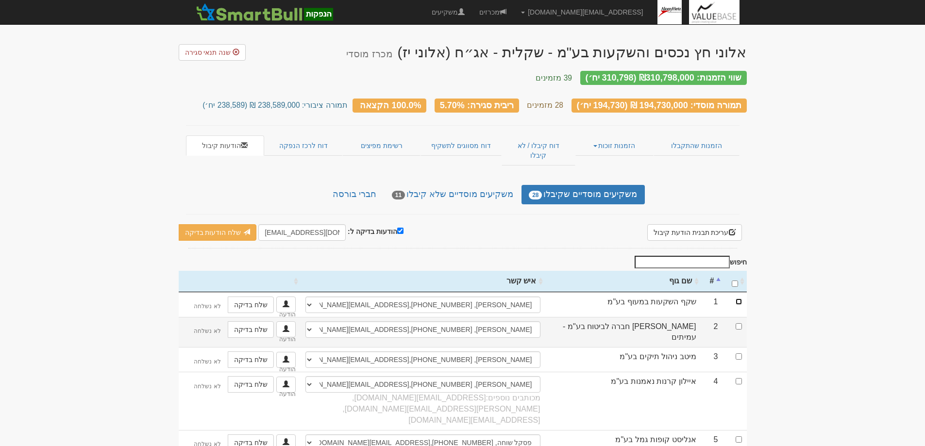
drag, startPoint x: 738, startPoint y: 285, endPoint x: 716, endPoint y: 307, distance: 31.2
click at [738, 299] on input "checkbox" at bounding box center [738, 302] width 6 height 6
click at [207, 224] on link "שלח הודעות בדיקה" at bounding box center [218, 232] width 78 height 17
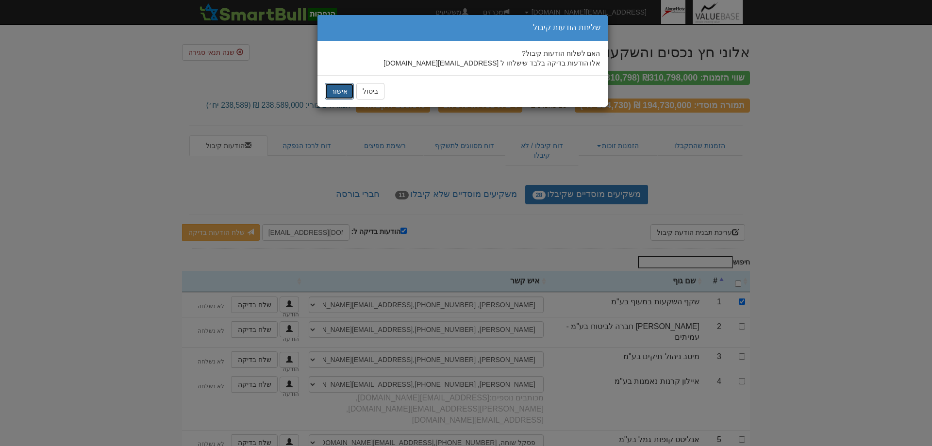
click at [333, 91] on button "אישור" at bounding box center [339, 91] width 29 height 17
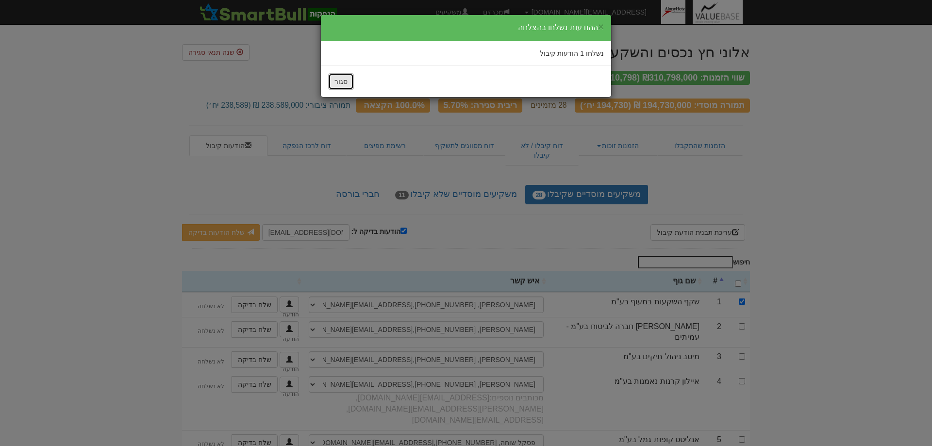
click at [335, 79] on button "סגור" at bounding box center [341, 81] width 26 height 17
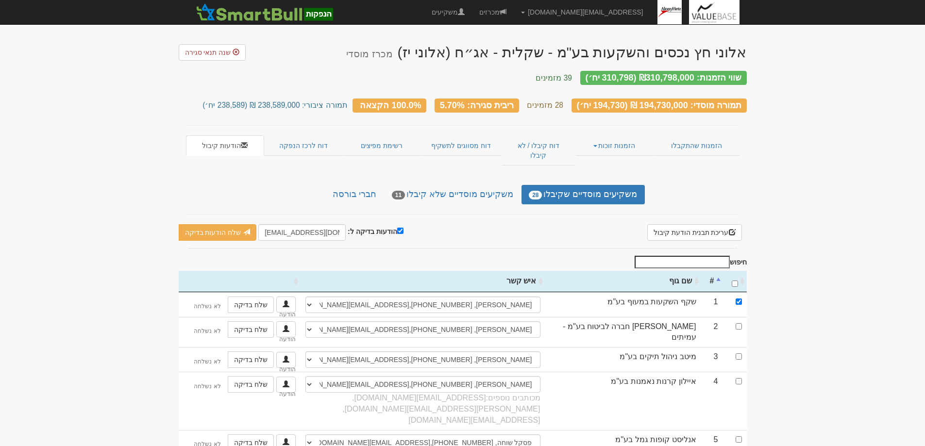
scroll to position [49, 0]
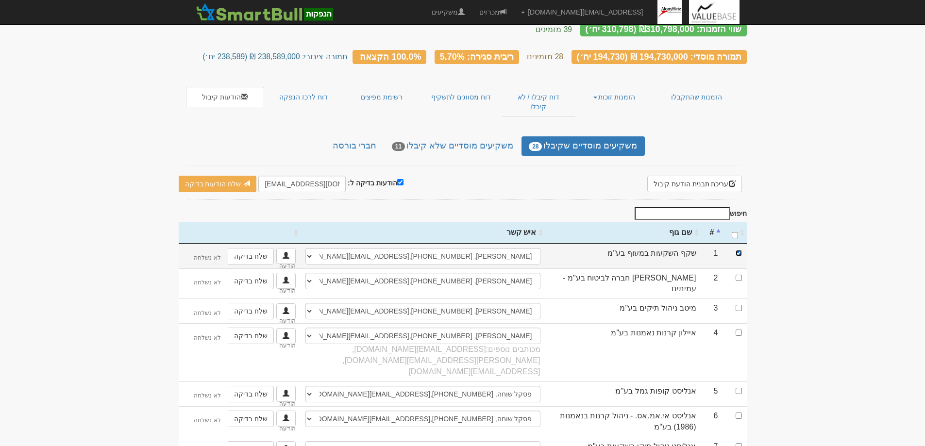
click at [739, 250] on input "checkbox" at bounding box center [738, 253] width 6 height 6
checkbox input "false"
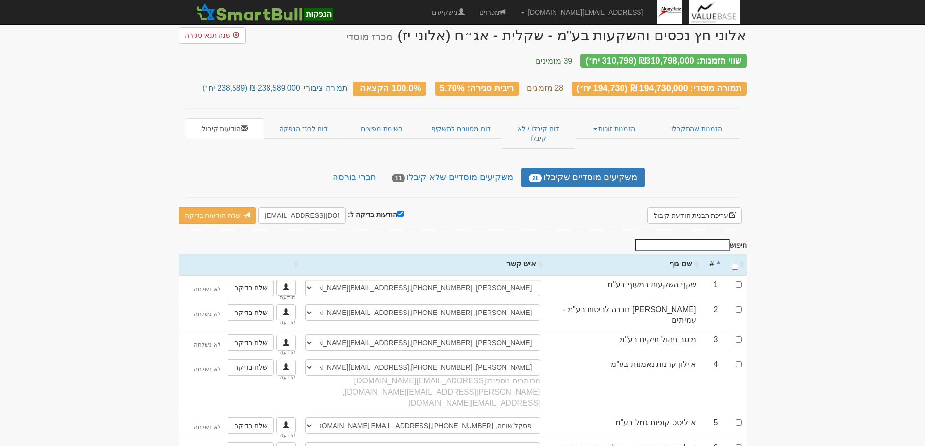
scroll to position [0, 0]
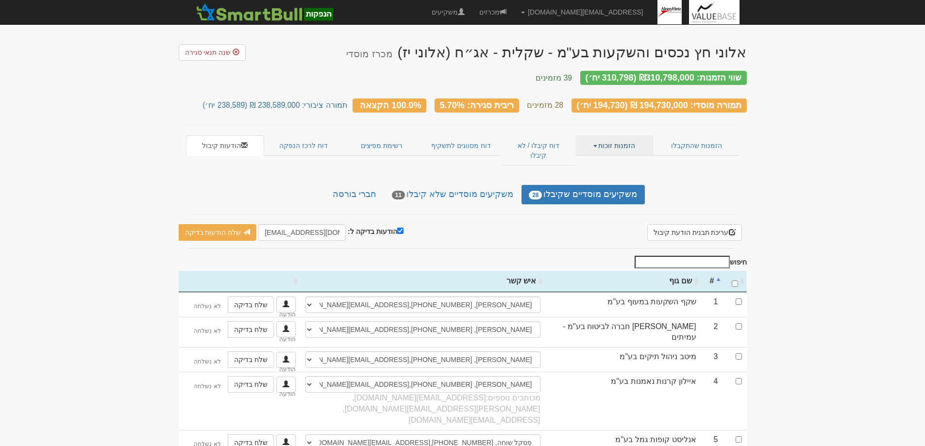
click at [618, 138] on link "הזמנות זוכות" at bounding box center [614, 145] width 78 height 20
click at [690, 135] on link "הזמנות שהתקבלו" at bounding box center [695, 145] width 85 height 20
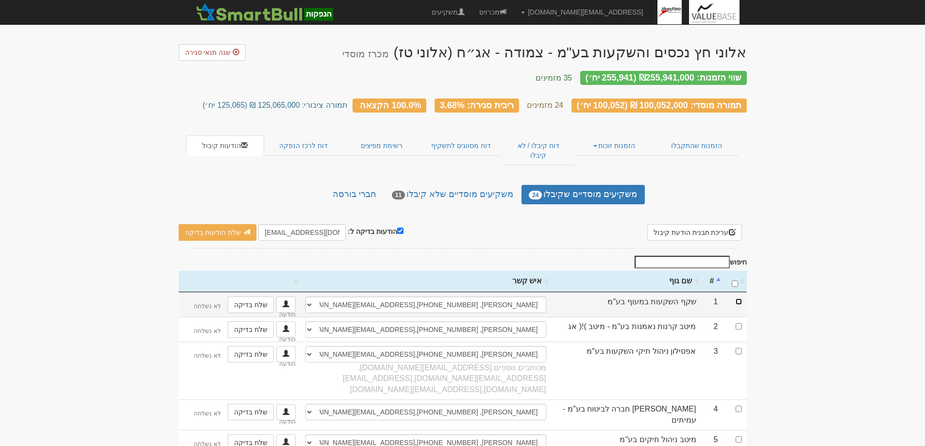
click at [737, 299] on input "checkbox" at bounding box center [738, 302] width 6 height 6
checkbox input "true"
click at [206, 224] on link "שלח הודעות בדיקה" at bounding box center [218, 232] width 78 height 17
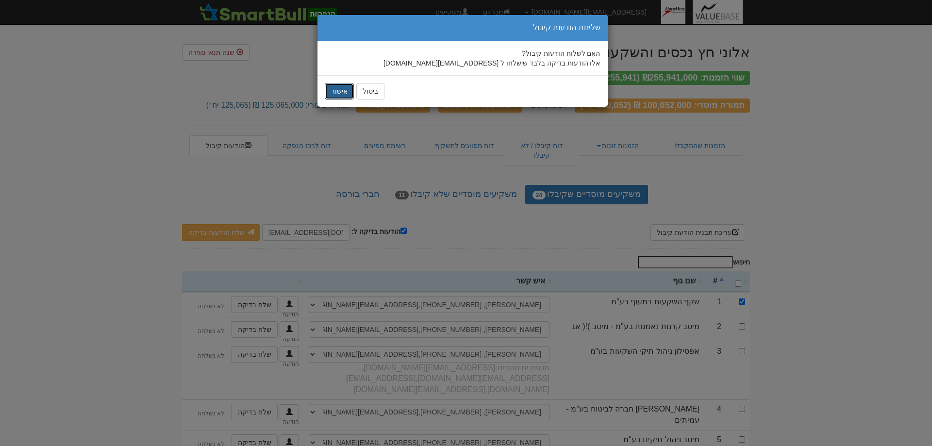
click at [339, 90] on button "אישור" at bounding box center [339, 91] width 29 height 17
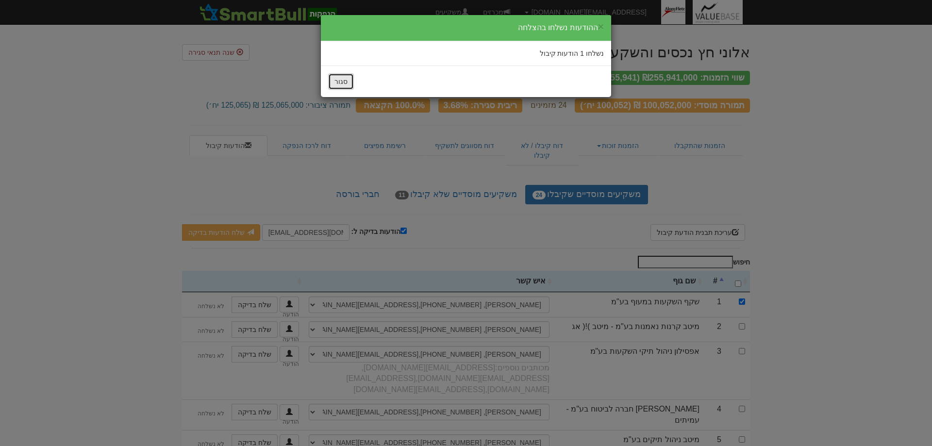
click at [342, 78] on button "סגור" at bounding box center [341, 81] width 26 height 17
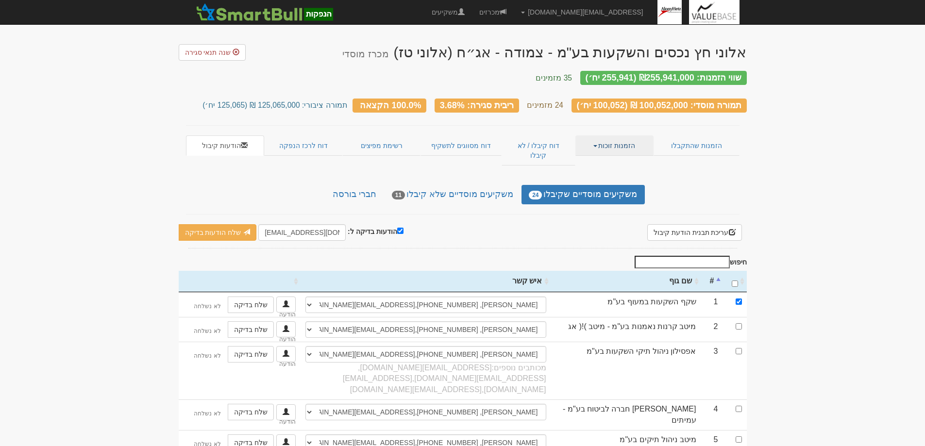
click at [603, 135] on link "הזמנות זוכות" at bounding box center [614, 145] width 78 height 20
click at [631, 158] on link "פרטי הזמנות זוכות" at bounding box center [614, 164] width 77 height 13
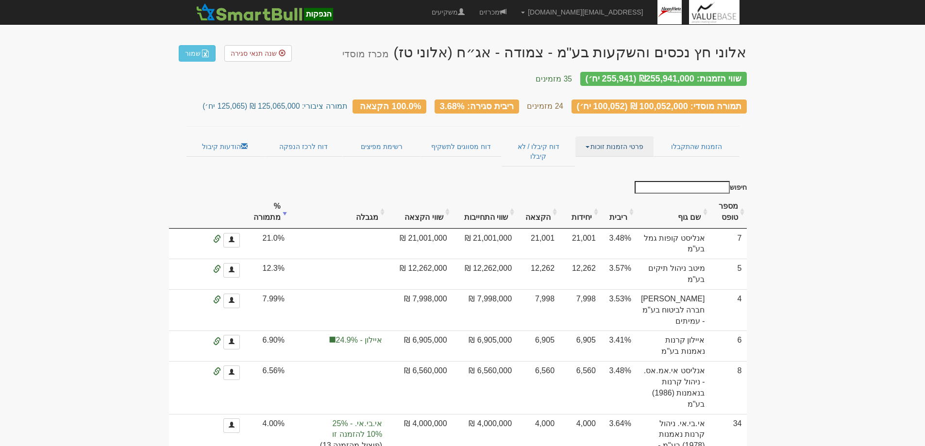
click at [613, 137] on link "פרטי הזמנות זוכות" at bounding box center [614, 146] width 78 height 20
click at [618, 159] on link "אנשי קשר וחשבונות" at bounding box center [614, 165] width 77 height 13
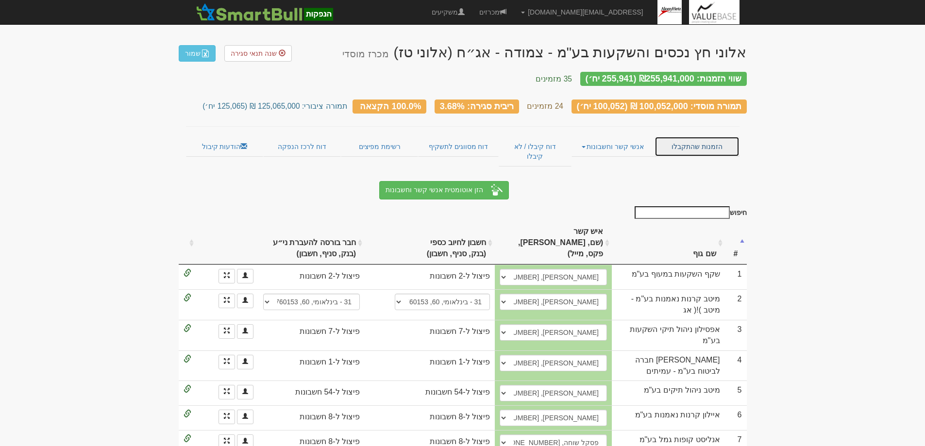
click at [682, 138] on link "הזמנות שהתקבלו" at bounding box center [696, 146] width 85 height 20
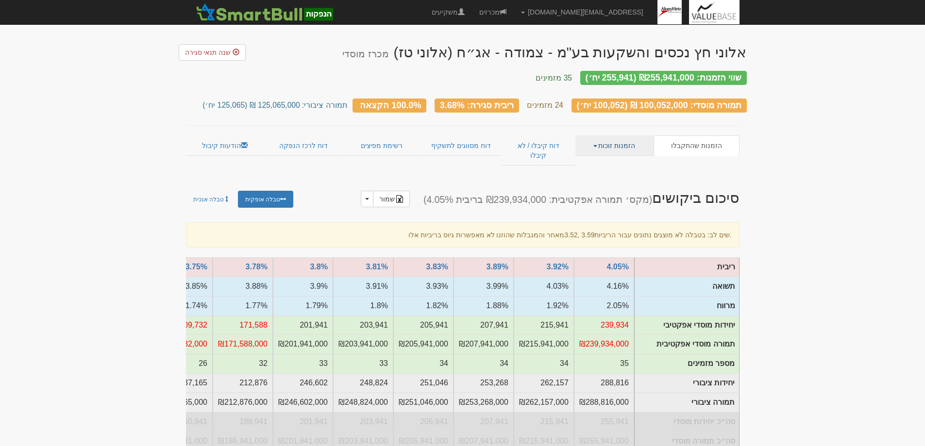
click at [609, 139] on link "הזמנות זוכות" at bounding box center [614, 145] width 78 height 20
click at [210, 138] on link "הודעות קיבול" at bounding box center [225, 145] width 78 height 20
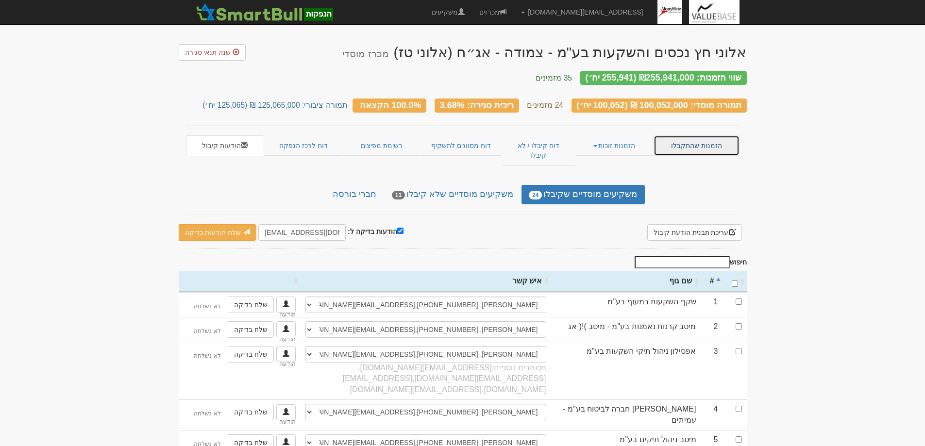
click at [698, 135] on link "הזמנות שהתקבלו" at bounding box center [695, 145] width 85 height 20
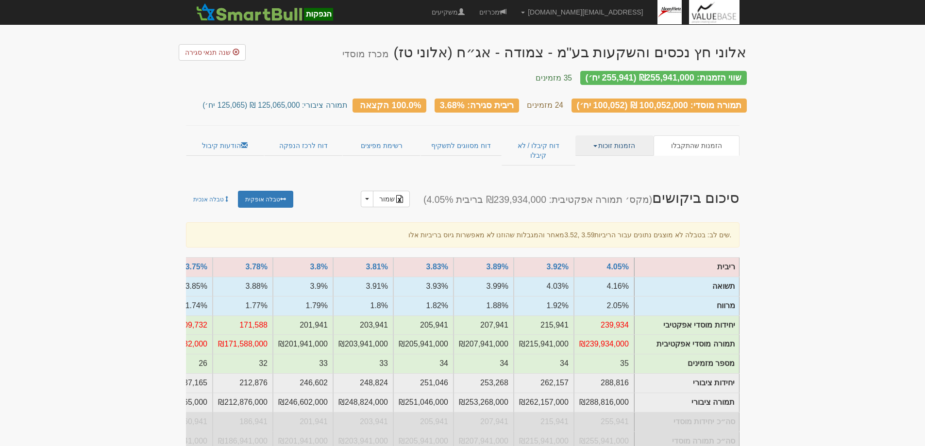
click at [618, 135] on link "הזמנות זוכות" at bounding box center [614, 145] width 78 height 20
click at [629, 158] on link "פרטי הזמנות זוכות" at bounding box center [614, 164] width 77 height 13
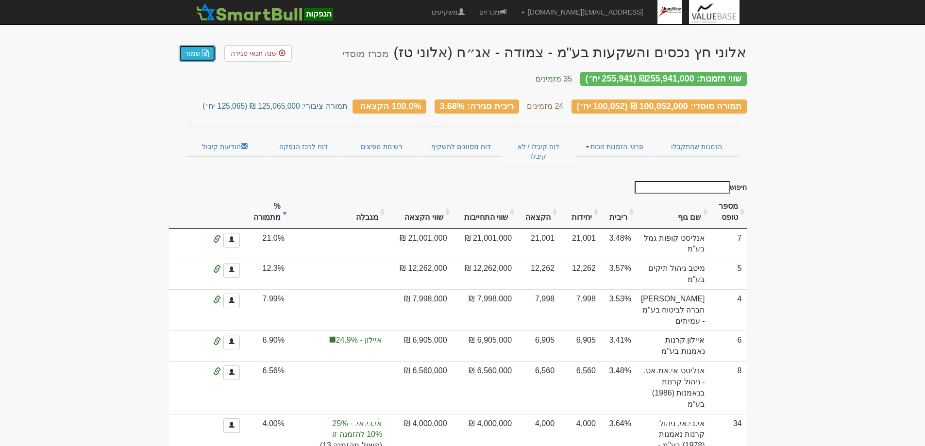
click at [187, 52] on link "שמור" at bounding box center [197, 53] width 37 height 17
click at [217, 136] on link "הודעות קיבול" at bounding box center [225, 146] width 78 height 20
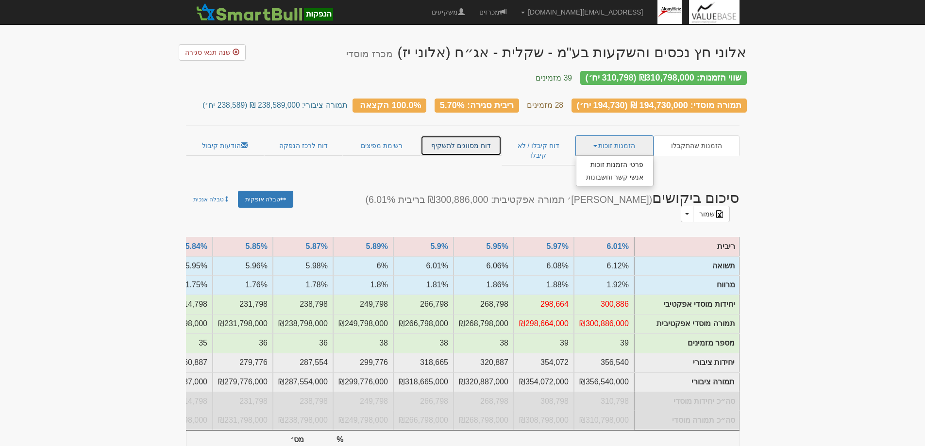
click at [468, 135] on link "דוח מסווגים לתשקיף" at bounding box center [460, 145] width 81 height 20
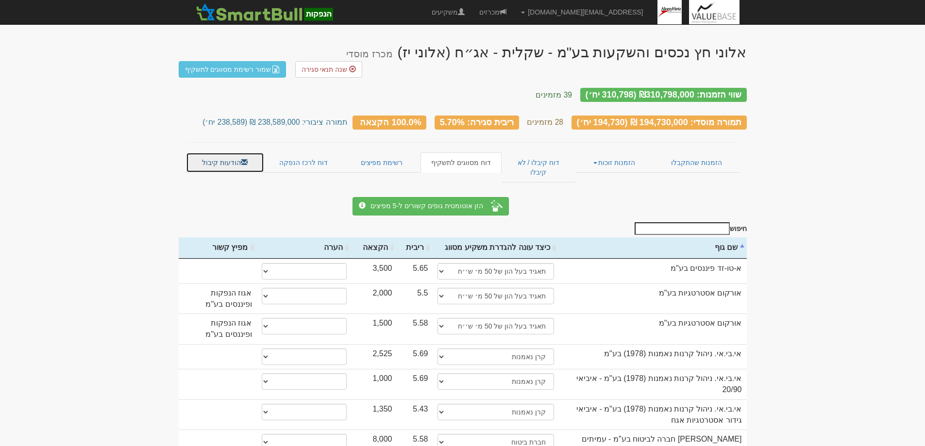
click at [215, 152] on link "הודעות קיבול" at bounding box center [225, 162] width 78 height 20
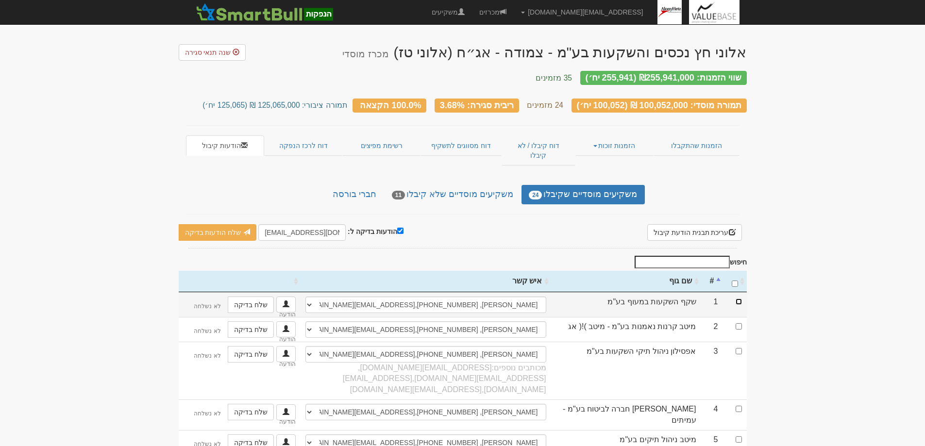
click at [739, 299] on input "checkbox" at bounding box center [738, 302] width 6 height 6
checkbox input "true"
click at [212, 224] on link "שלח הודעות בדיקה" at bounding box center [218, 232] width 78 height 17
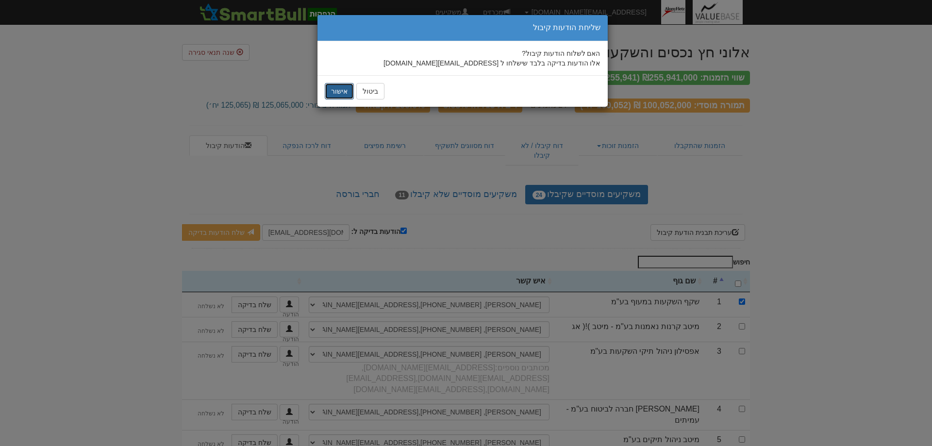
click at [334, 91] on button "אישור" at bounding box center [339, 91] width 29 height 17
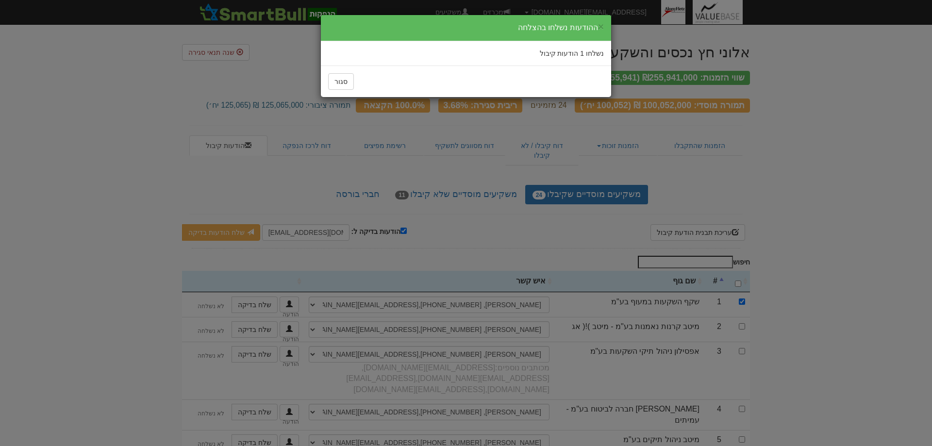
click at [737, 264] on div "× ההודעות נשלחו בהצלחה נשלחו 1 הודעות קיבול סגור" at bounding box center [466, 223] width 932 height 446
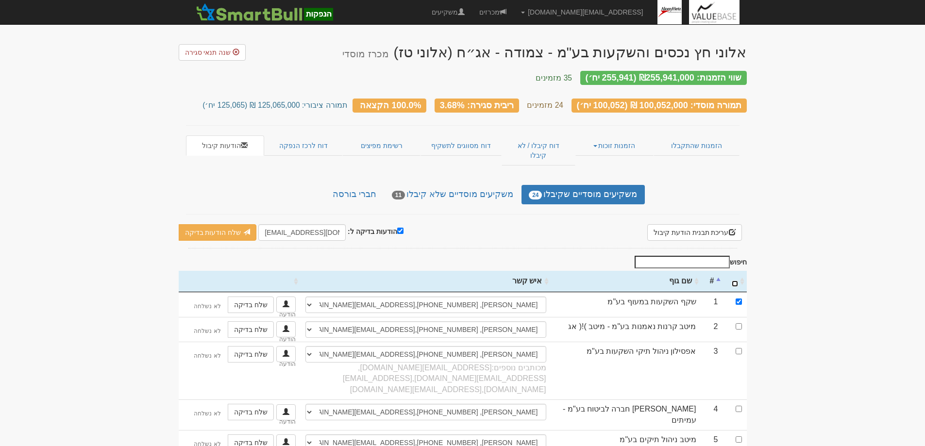
click at [736, 281] on input "\a : activate to sort column ascending" at bounding box center [734, 284] width 6 height 6
checkbox input "true"
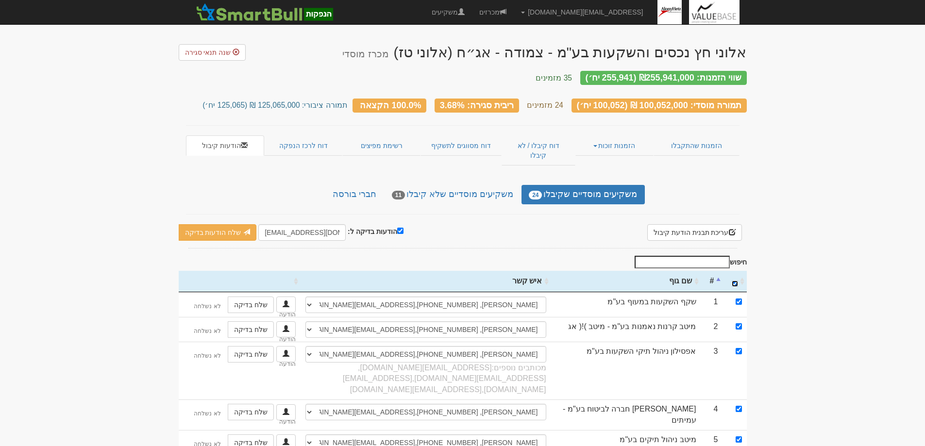
checkbox input "true"
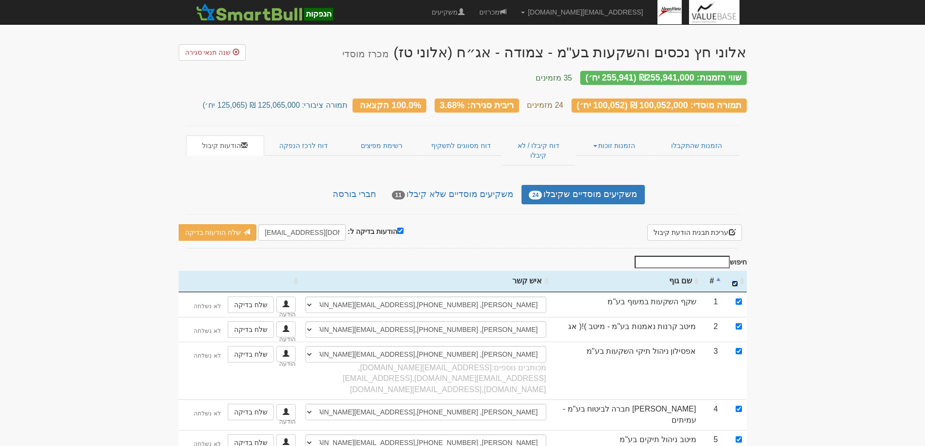
checkbox input "true"
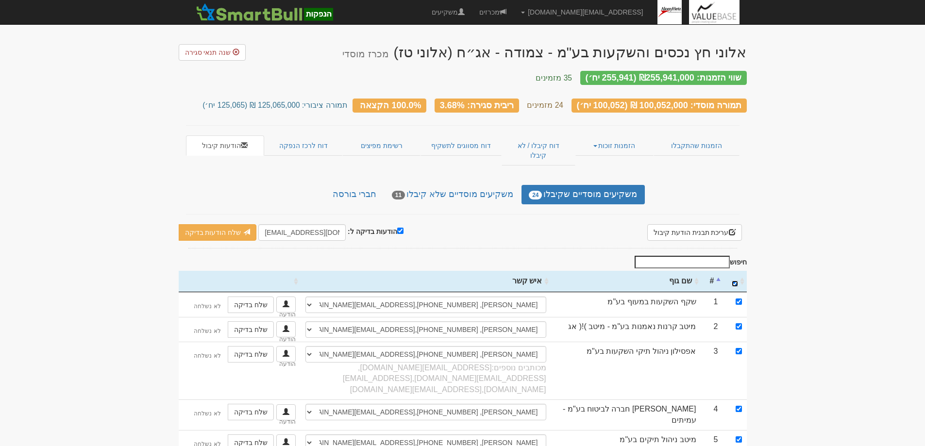
checkbox input "true"
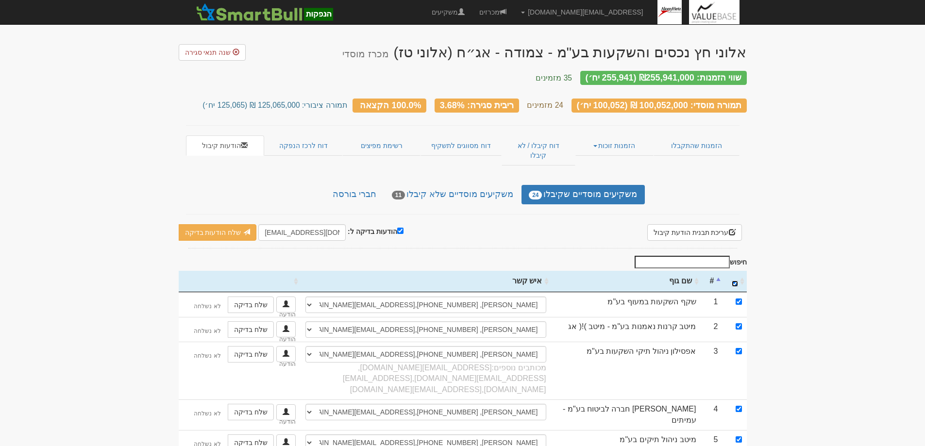
checkbox input "true"
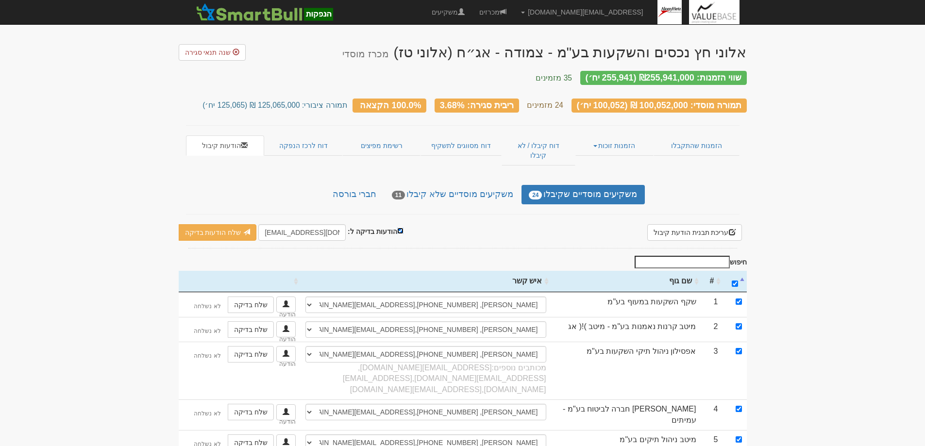
click at [398, 228] on input "הודעות בדיקה ל:" at bounding box center [400, 231] width 6 height 6
checkbox input "false"
click at [224, 224] on link "שלח הודעות למשקיעים" at bounding box center [236, 232] width 90 height 17
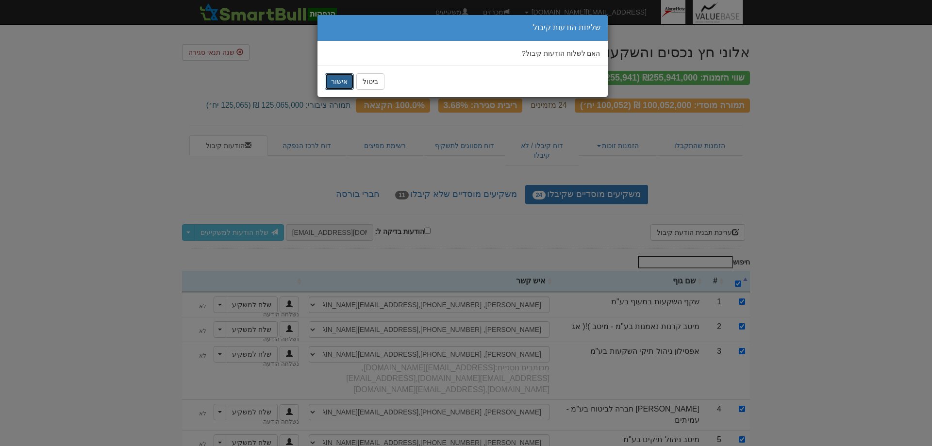
click at [335, 79] on button "אישור" at bounding box center [339, 81] width 29 height 17
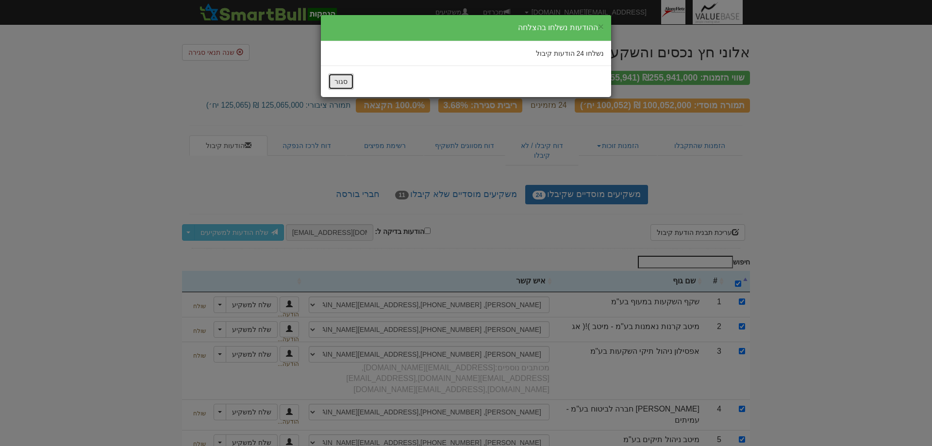
click at [342, 84] on button "סגור" at bounding box center [341, 81] width 26 height 17
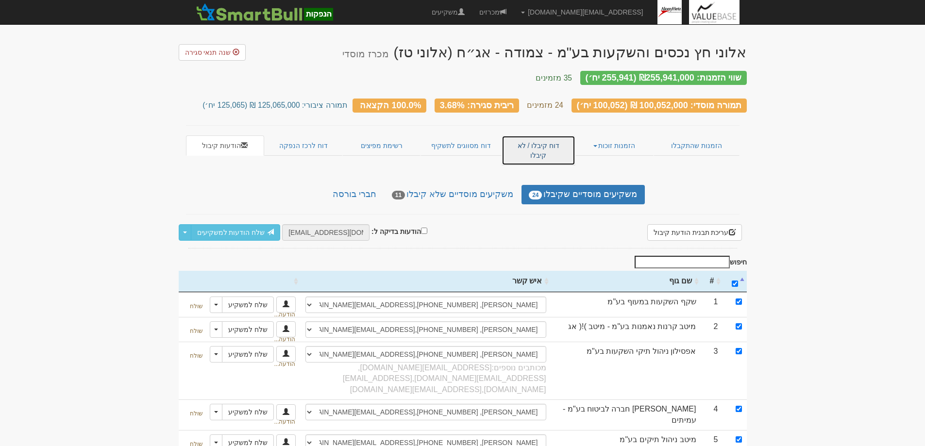
click at [531, 138] on link "דוח קיבלו / לא קיבלו" at bounding box center [537, 150] width 73 height 30
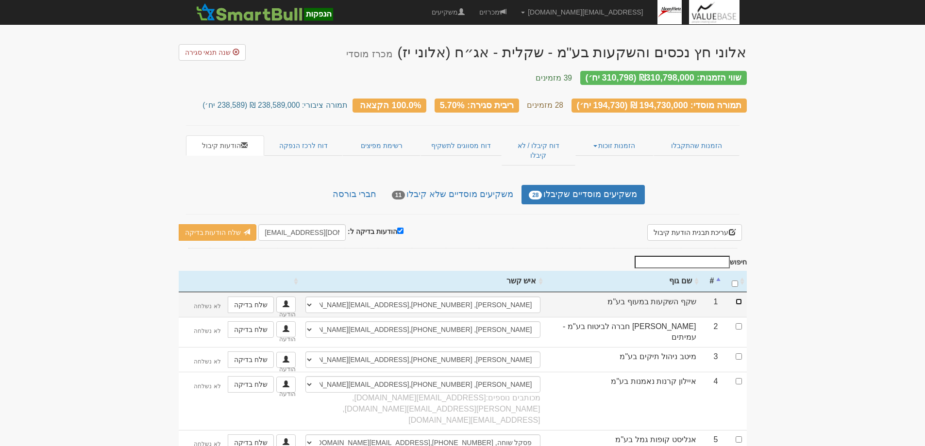
click at [738, 299] on input "checkbox" at bounding box center [738, 302] width 6 height 6
checkbox input "true"
click at [210, 224] on link "שלח הודעות בדיקה" at bounding box center [218, 232] width 78 height 17
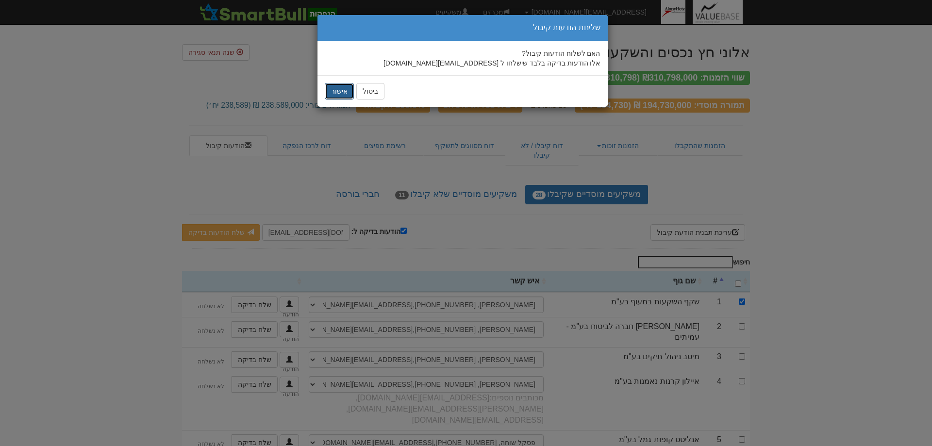
click at [337, 90] on button "אישור" at bounding box center [339, 91] width 29 height 17
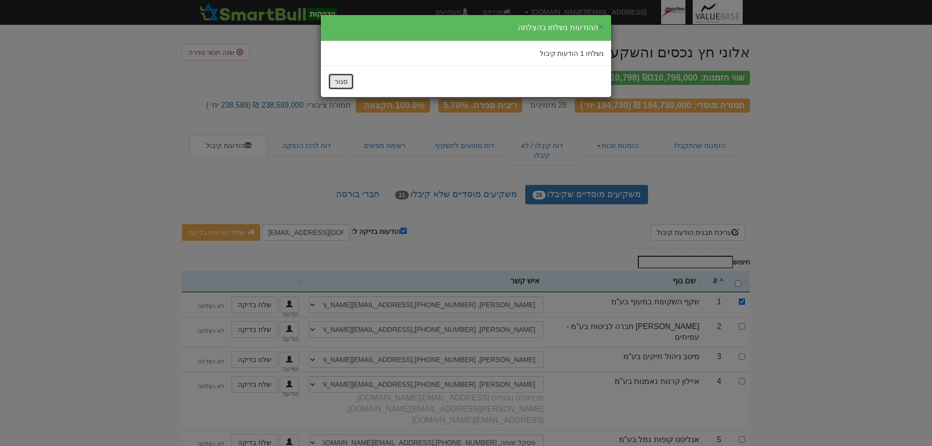
click at [338, 76] on button "סגור" at bounding box center [341, 81] width 26 height 17
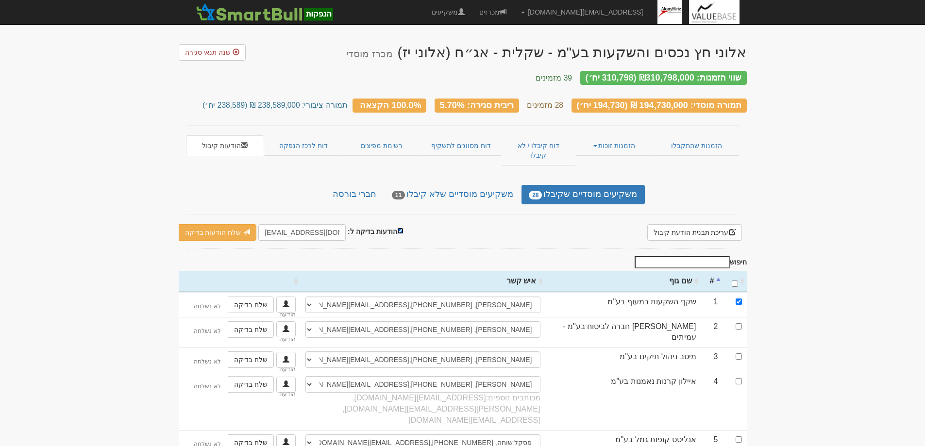
click at [397, 228] on input "הודעות בדיקה ל:" at bounding box center [400, 231] width 6 height 6
checkbox input "false"
drag, startPoint x: 736, startPoint y: 264, endPoint x: 739, endPoint y: 268, distance: 5.9
click at [736, 281] on input "\a : activate to sort column ascending" at bounding box center [734, 284] width 6 height 6
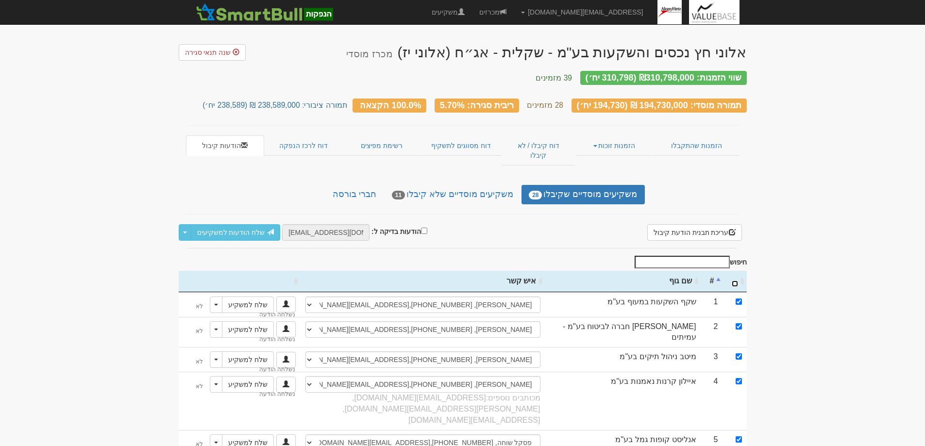
checkbox input "true"
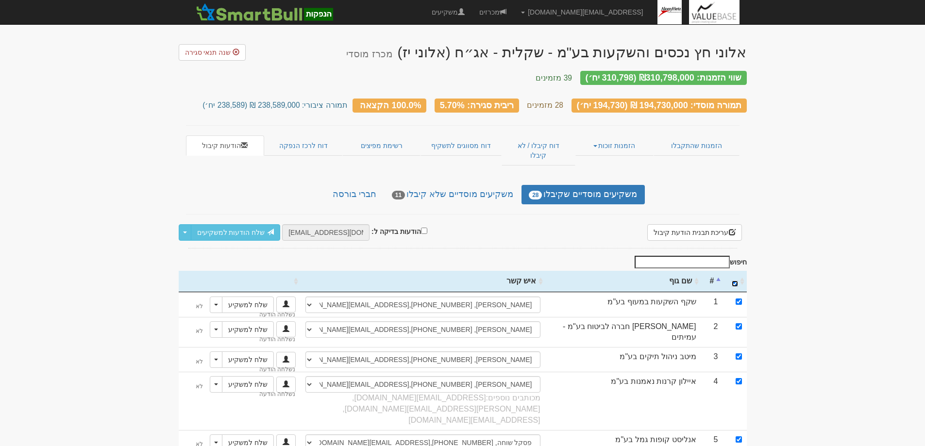
checkbox input "true"
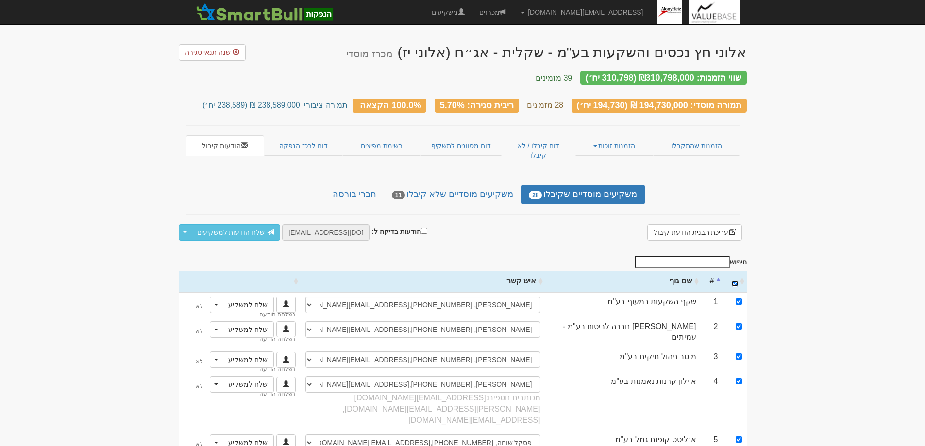
checkbox input "true"
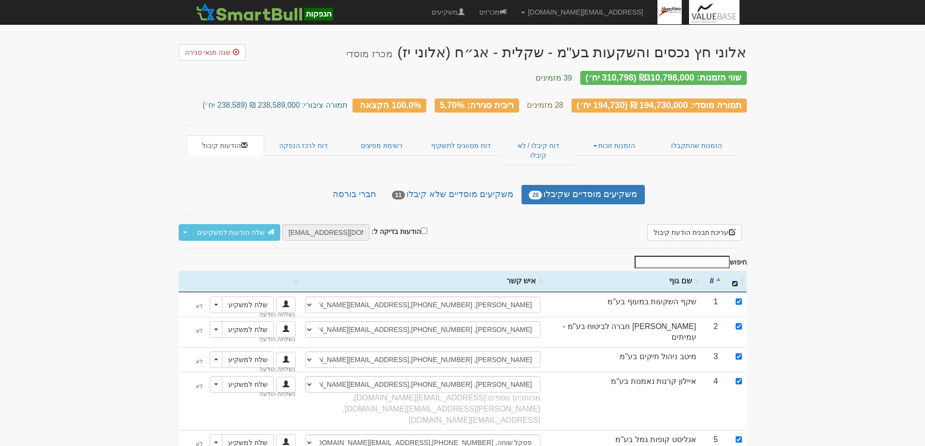
checkbox input "true"
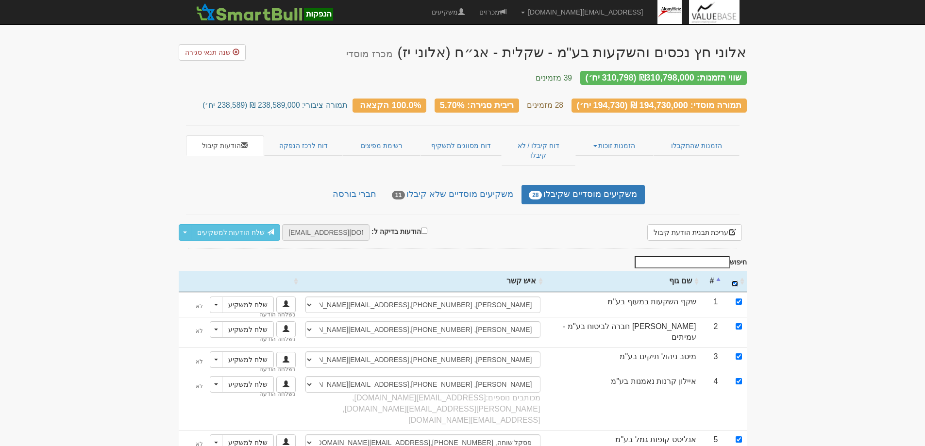
checkbox input "true"
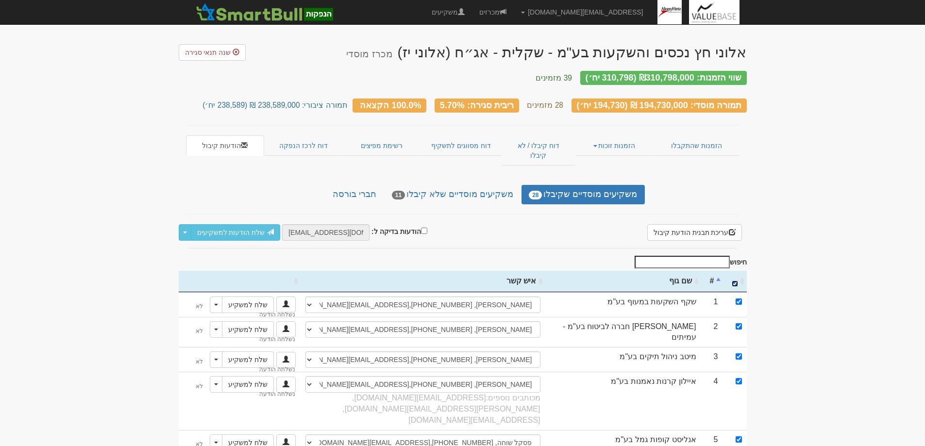
checkbox input "true"
click at [218, 224] on link "שלח הודעות למשקיעים" at bounding box center [236, 232] width 90 height 17
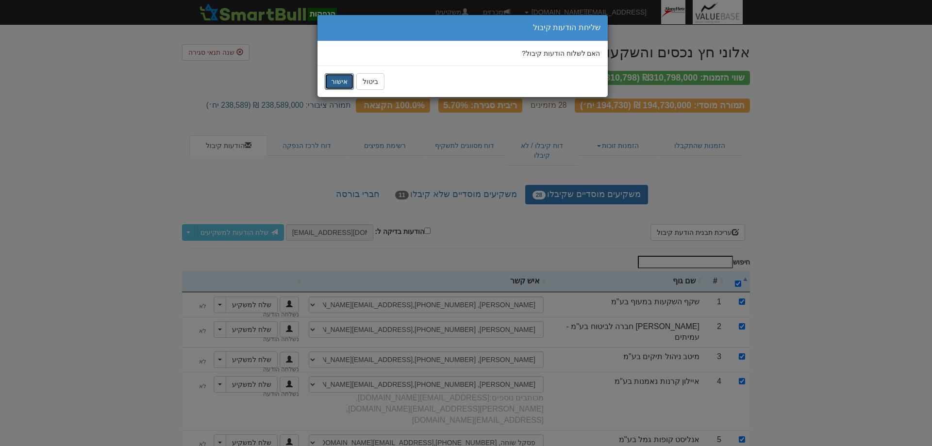
click at [339, 81] on button "אישור" at bounding box center [339, 81] width 29 height 17
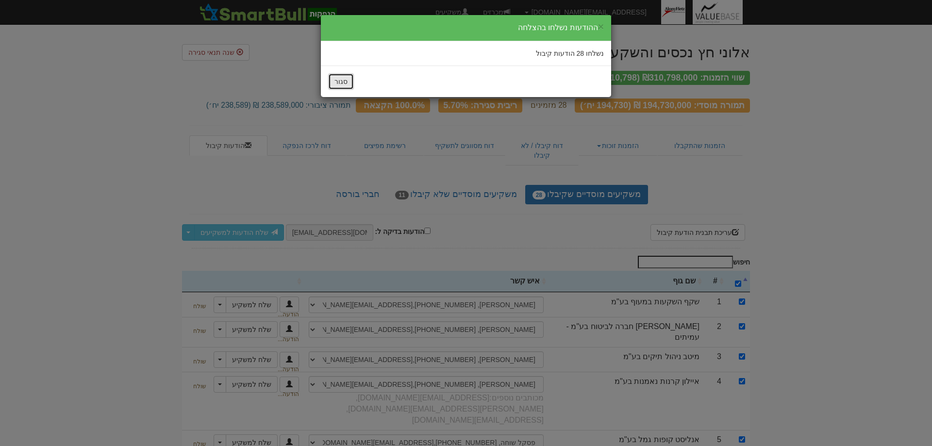
click at [339, 82] on button "סגור" at bounding box center [341, 81] width 26 height 17
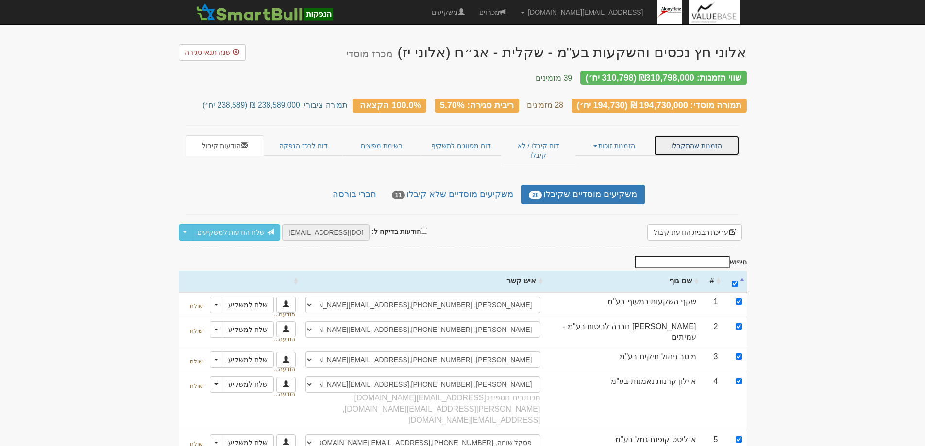
click at [696, 138] on link "הזמנות שהתקבלו" at bounding box center [695, 145] width 85 height 20
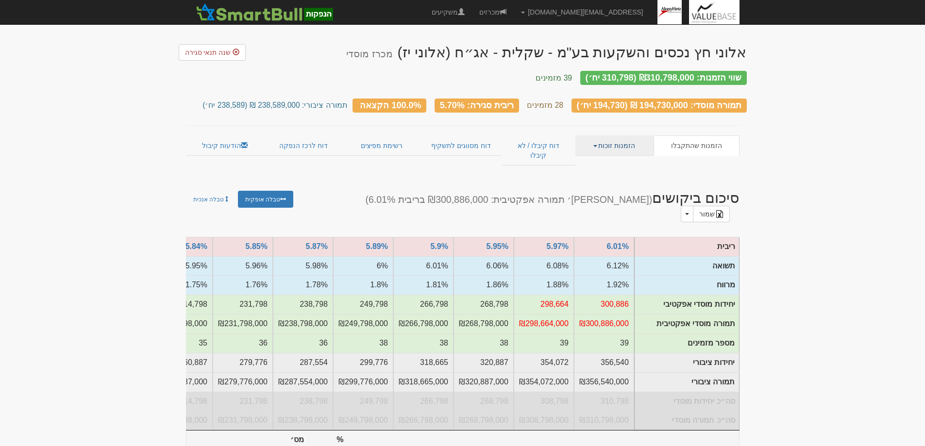
click at [615, 138] on link "הזמנות זוכות" at bounding box center [614, 145] width 78 height 20
click at [615, 135] on link "הזמנות זוכות" at bounding box center [614, 145] width 78 height 20
click at [718, 139] on link "הזמנות שהתקבלו" at bounding box center [695, 145] width 85 height 20
click at [542, 135] on link "דוח קיבלו / לא קיבלו" at bounding box center [537, 150] width 73 height 30
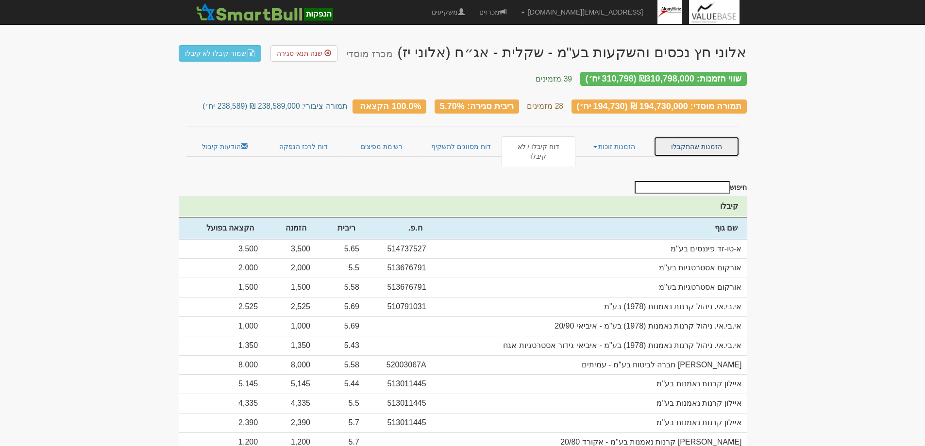
click at [703, 141] on link "הזמנות שהתקבלו" at bounding box center [695, 146] width 85 height 20
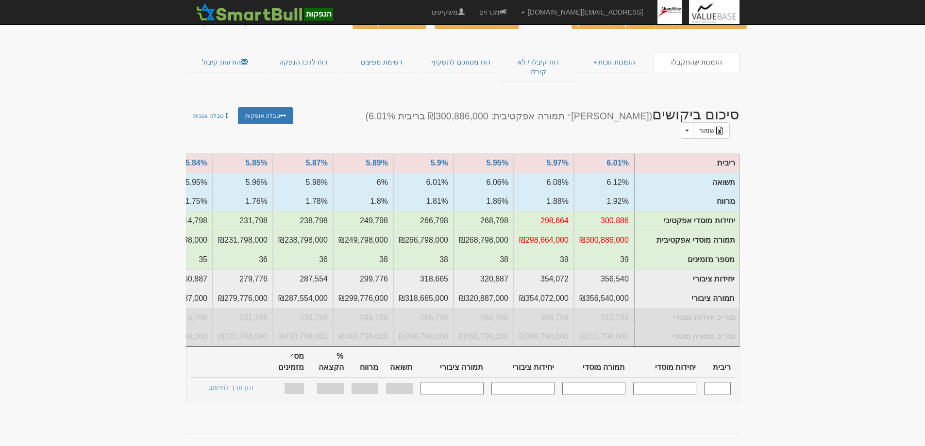
scroll to position [291, 0]
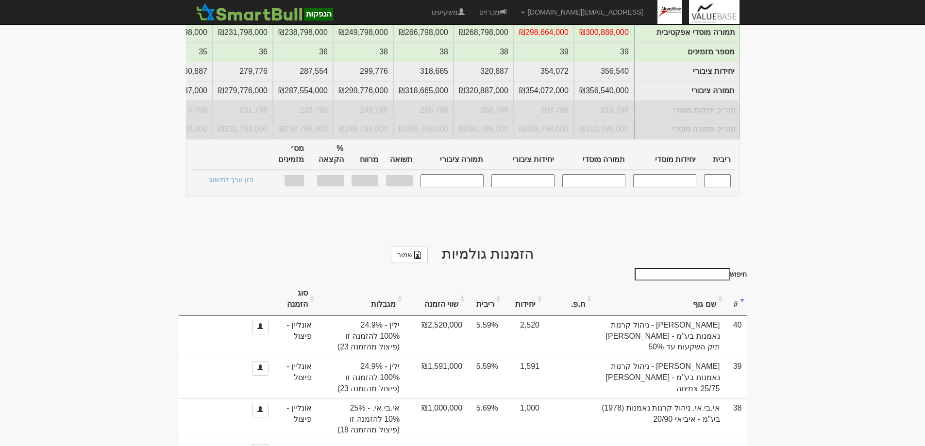
click at [379, 283] on th "מגבלות" at bounding box center [360, 299] width 88 height 33
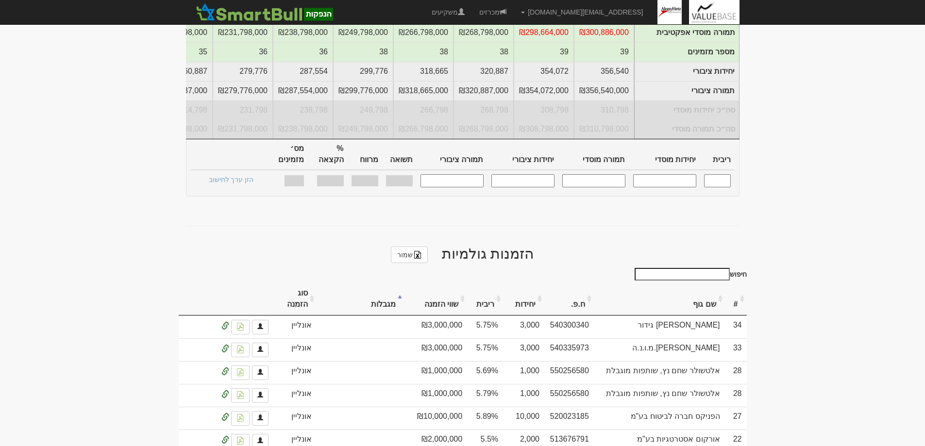
click at [710, 283] on th "שם גוף" at bounding box center [659, 299] width 131 height 33
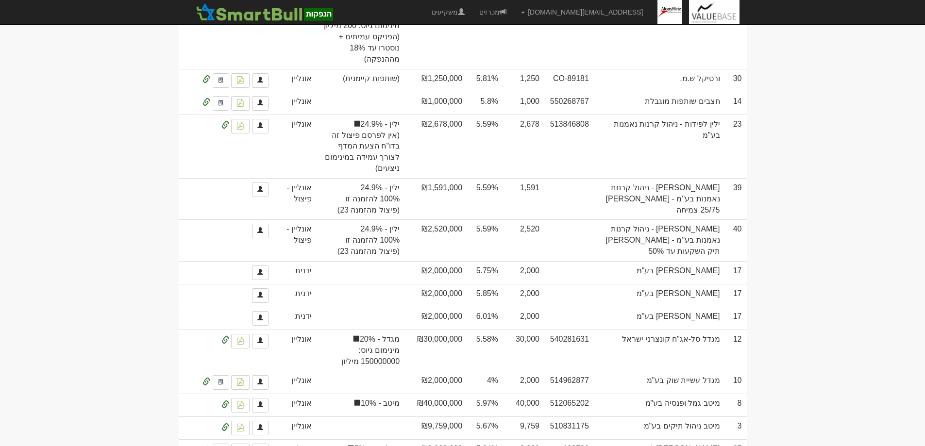
scroll to position [1505, 0]
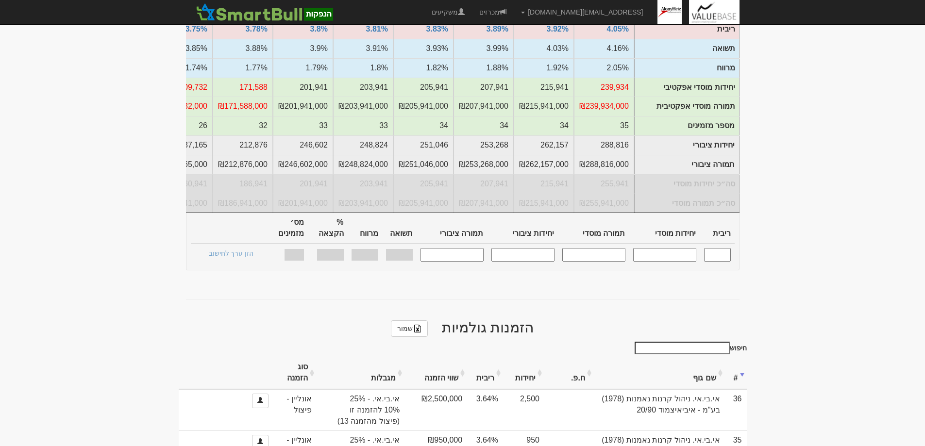
scroll to position [340, 0]
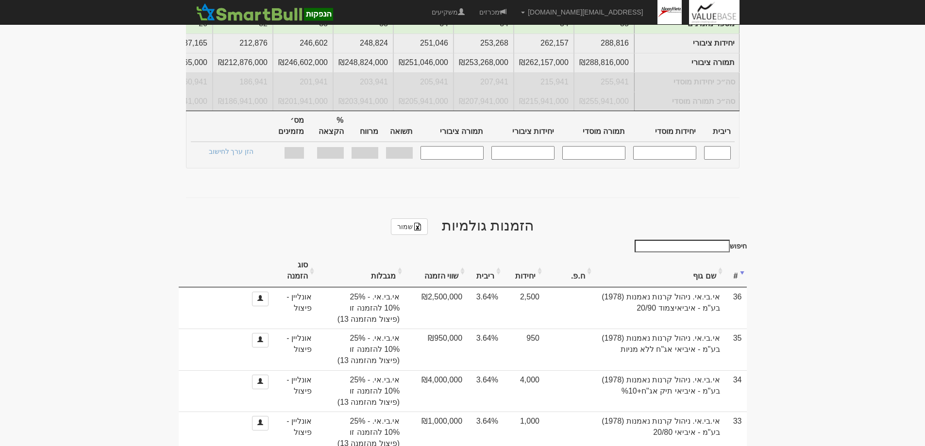
click at [375, 257] on th "מגבלות" at bounding box center [360, 271] width 88 height 33
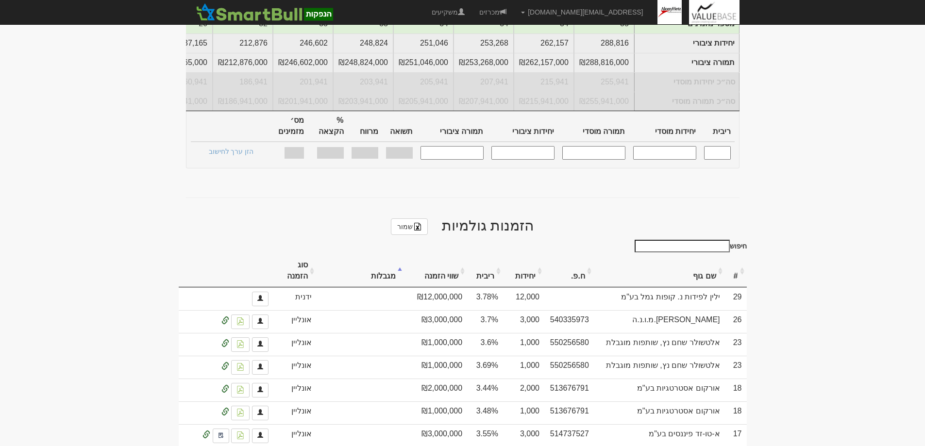
click at [382, 255] on th "מגבלות" at bounding box center [360, 271] width 88 height 33
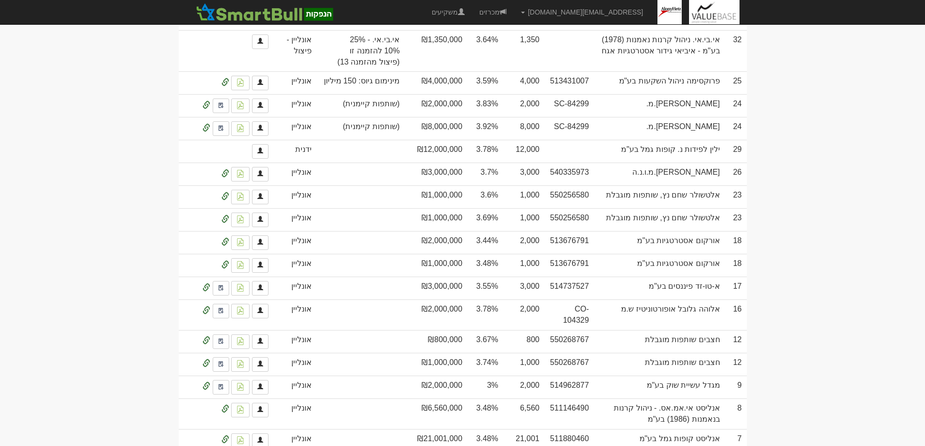
scroll to position [1541, 0]
